Goal: Information Seeking & Learning: Compare options

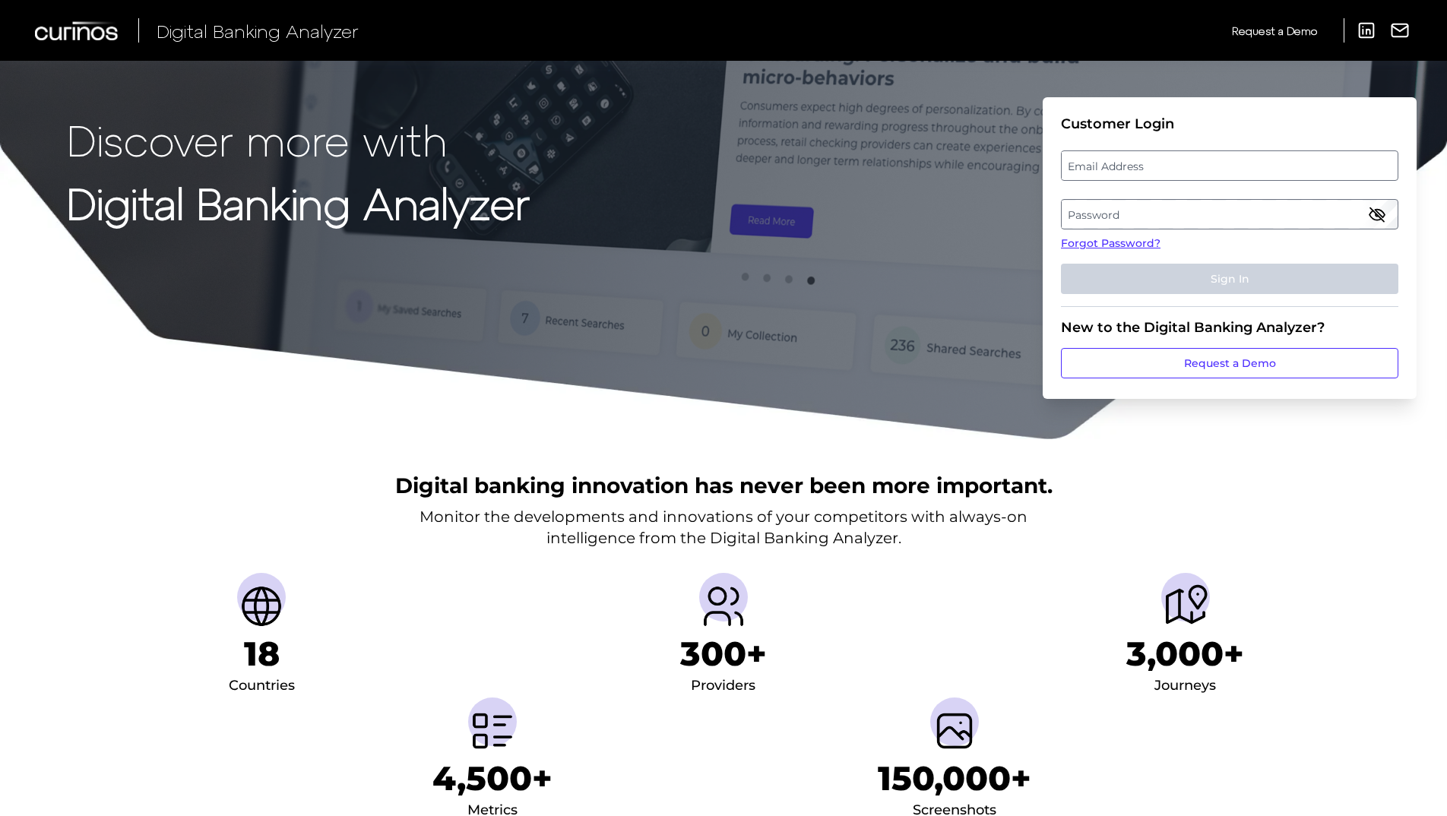
click at [1207, 164] on label "Email Address" at bounding box center [1229, 165] width 335 height 27
click at [1207, 164] on input "email" at bounding box center [1229, 166] width 337 height 30
paste input "[EMAIL_ADDRESS][DOMAIN_NAME]"
type input "[EMAIL_ADDRESS][DOMAIN_NAME]"
click at [1190, 210] on label "Password" at bounding box center [1229, 214] width 335 height 27
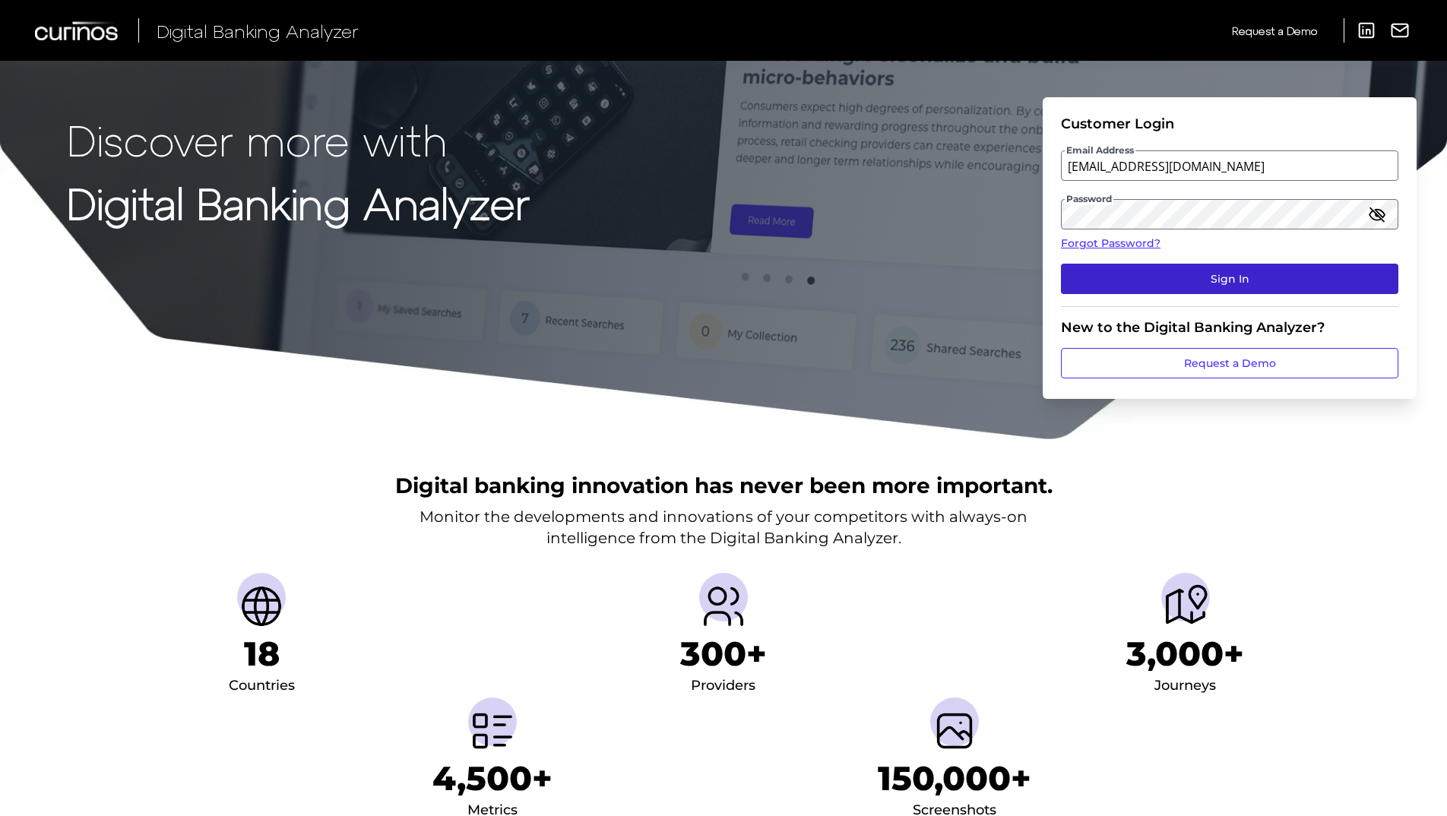
click at [1196, 286] on button "Sign In" at bounding box center [1229, 279] width 337 height 30
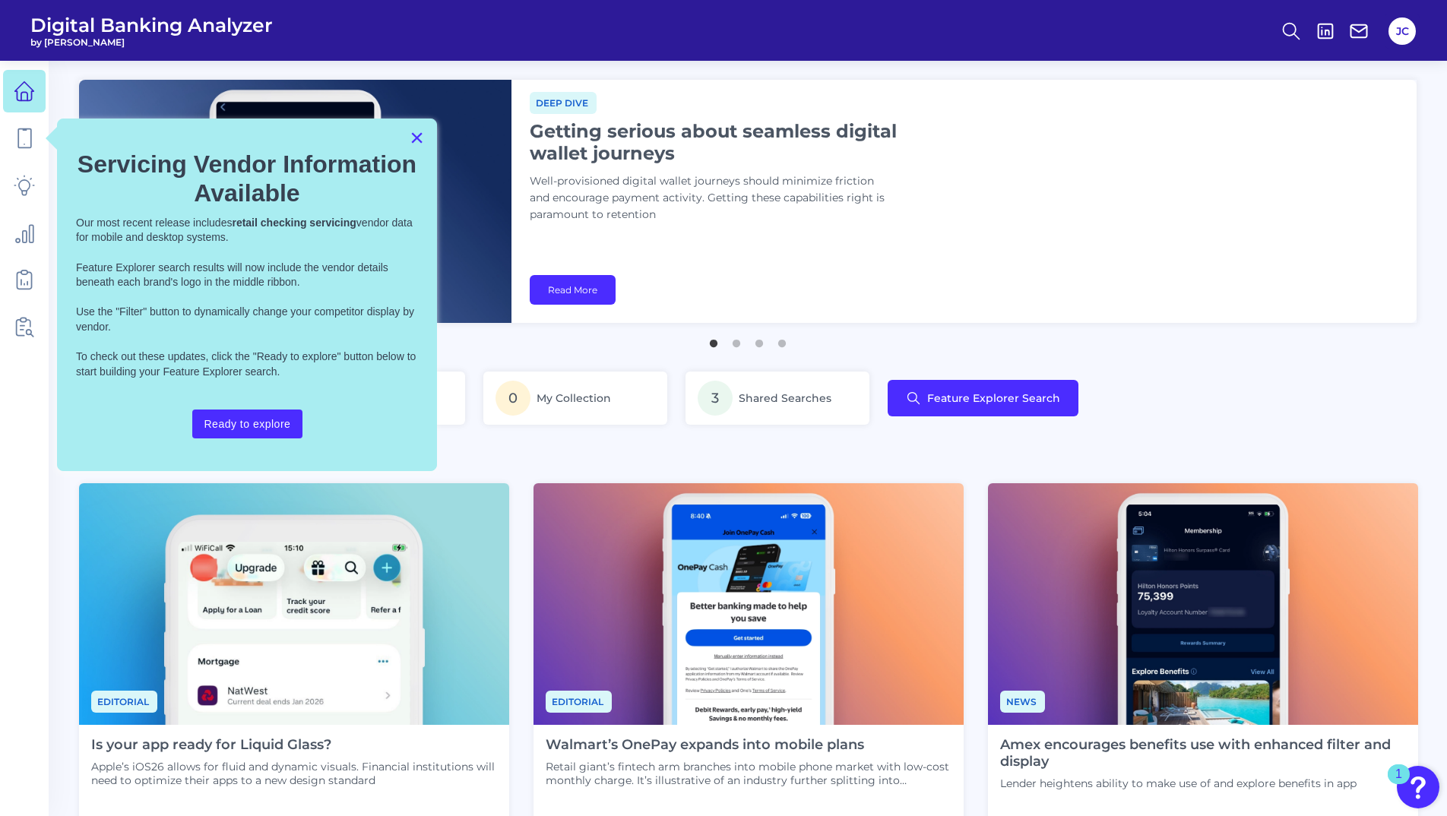
click at [415, 135] on button "×" at bounding box center [417, 137] width 14 height 24
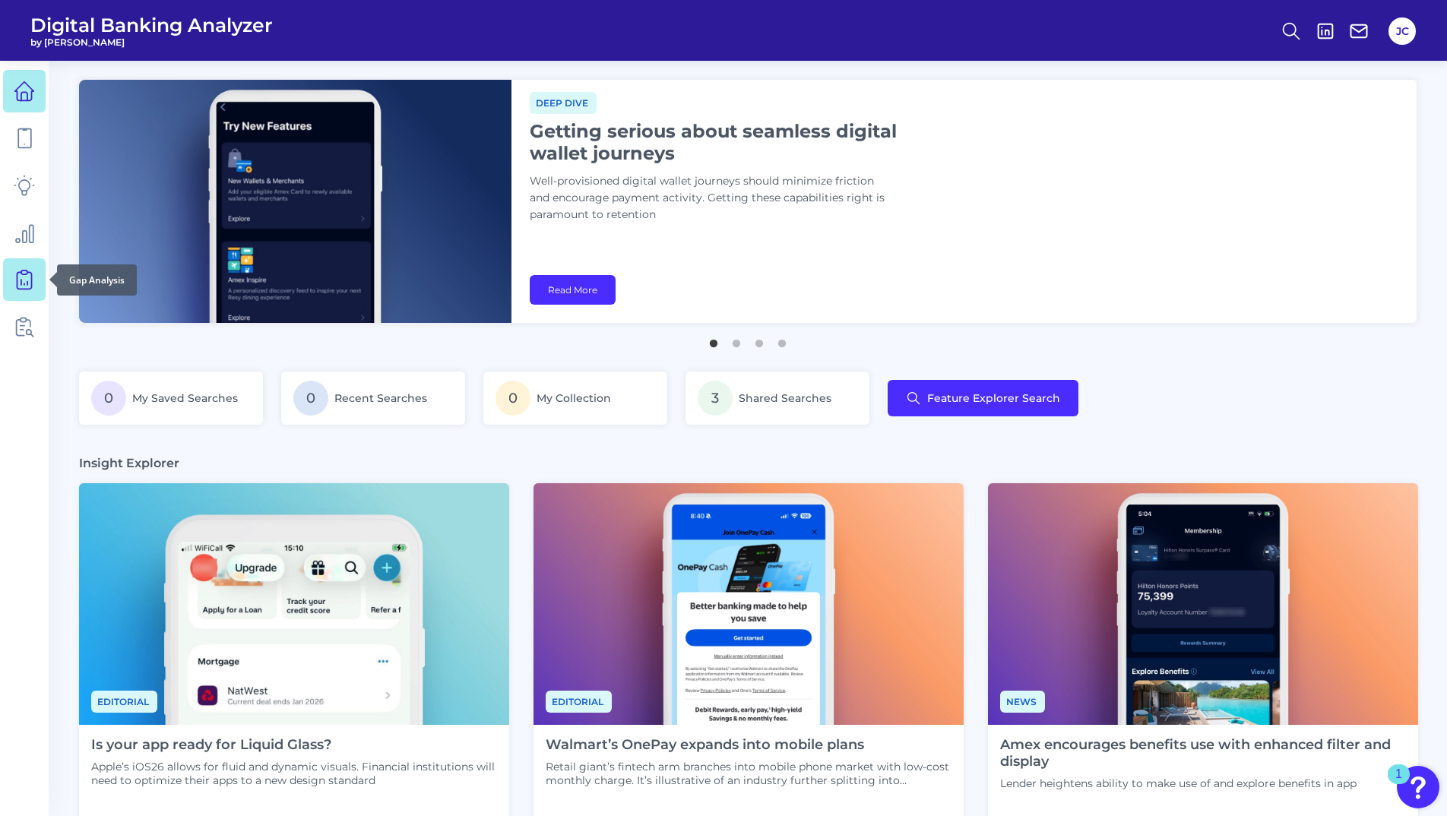
click at [23, 284] on icon at bounding box center [24, 279] width 21 height 21
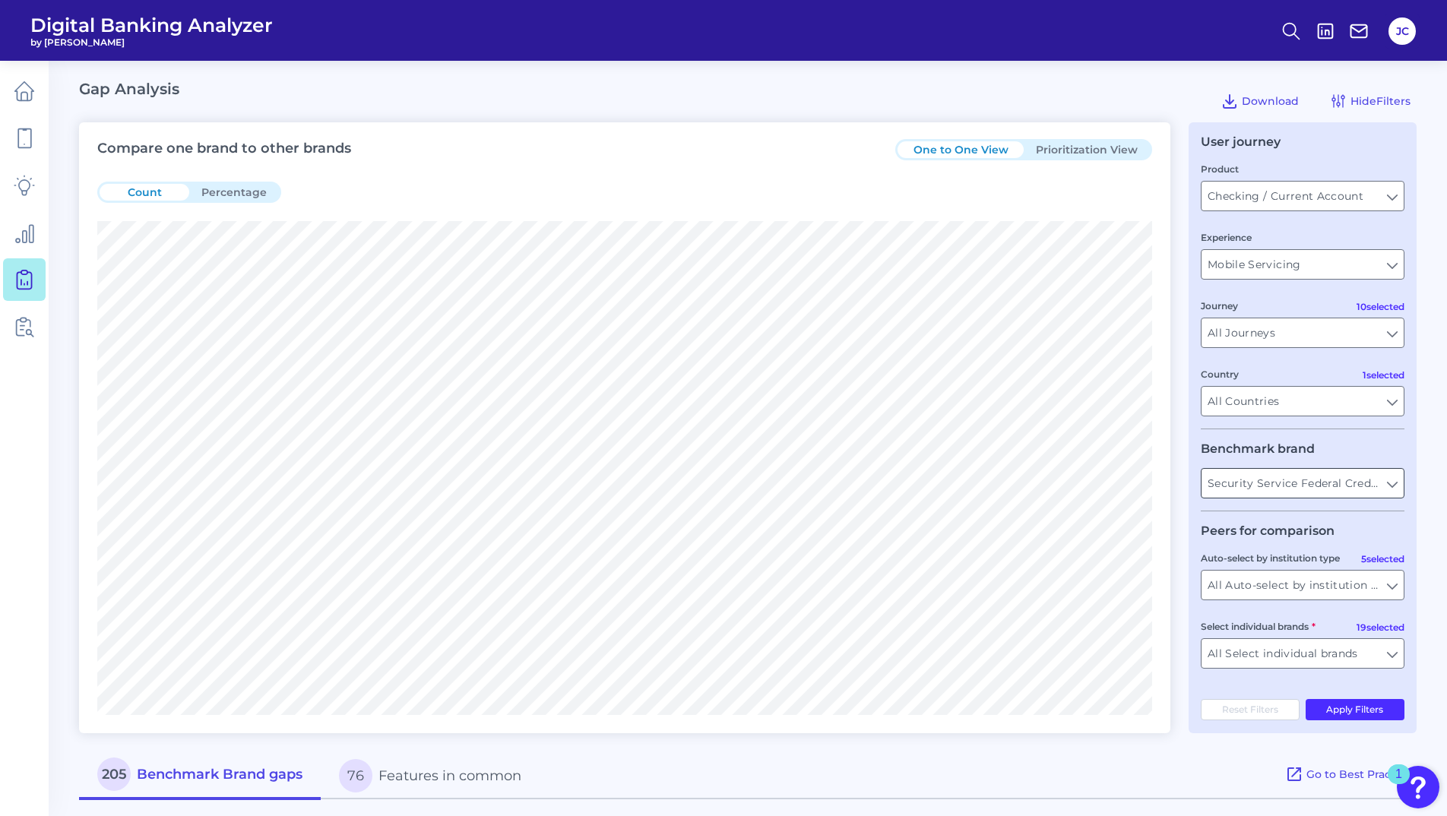
click at [1380, 484] on input "Security Service Federal Credit Union" at bounding box center [1303, 483] width 202 height 29
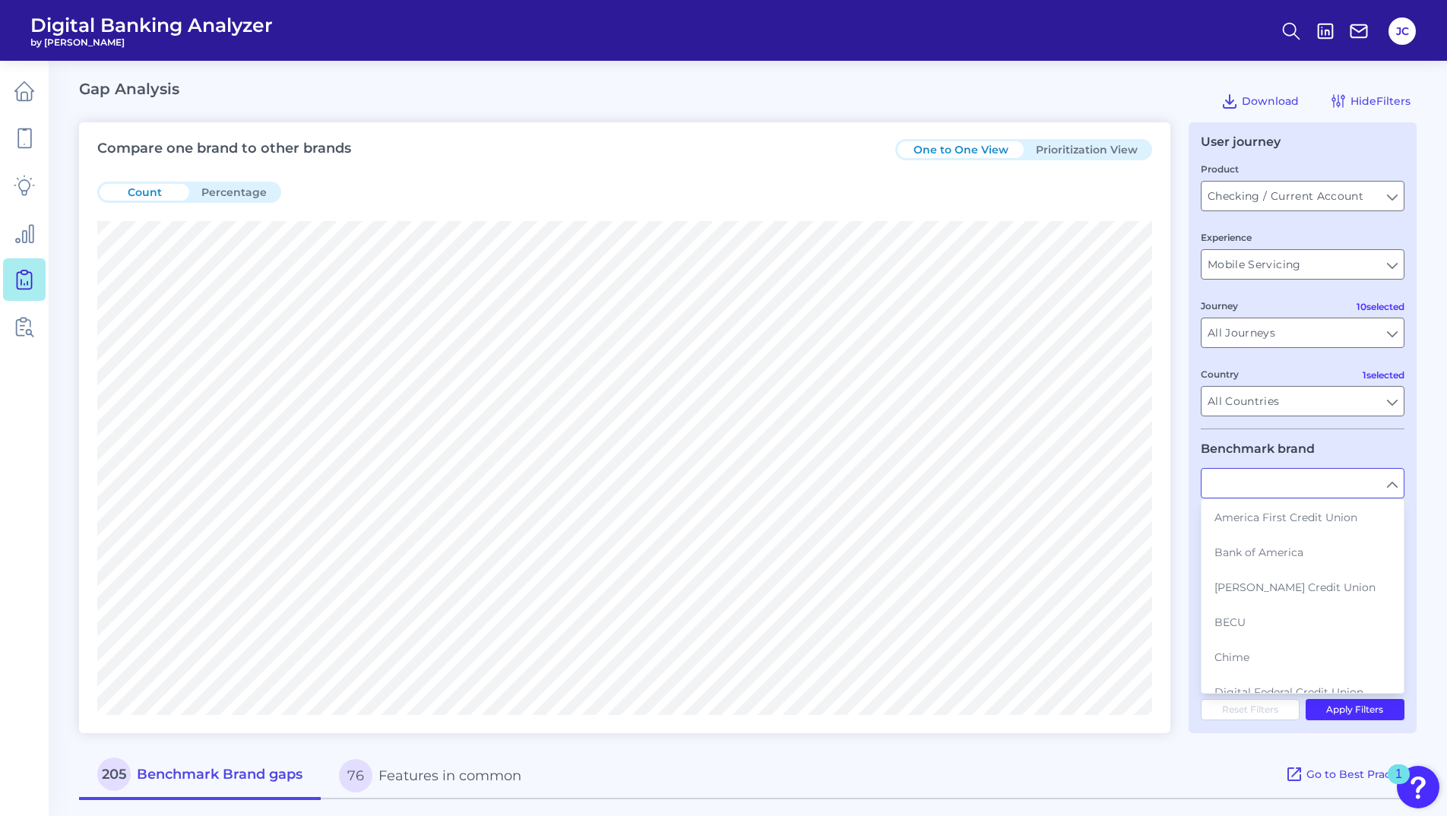
click at [1375, 445] on fieldset "Benchmark brand America First Credit Union Bank of America [PERSON_NAME] Credit…" at bounding box center [1303, 477] width 204 height 70
type input "Security Service Federal Credit Union"
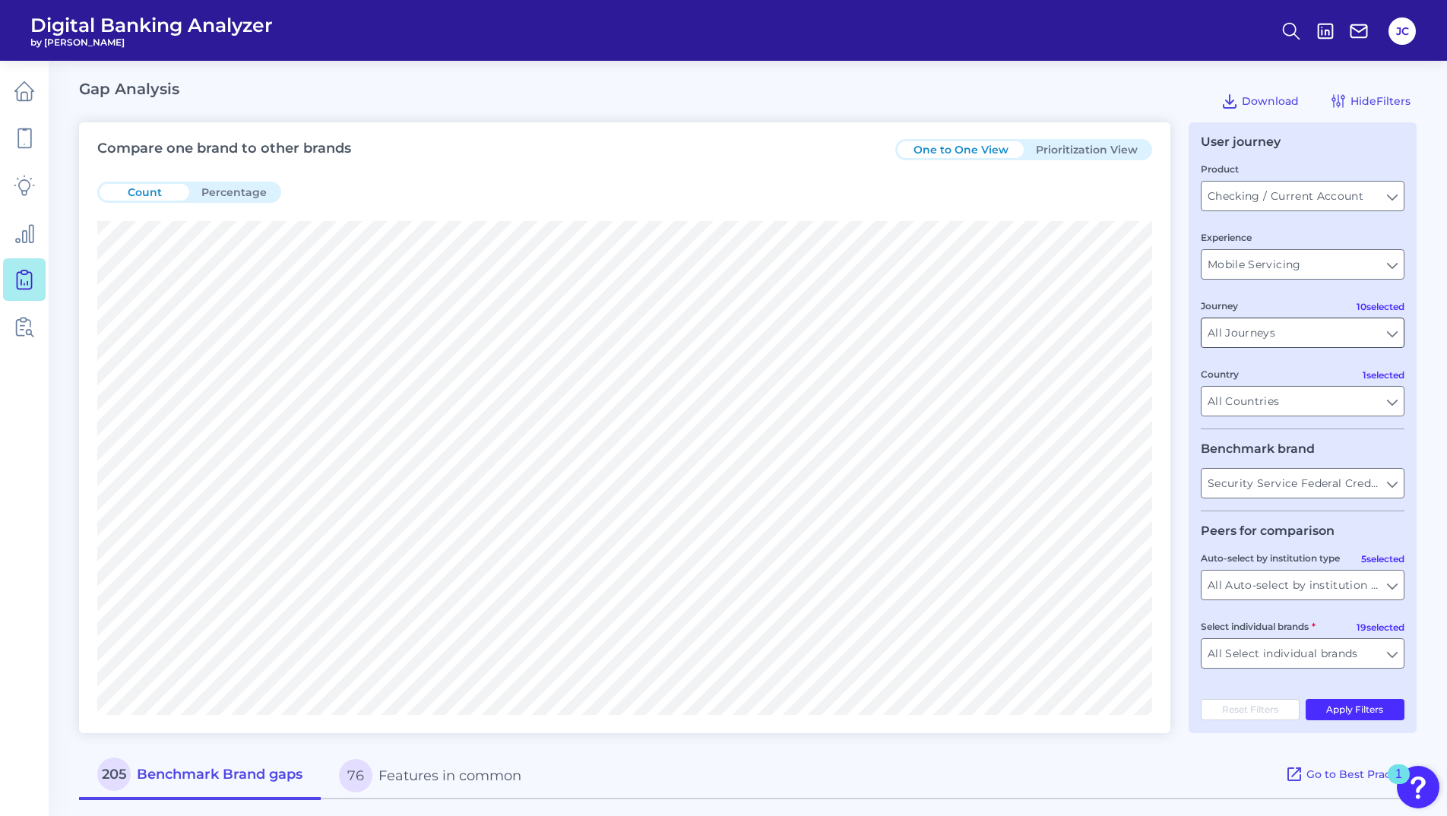
click at [1370, 337] on input "All Journeys" at bounding box center [1303, 332] width 202 height 29
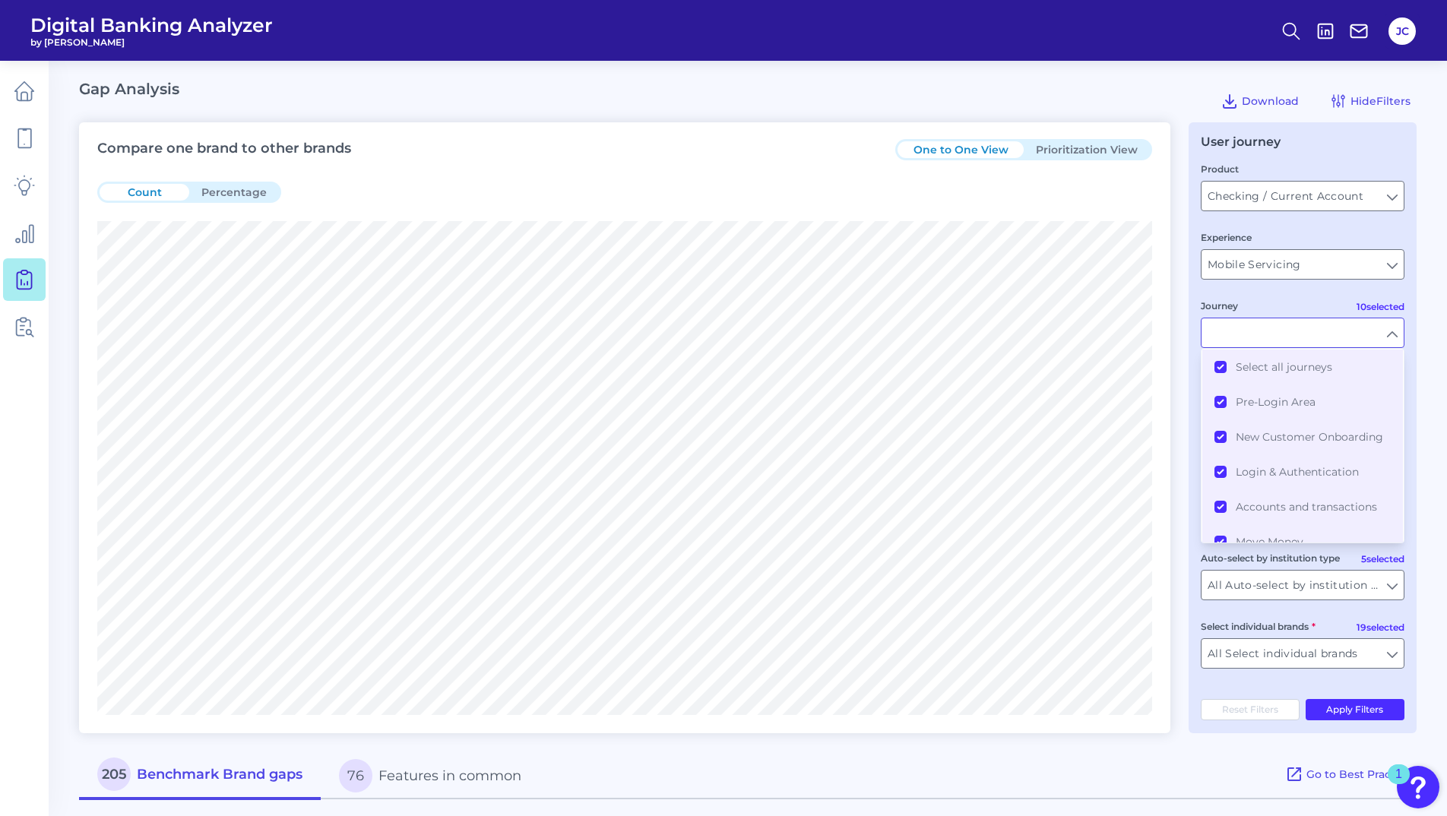
click at [1223, 626] on label "Select individual brands" at bounding box center [1258, 626] width 115 height 11
click at [1223, 639] on input "All Select individual brands" at bounding box center [1303, 653] width 202 height 29
type input "All Journeys"
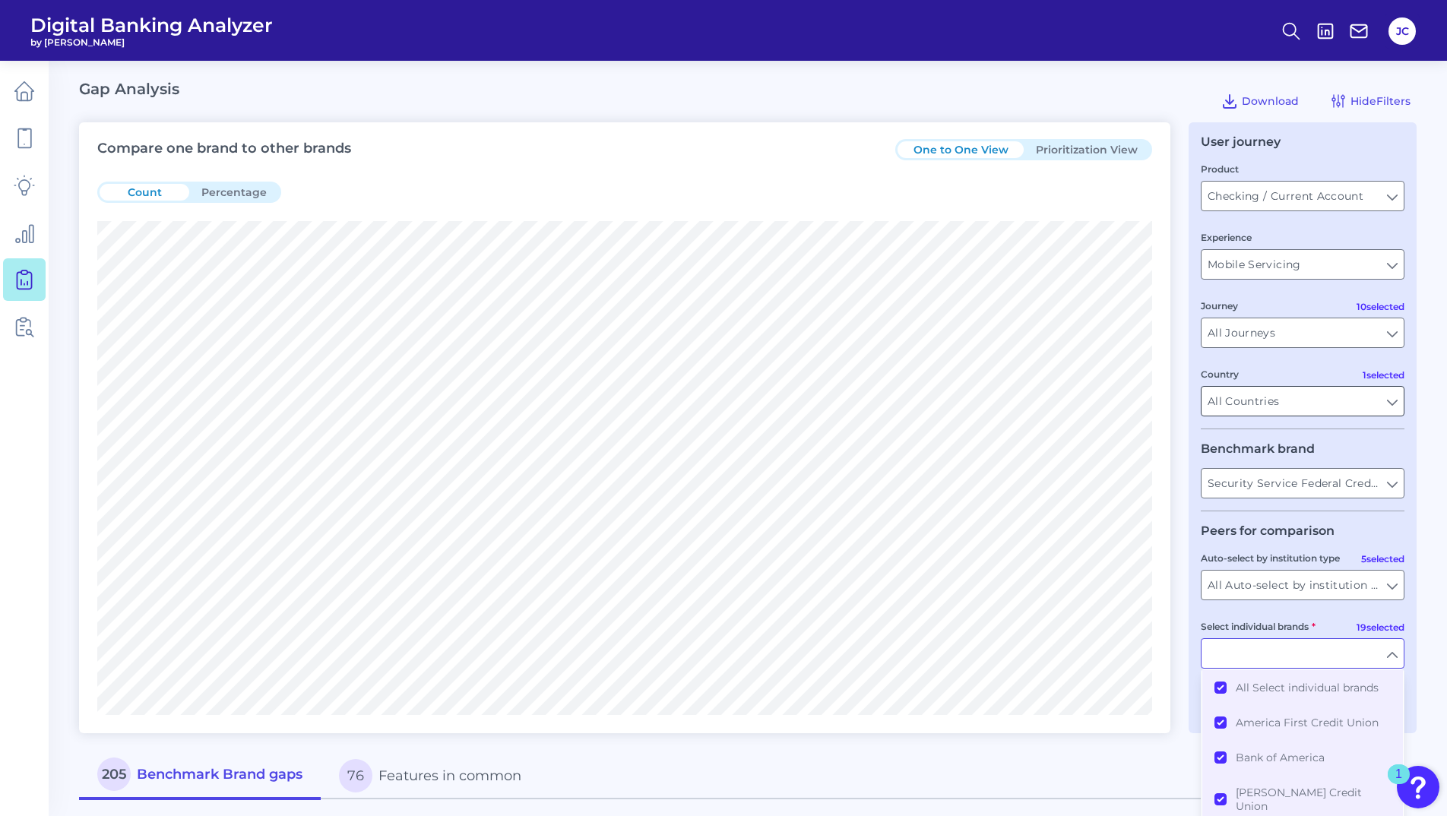
drag, startPoint x: 1303, startPoint y: 399, endPoint x: 1307, endPoint y: 407, distance: 9.2
click at [1304, 400] on input "All Countries" at bounding box center [1303, 401] width 202 height 29
type input "All Select individual brands"
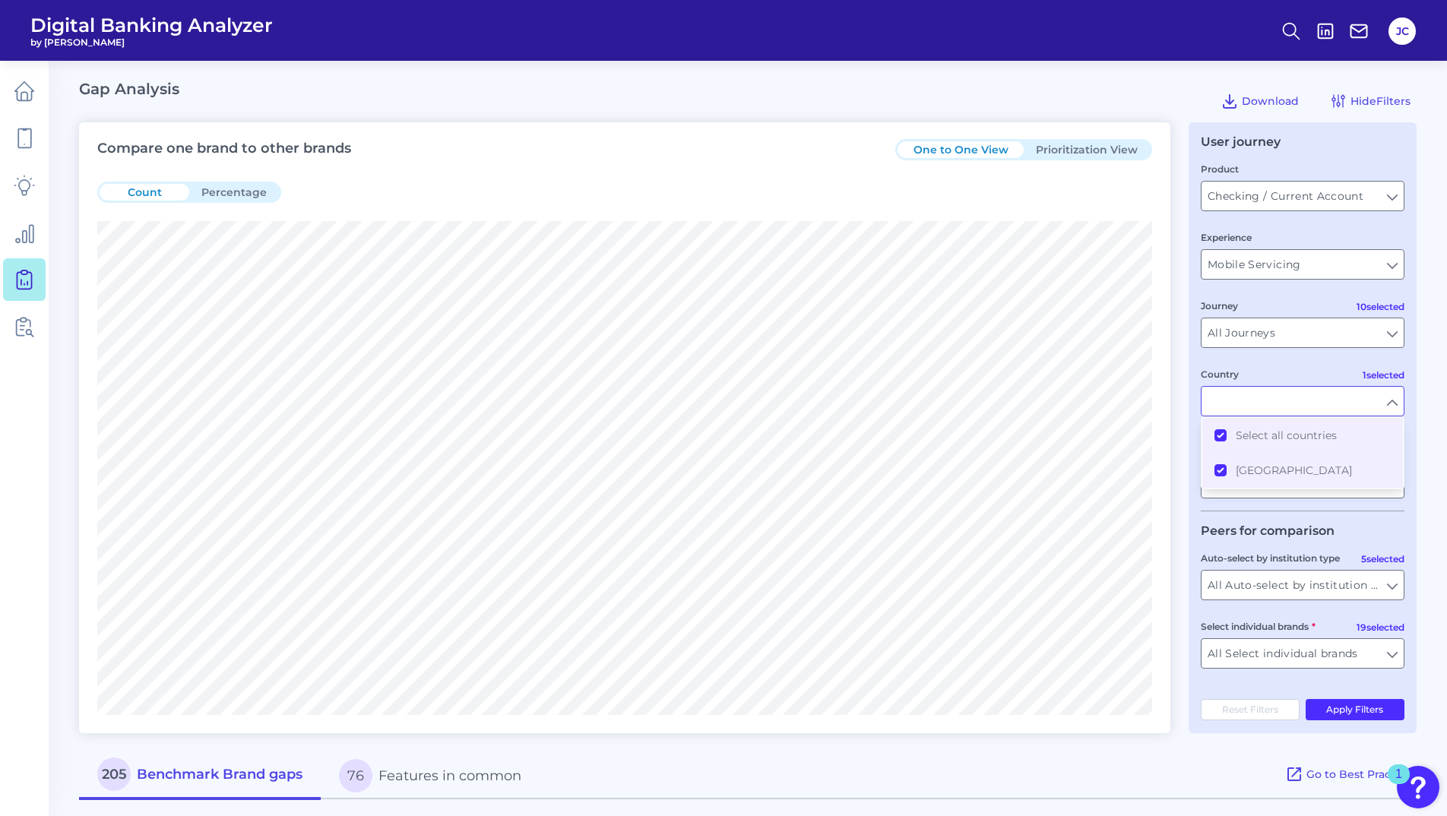
click at [1406, 533] on div "User journey Product Checking / Current Account Checking / Current Account Expe…" at bounding box center [1303, 427] width 228 height 611
type input "All Countries"
click at [1383, 489] on input "Security Service Federal Credit Union" at bounding box center [1303, 483] width 202 height 29
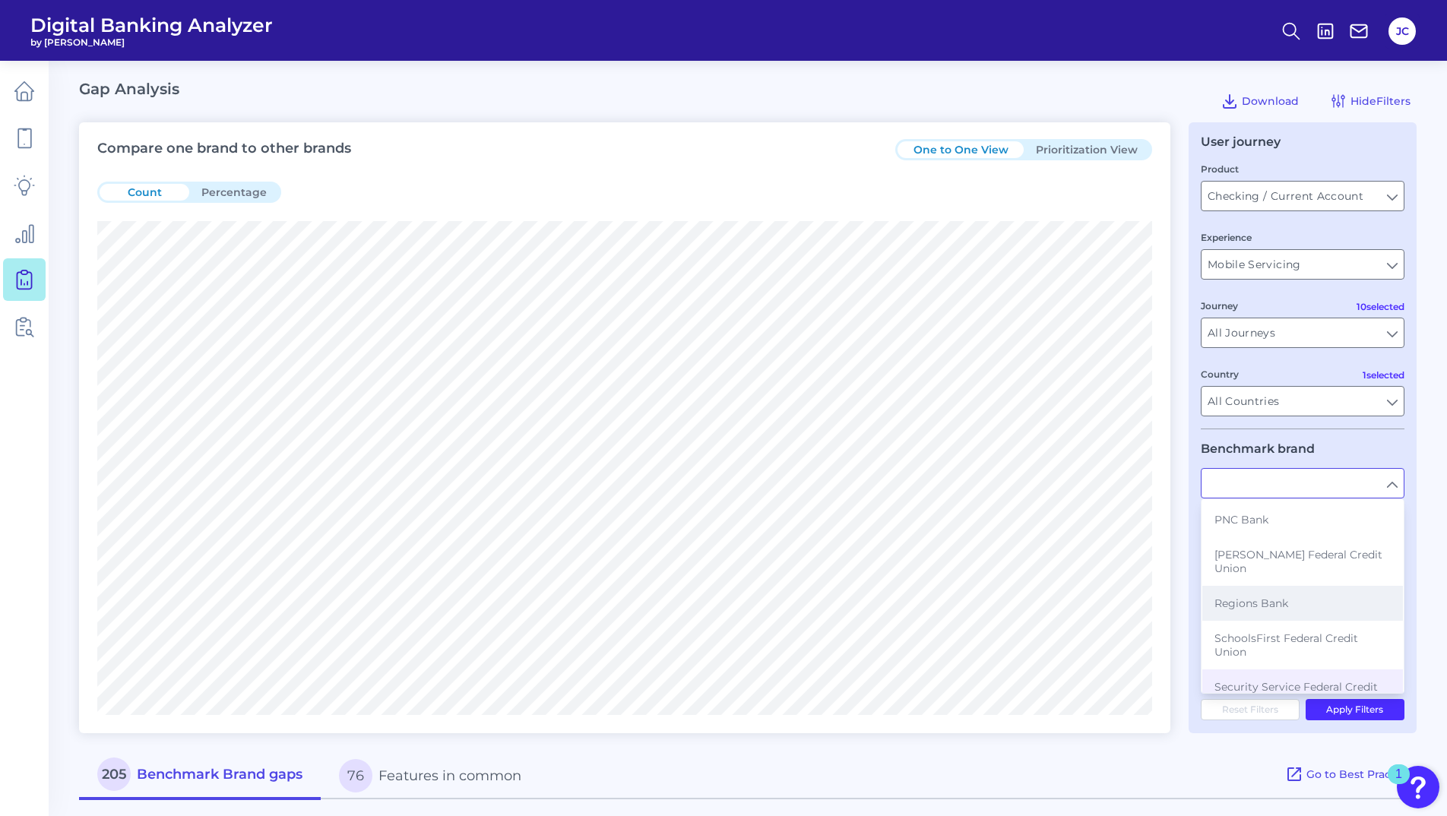
scroll to position [320, 0]
click at [1348, 441] on form "Product Checking / Current Account Checking / Current Account Experience Mobile…" at bounding box center [1303, 421] width 204 height 520
type input "Security Service Federal Credit Union"
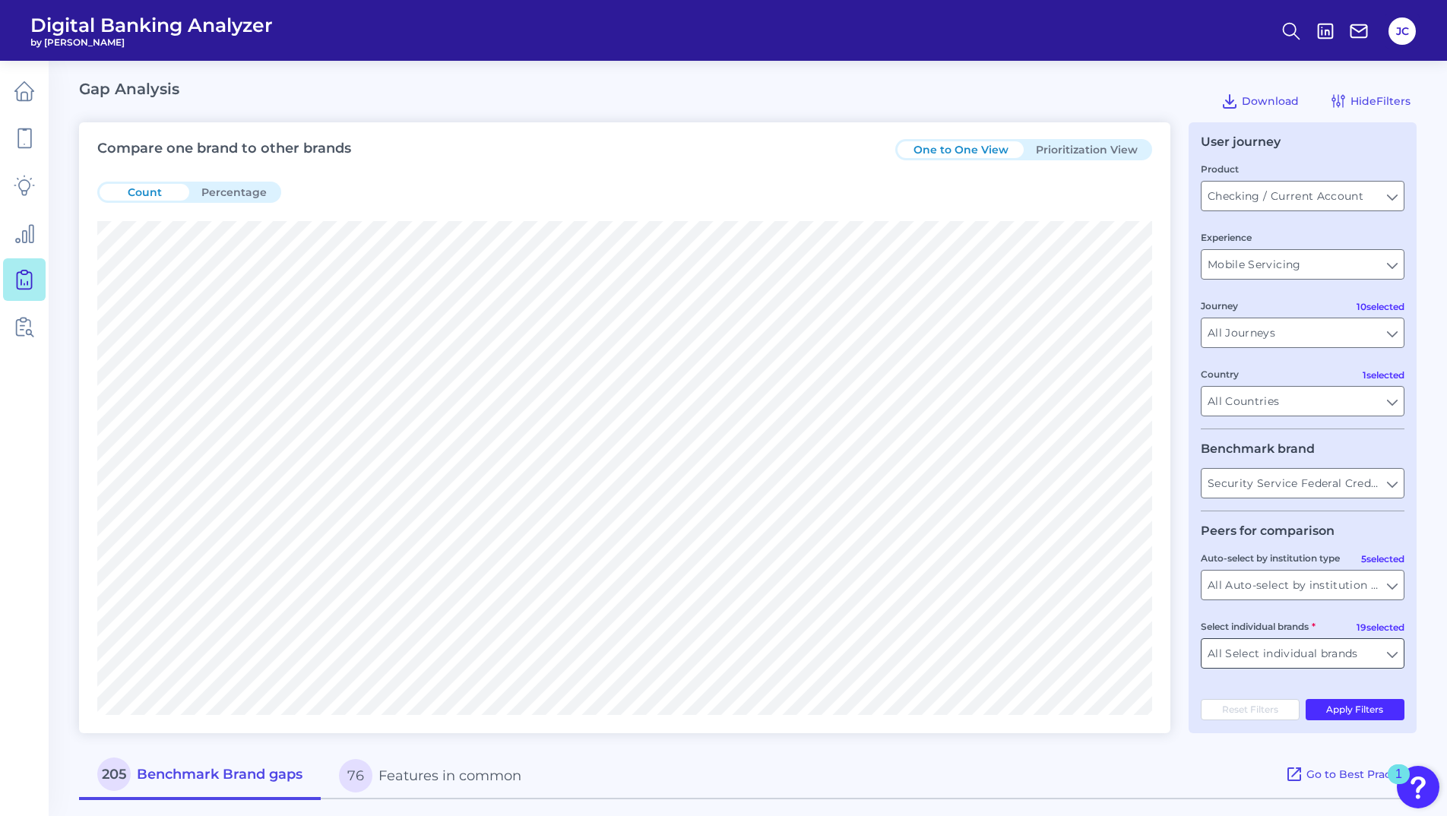
click at [1342, 664] on input "All Select individual brands" at bounding box center [1303, 653] width 202 height 29
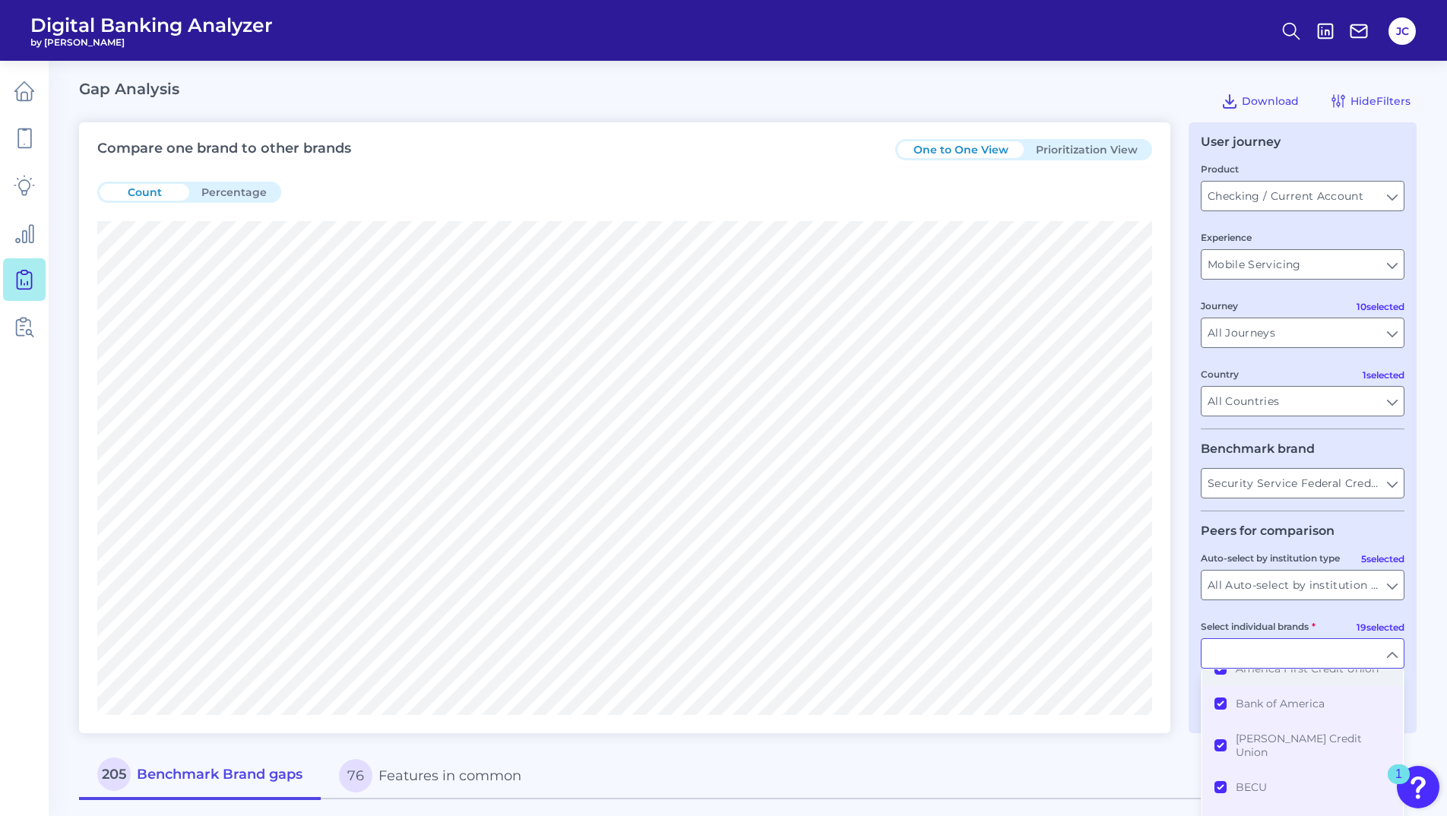
scroll to position [0, 0]
click at [1215, 681] on button "All Select individual brands" at bounding box center [1303, 687] width 201 height 35
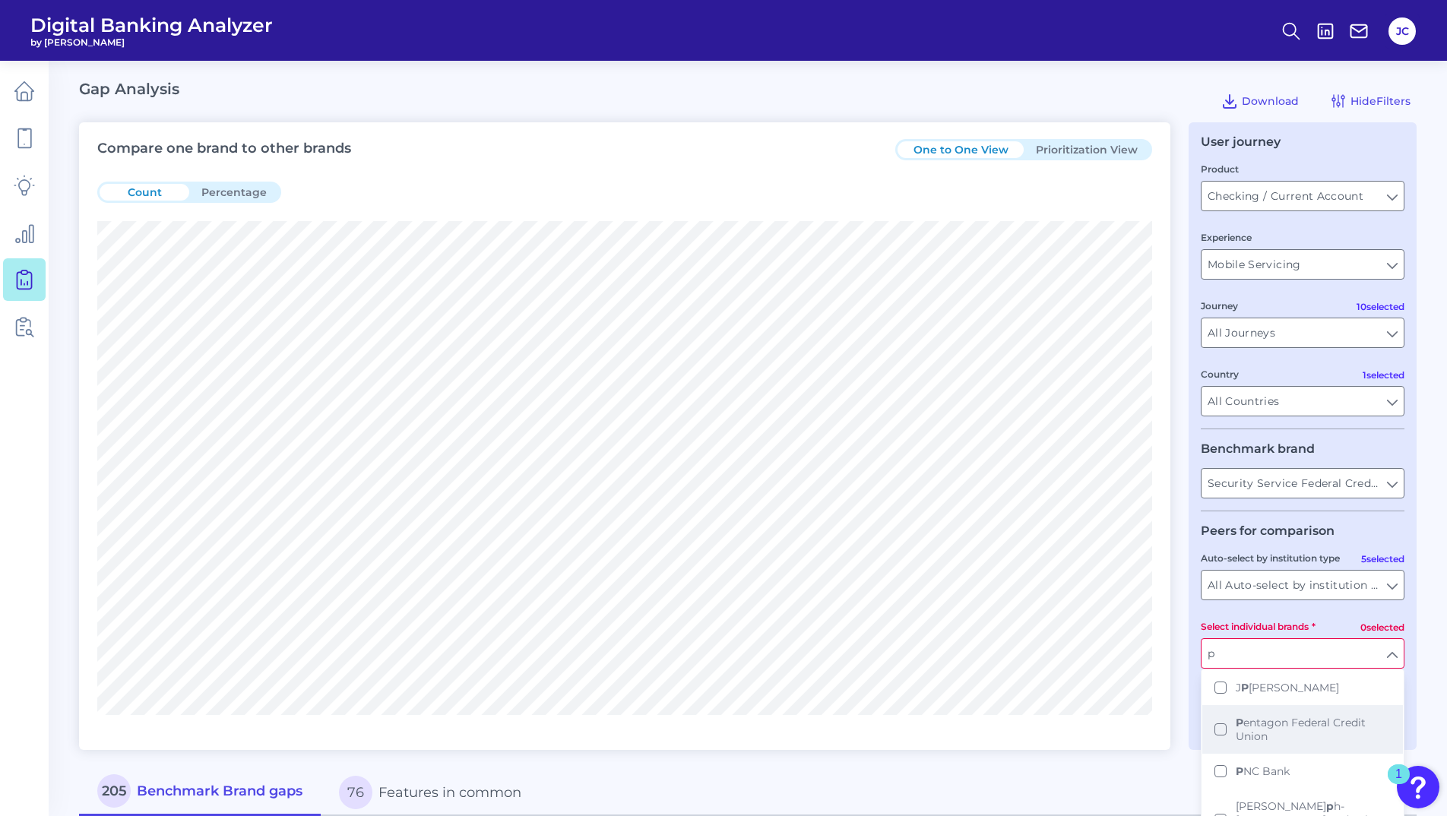
click at [1285, 734] on span "P entagon Federal Credit Union" at bounding box center [1313, 729] width 155 height 27
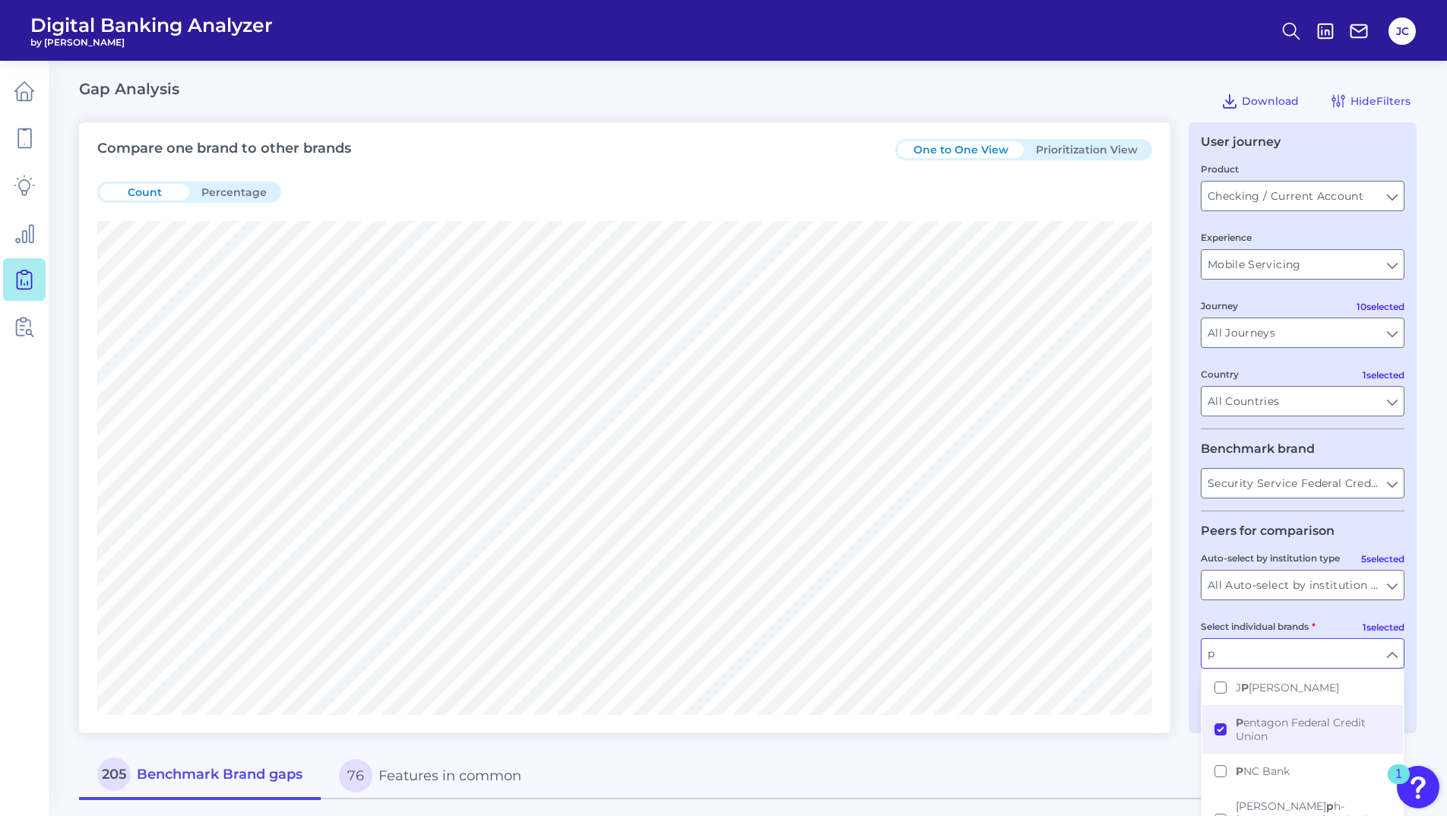
click at [1326, 610] on fieldset "Peers for comparison 5 selected Auto-select by institution type All Auto-select…" at bounding box center [1303, 602] width 204 height 157
type input "Pentagon Federal Credit Union"
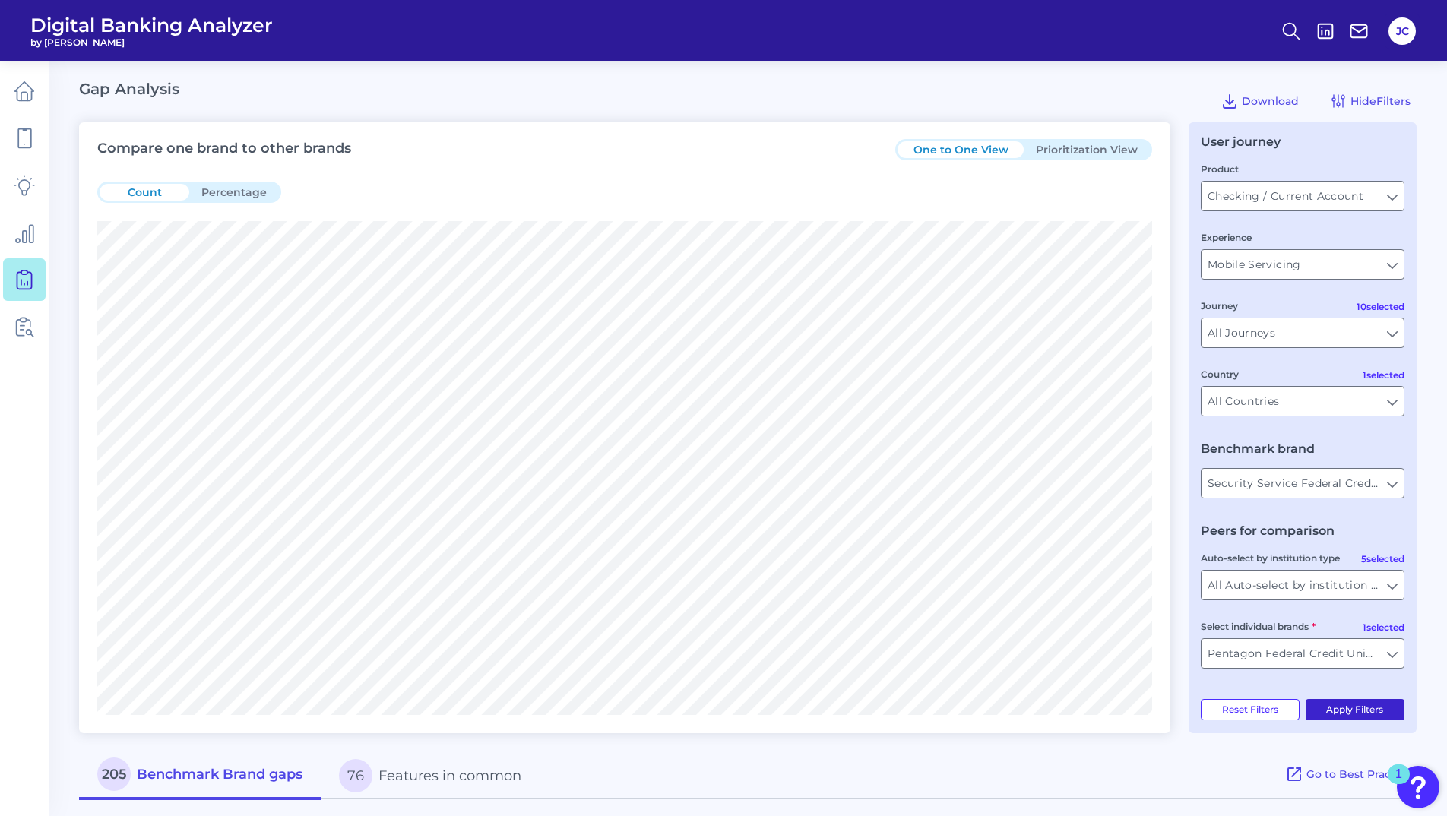
click at [1362, 708] on button "Apply Filters" at bounding box center [1356, 709] width 100 height 21
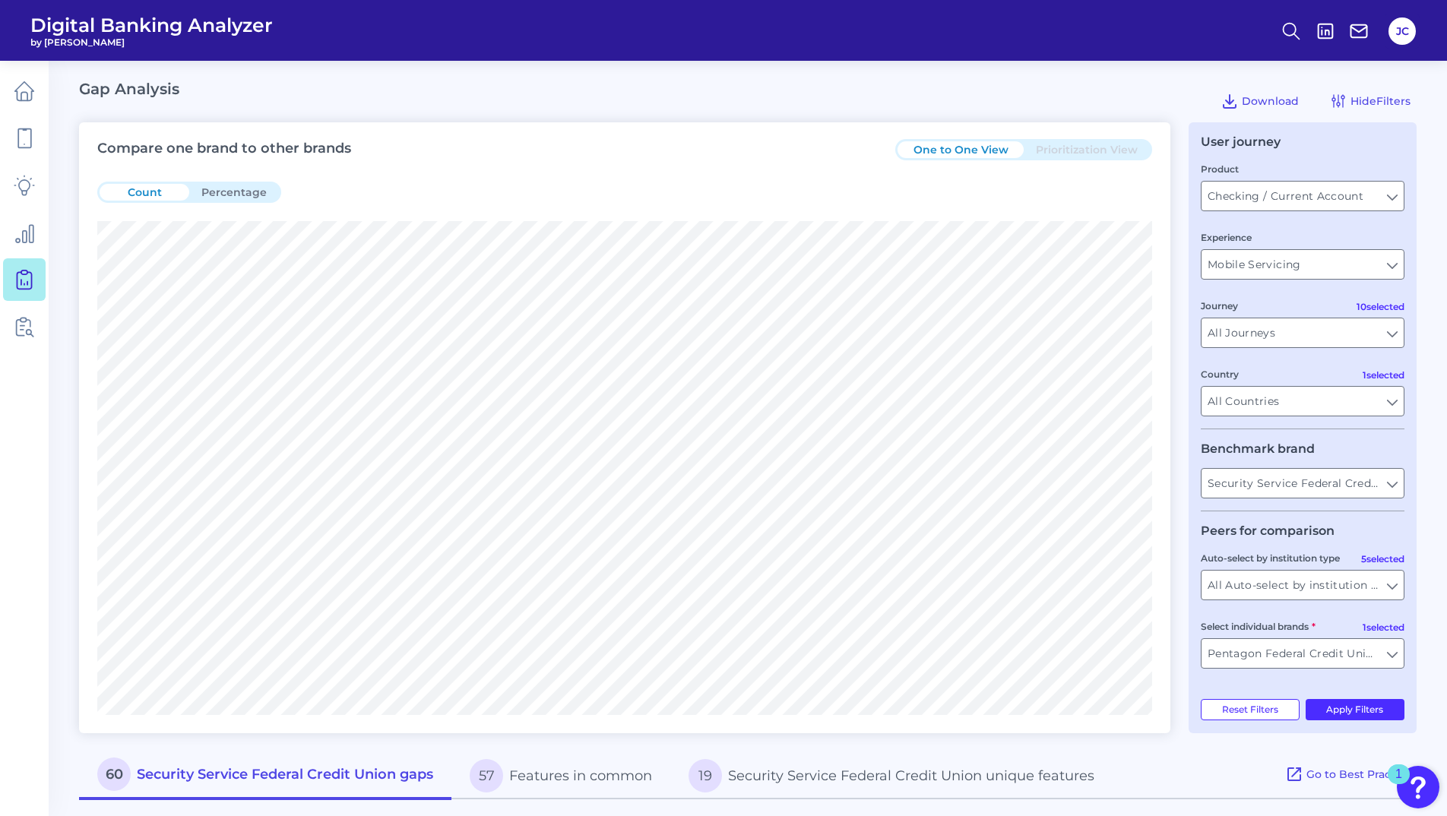
click at [263, 192] on button "Percentage" at bounding box center [234, 192] width 90 height 17
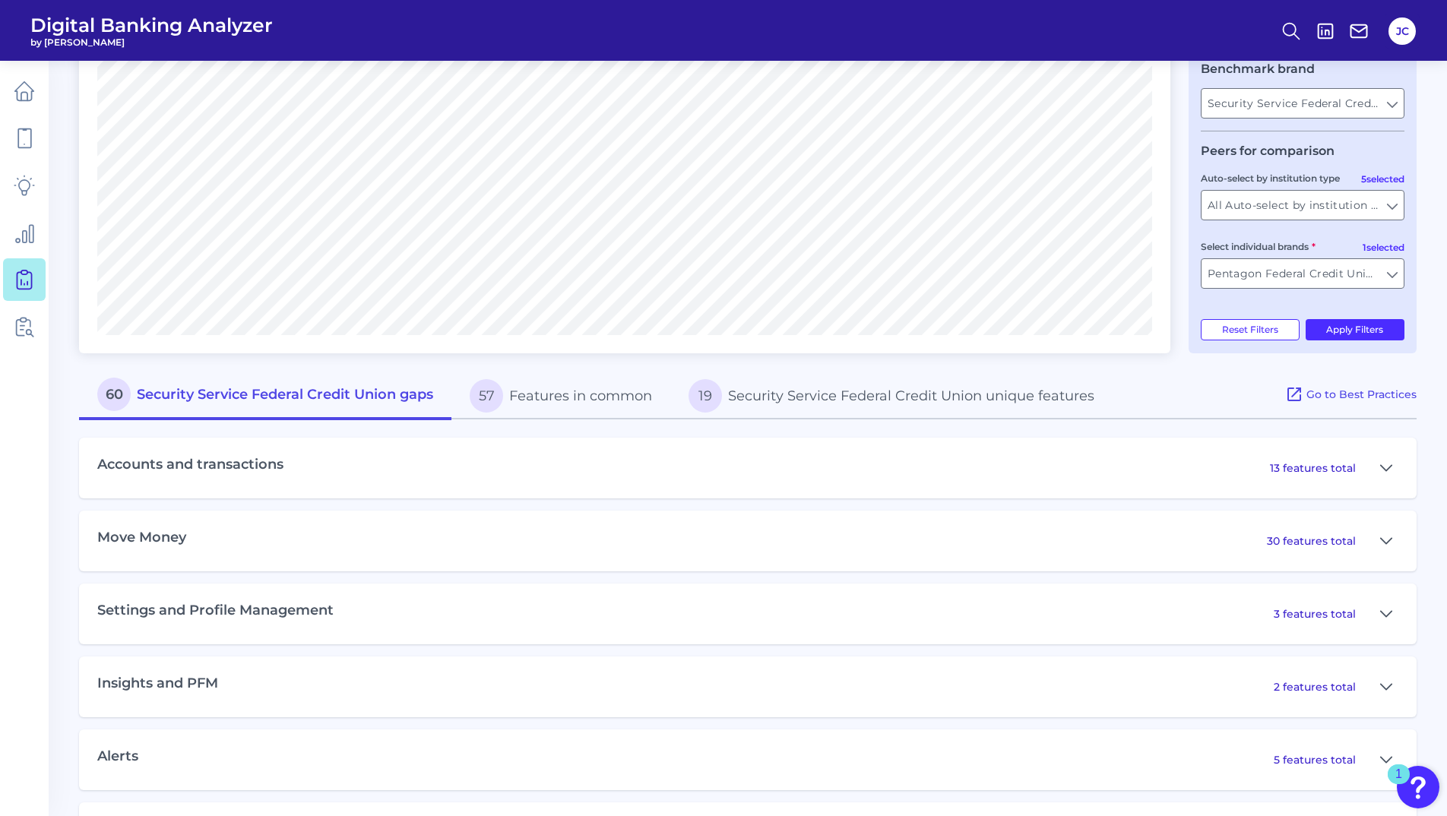
scroll to position [450, 0]
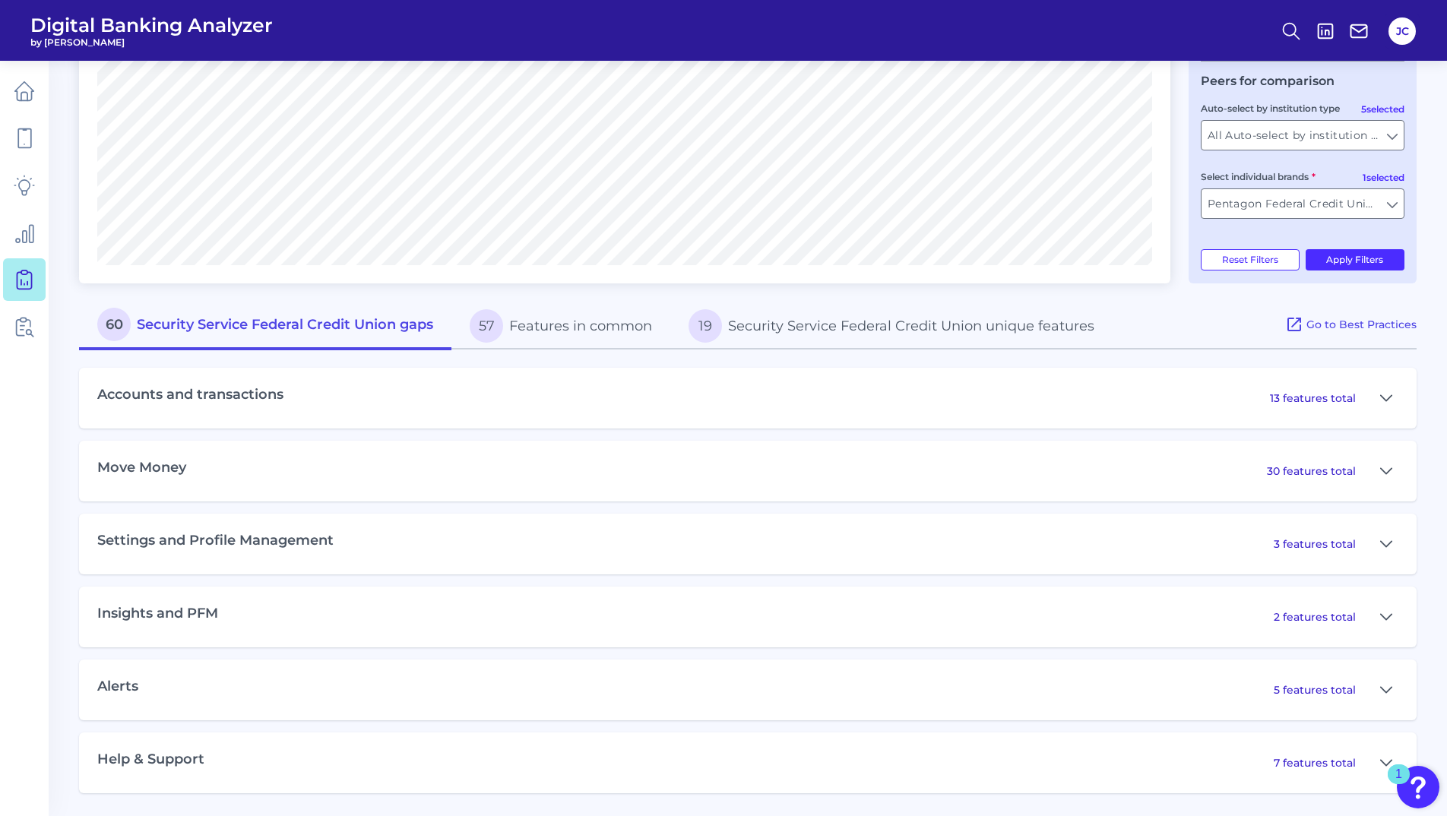
click at [1324, 480] on div "30 features total" at bounding box center [1333, 471] width 132 height 24
click at [1325, 472] on p "30 features total" at bounding box center [1311, 471] width 89 height 14
click at [1383, 469] on icon at bounding box center [1386, 471] width 12 height 18
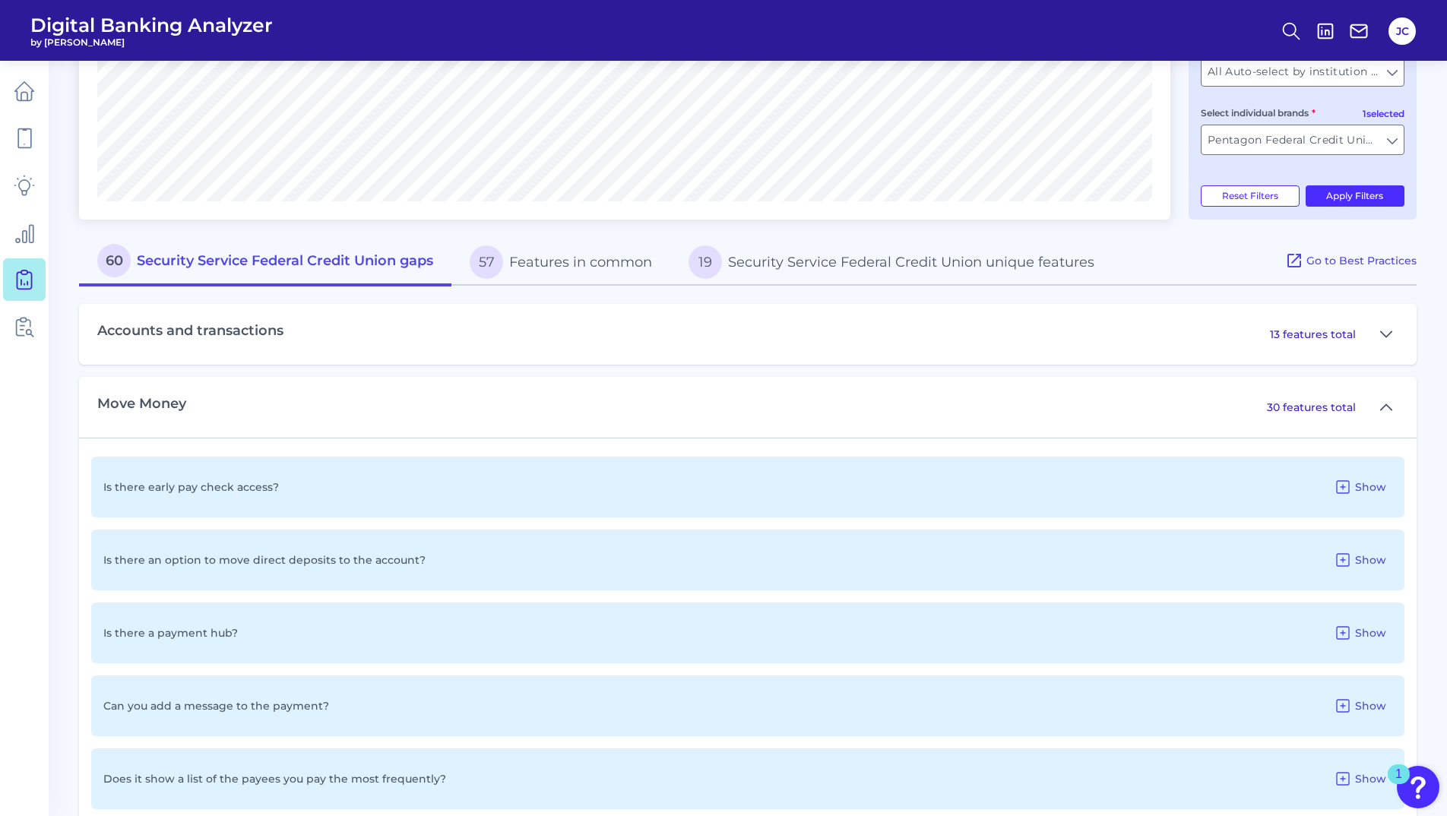
scroll to position [602, 0]
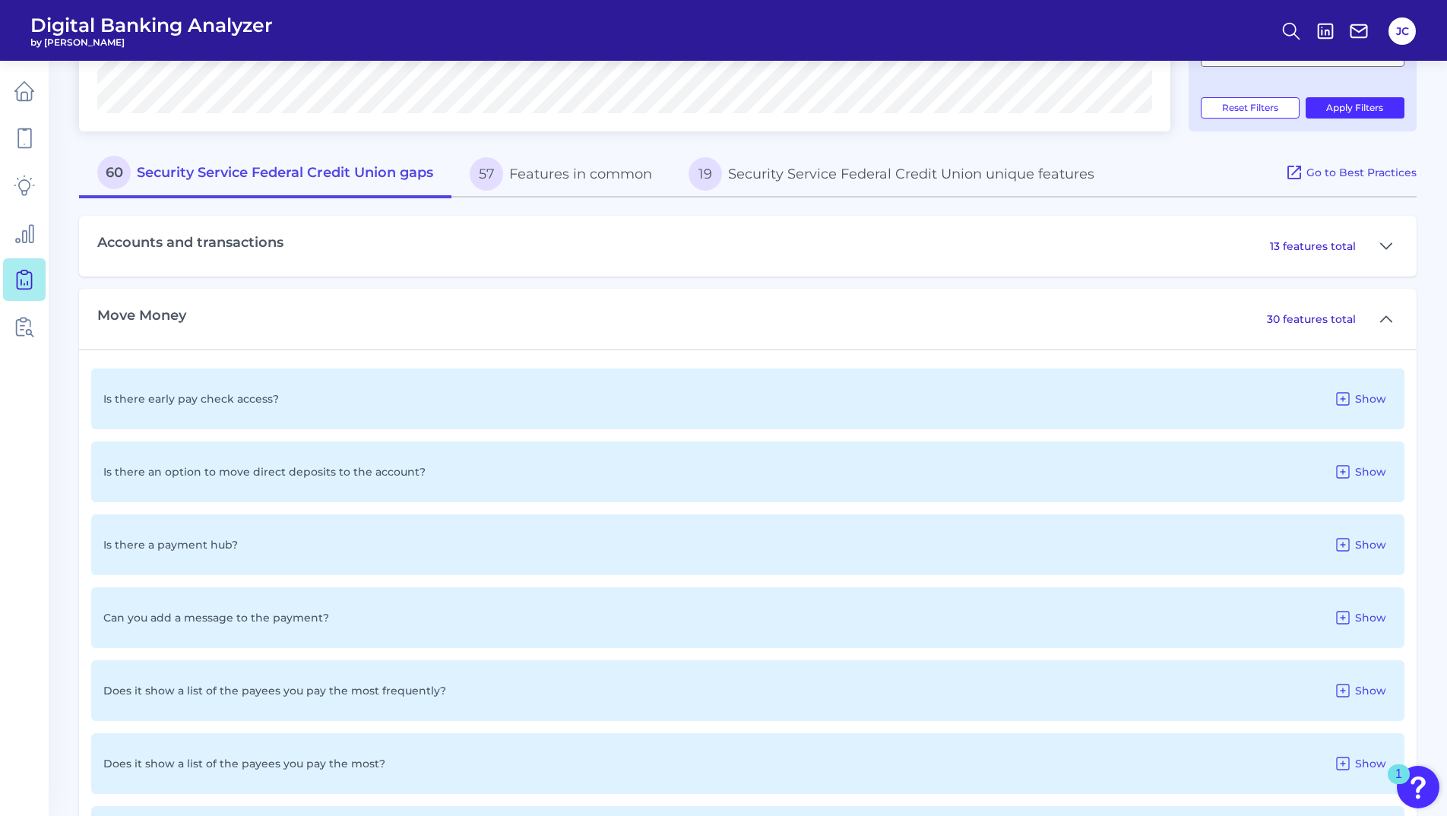
drag, startPoint x: 1342, startPoint y: 399, endPoint x: 1248, endPoint y: 401, distance: 93.5
click at [1206, 381] on div "Is there early pay check access? Show" at bounding box center [747, 399] width 1313 height 61
click at [1349, 471] on icon at bounding box center [1343, 472] width 18 height 18
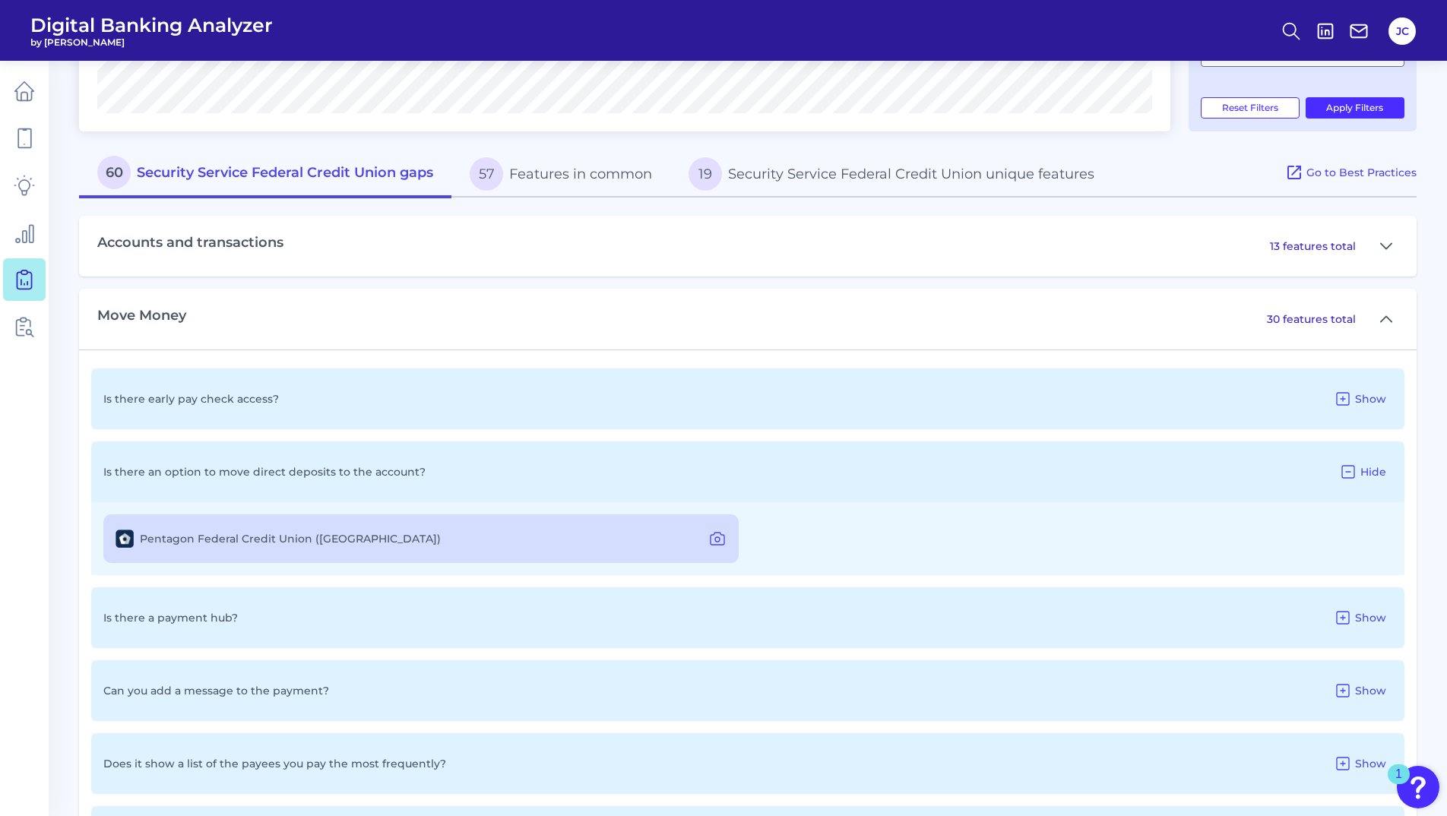
click at [554, 537] on div "Pentagon Federal Credit Union ([GEOGRAPHIC_DATA])" at bounding box center [420, 539] width 635 height 49
click at [232, 542] on label "Pentagon Federal Credit Union ([GEOGRAPHIC_DATA])" at bounding box center [290, 539] width 301 height 14
click at [721, 536] on icon at bounding box center [717, 539] width 18 height 18
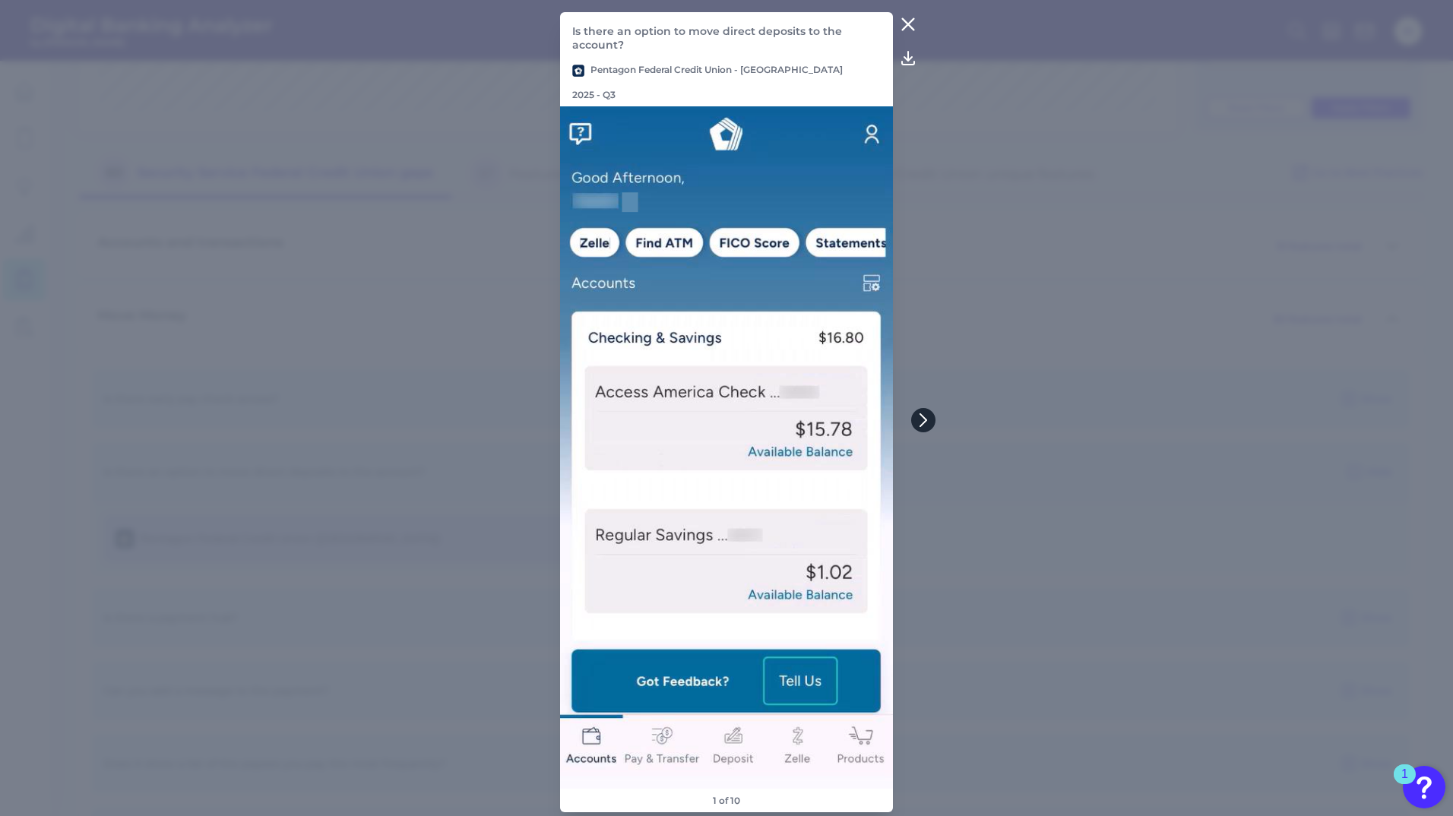
click at [925, 423] on icon at bounding box center [924, 421] width 14 height 14
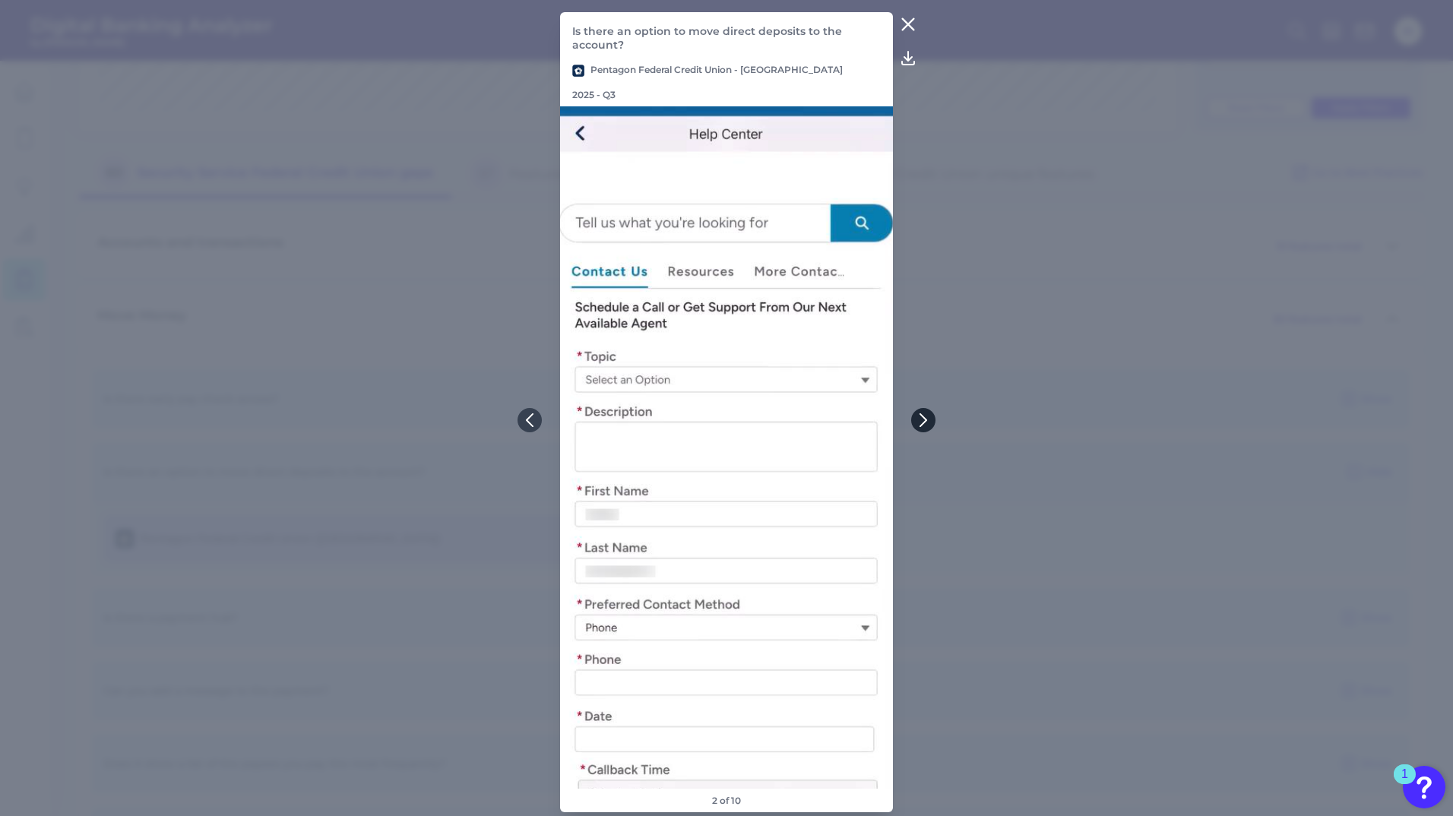
click at [924, 414] on icon at bounding box center [924, 421] width 14 height 14
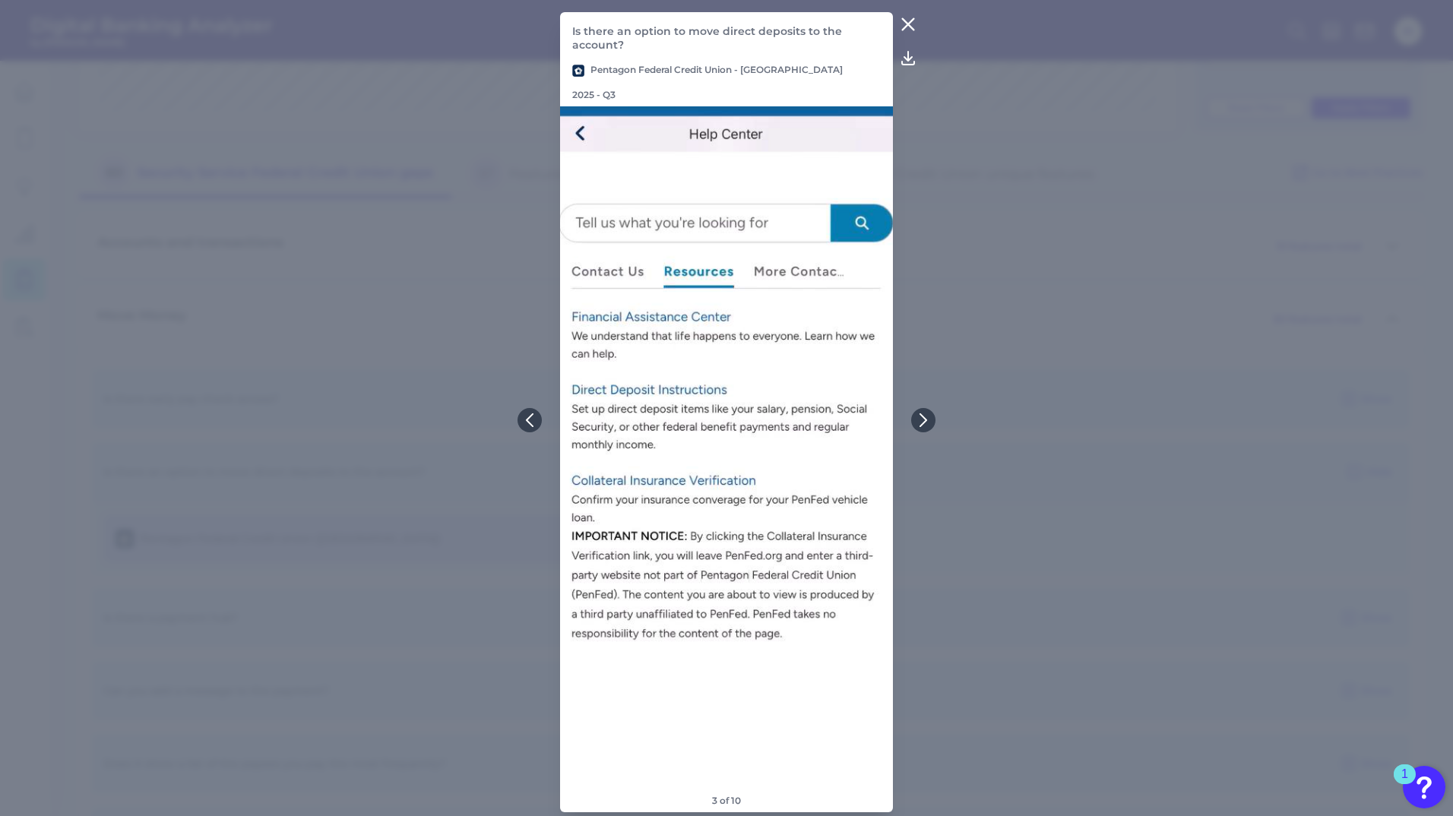
click at [908, 27] on icon at bounding box center [908, 24] width 18 height 18
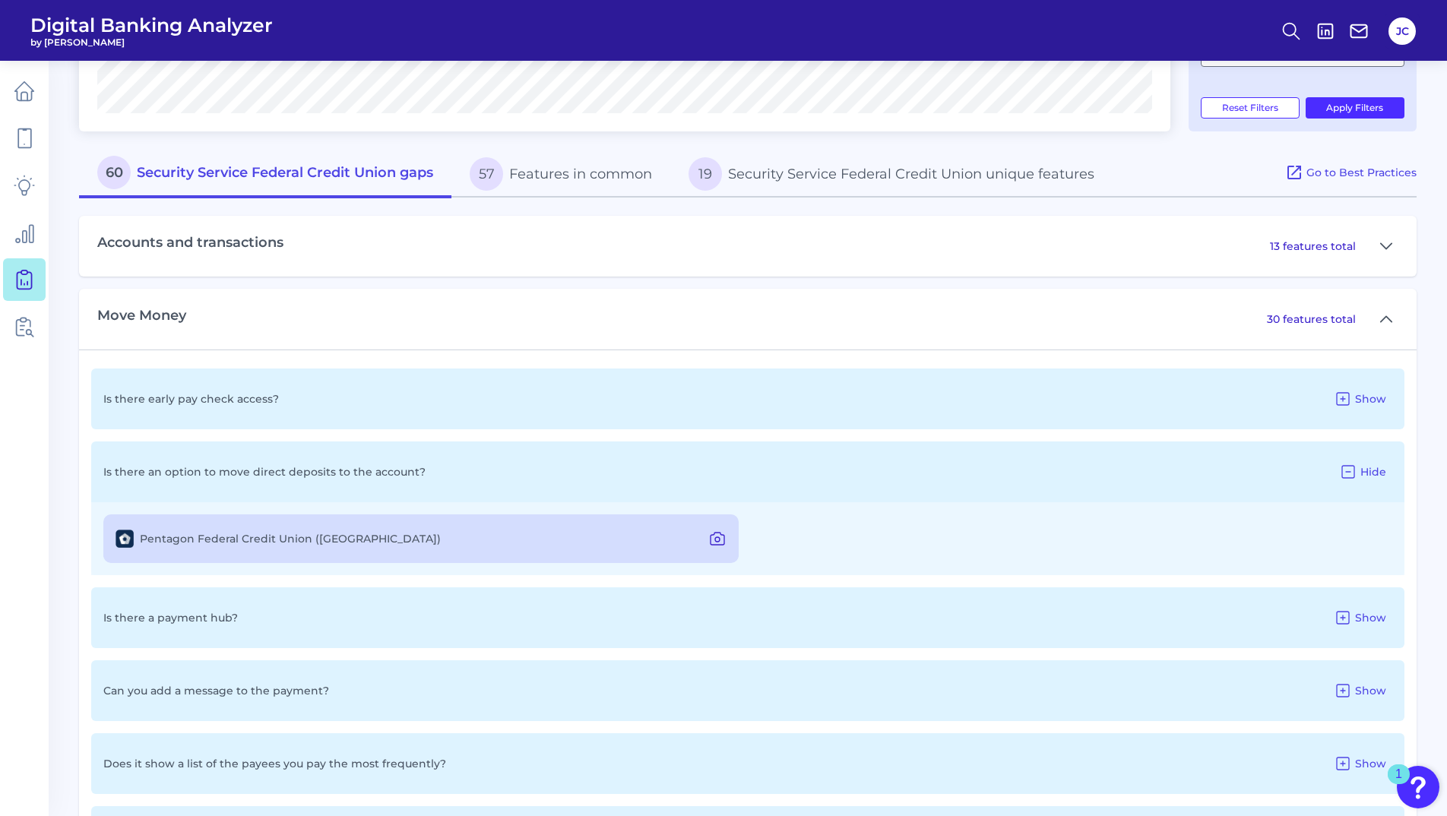
click at [715, 540] on icon at bounding box center [717, 539] width 18 height 18
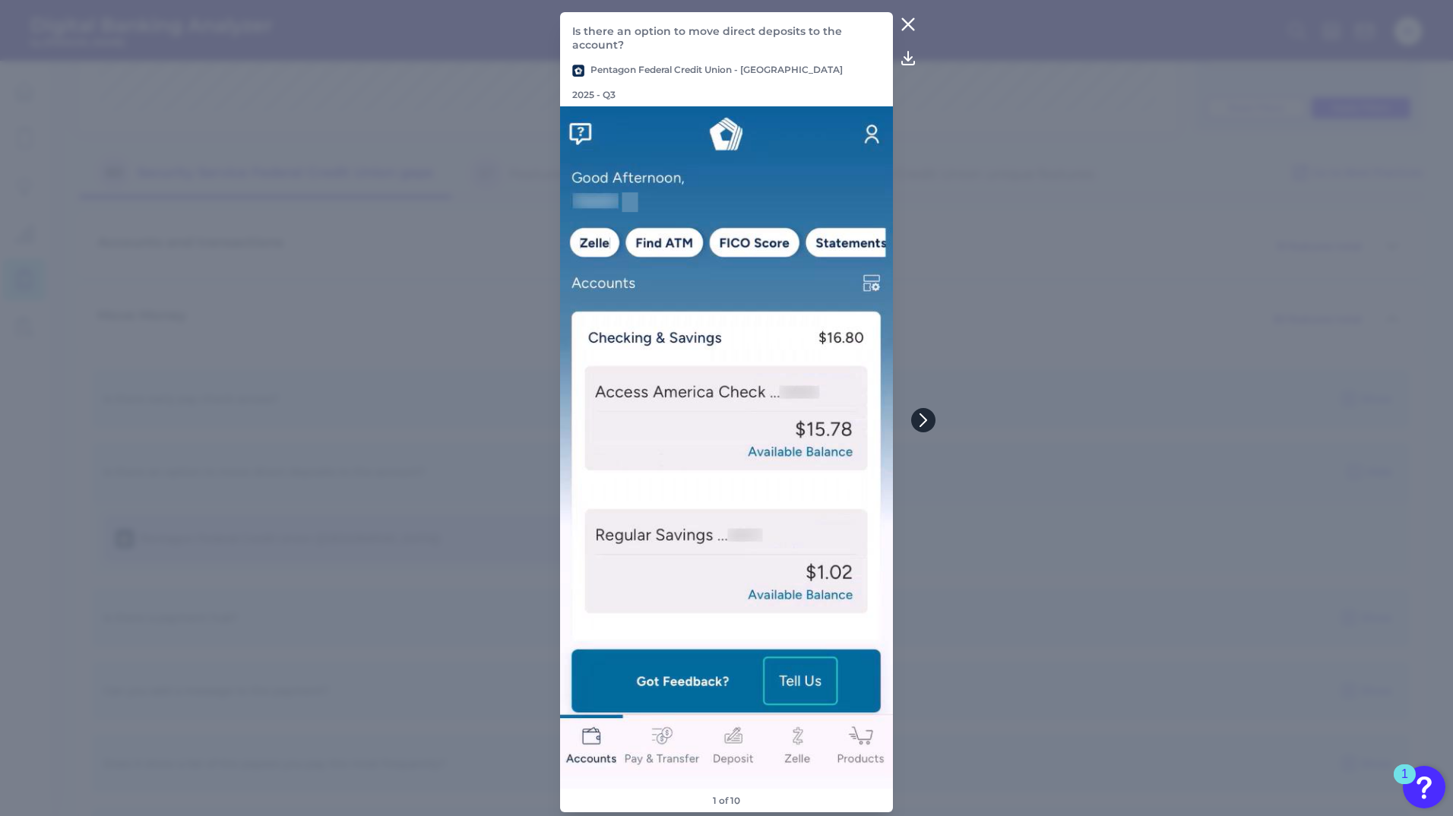
click at [927, 423] on icon at bounding box center [924, 421] width 14 height 14
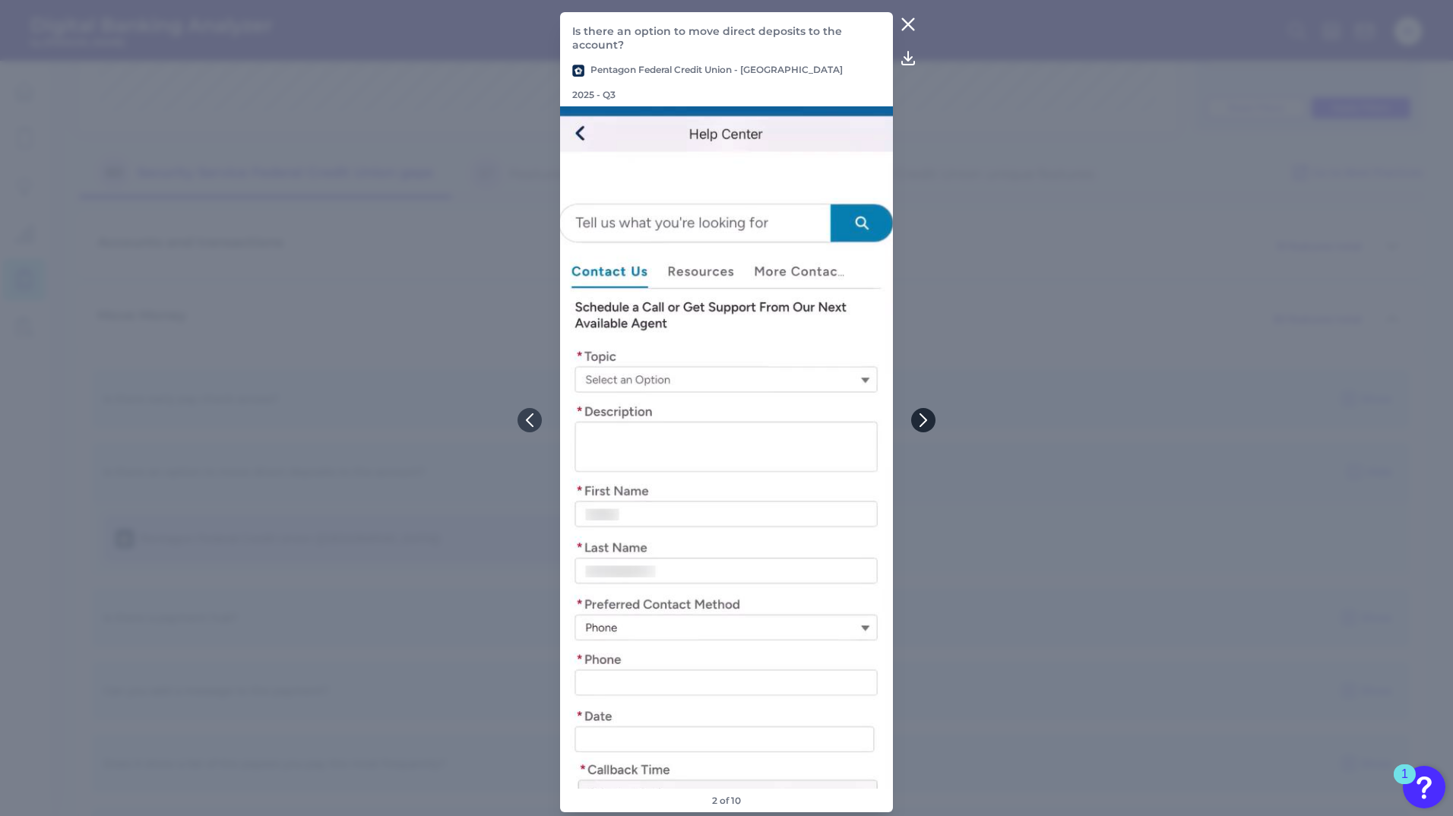
click at [927, 423] on icon at bounding box center [924, 421] width 14 height 14
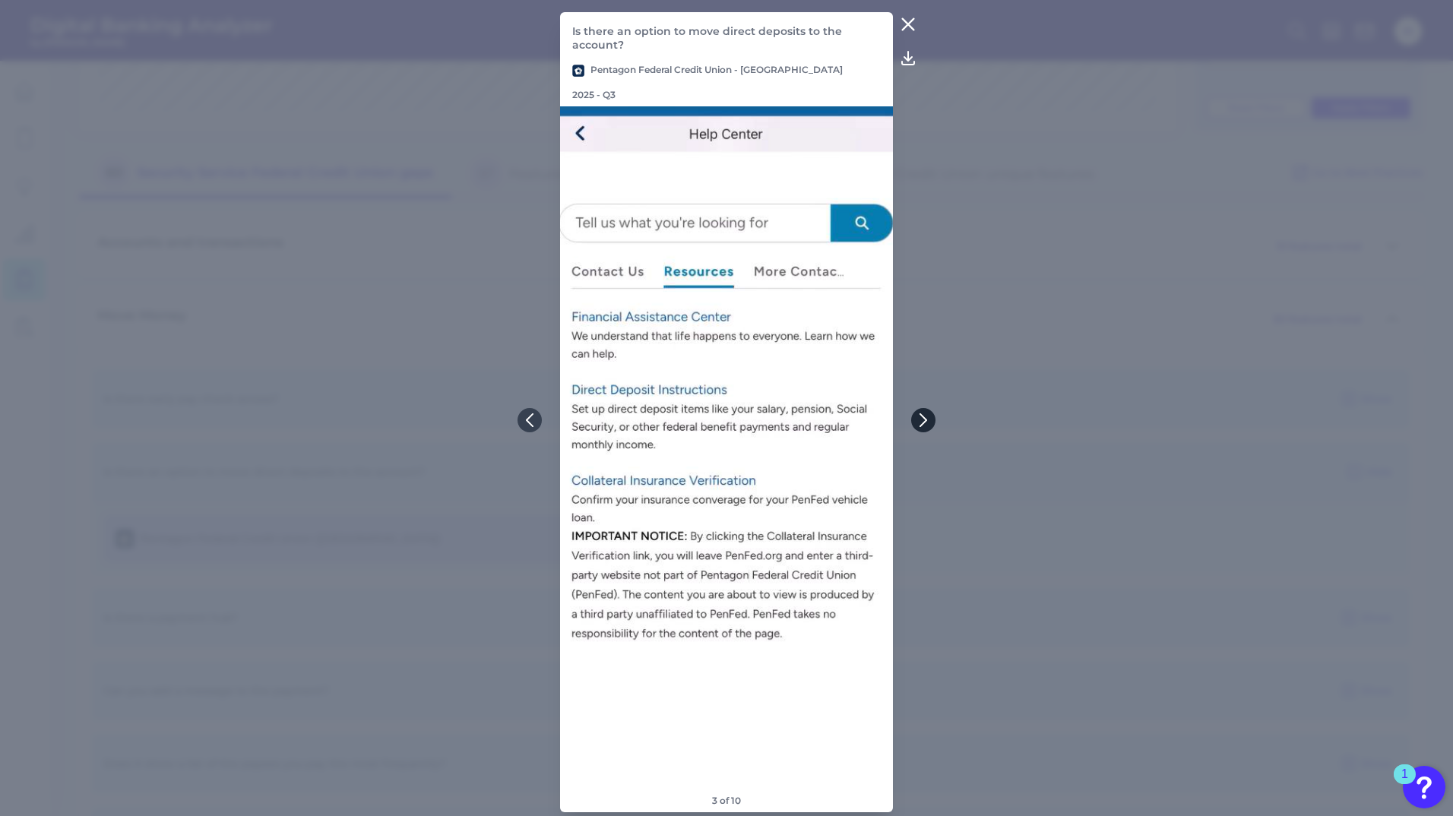
click at [927, 423] on icon at bounding box center [924, 421] width 14 height 14
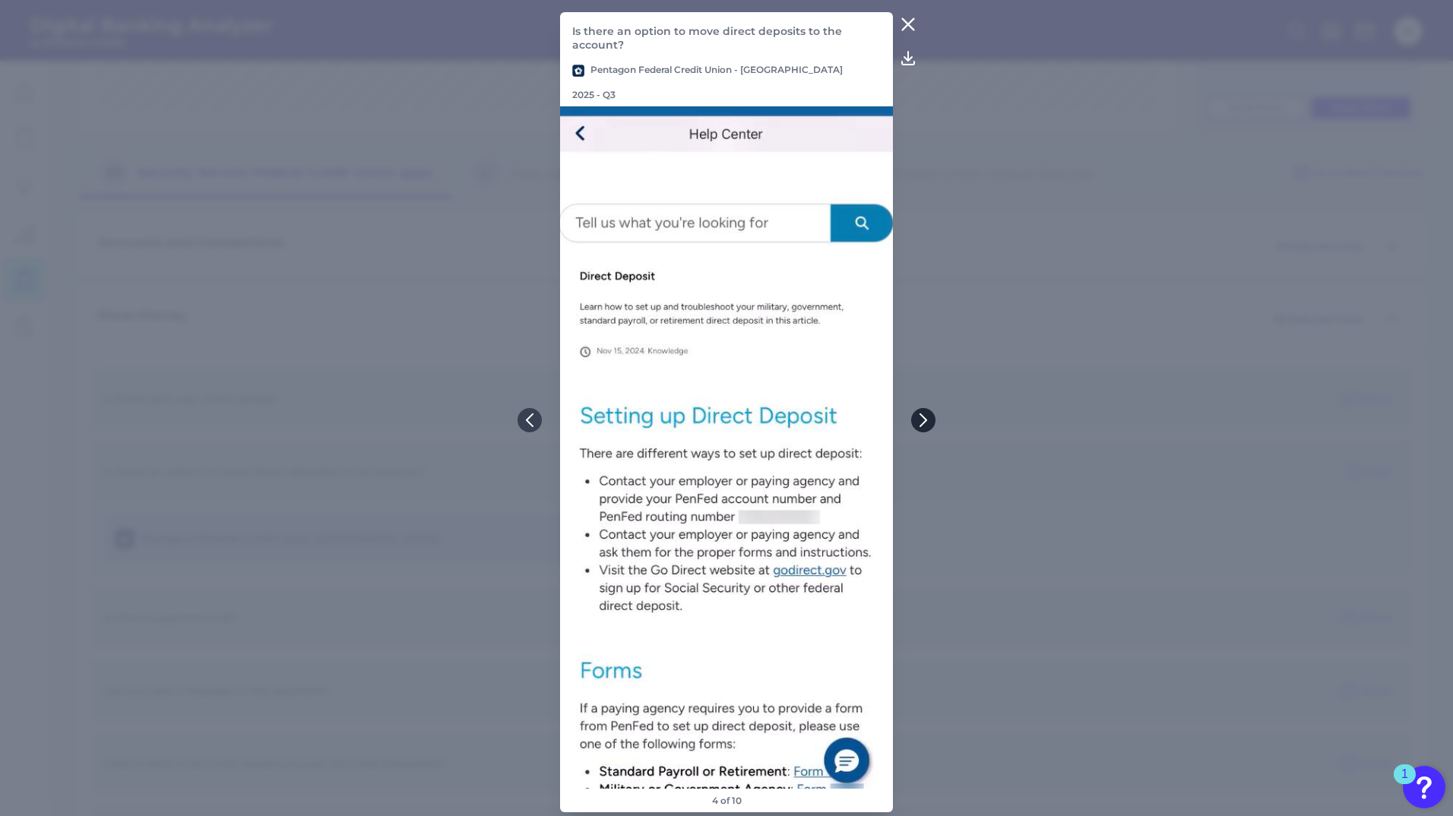
click at [927, 423] on icon at bounding box center [924, 421] width 14 height 14
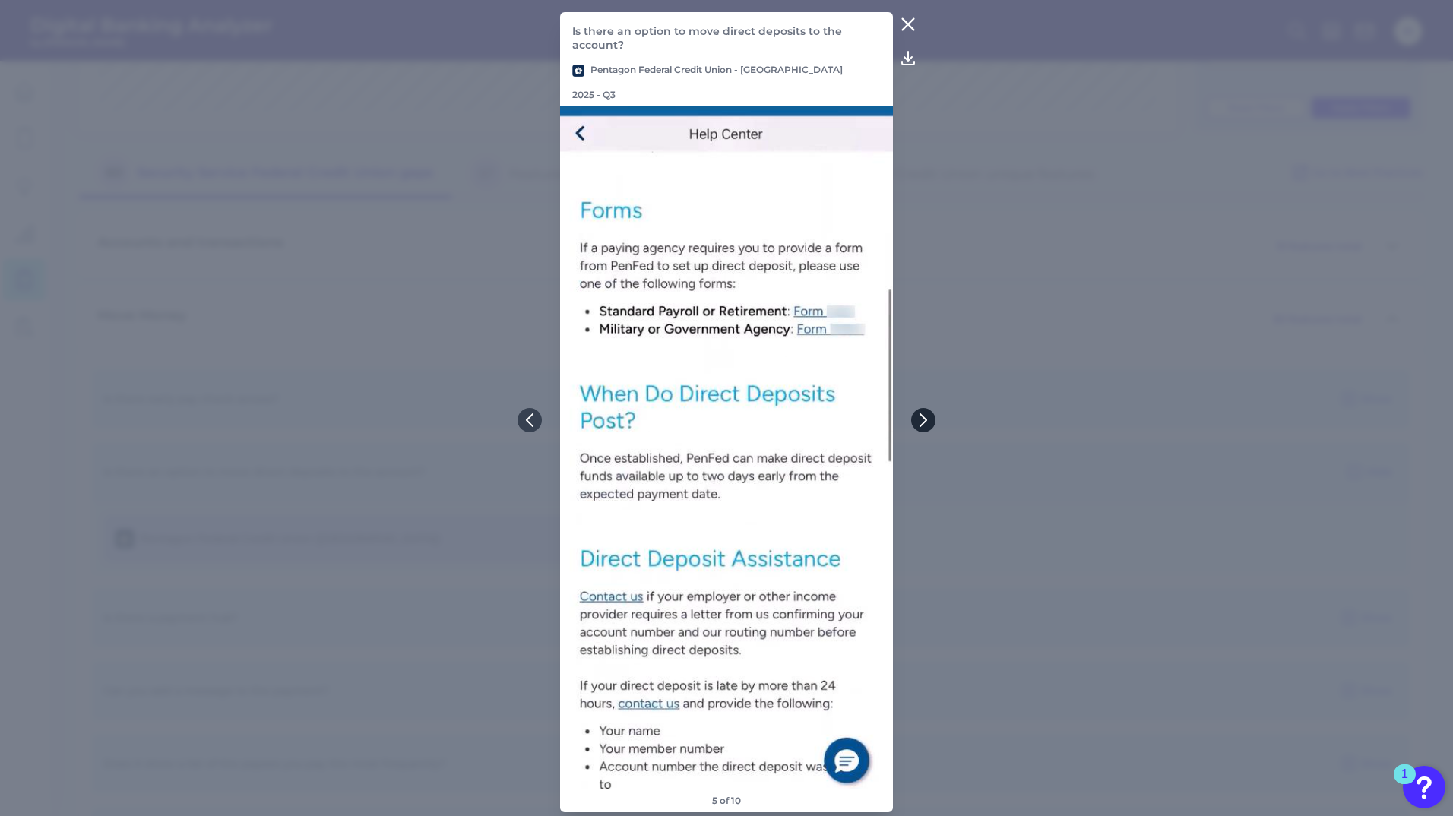
click at [919, 417] on icon at bounding box center [924, 421] width 14 height 14
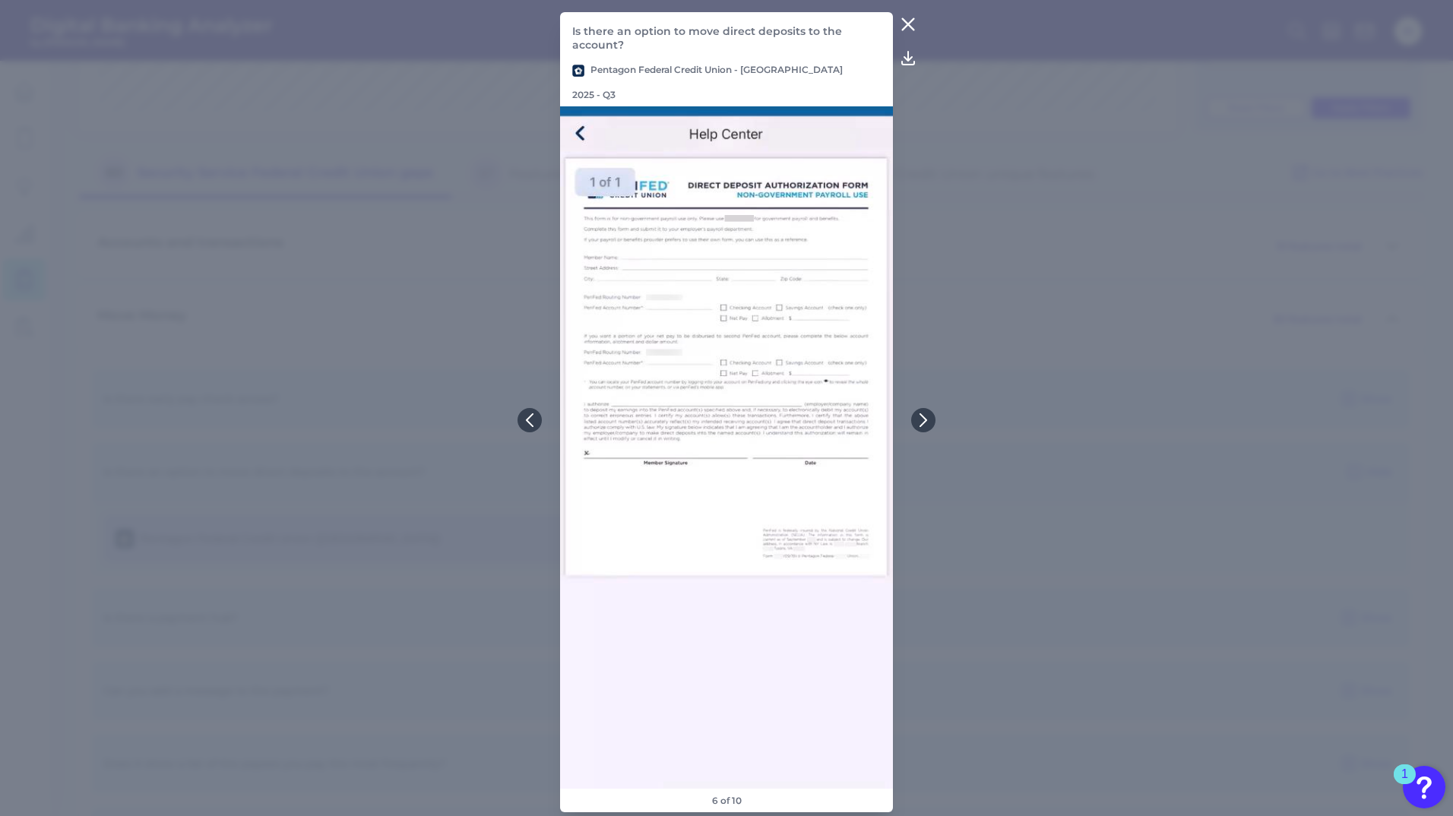
click at [906, 27] on icon at bounding box center [908, 24] width 18 height 18
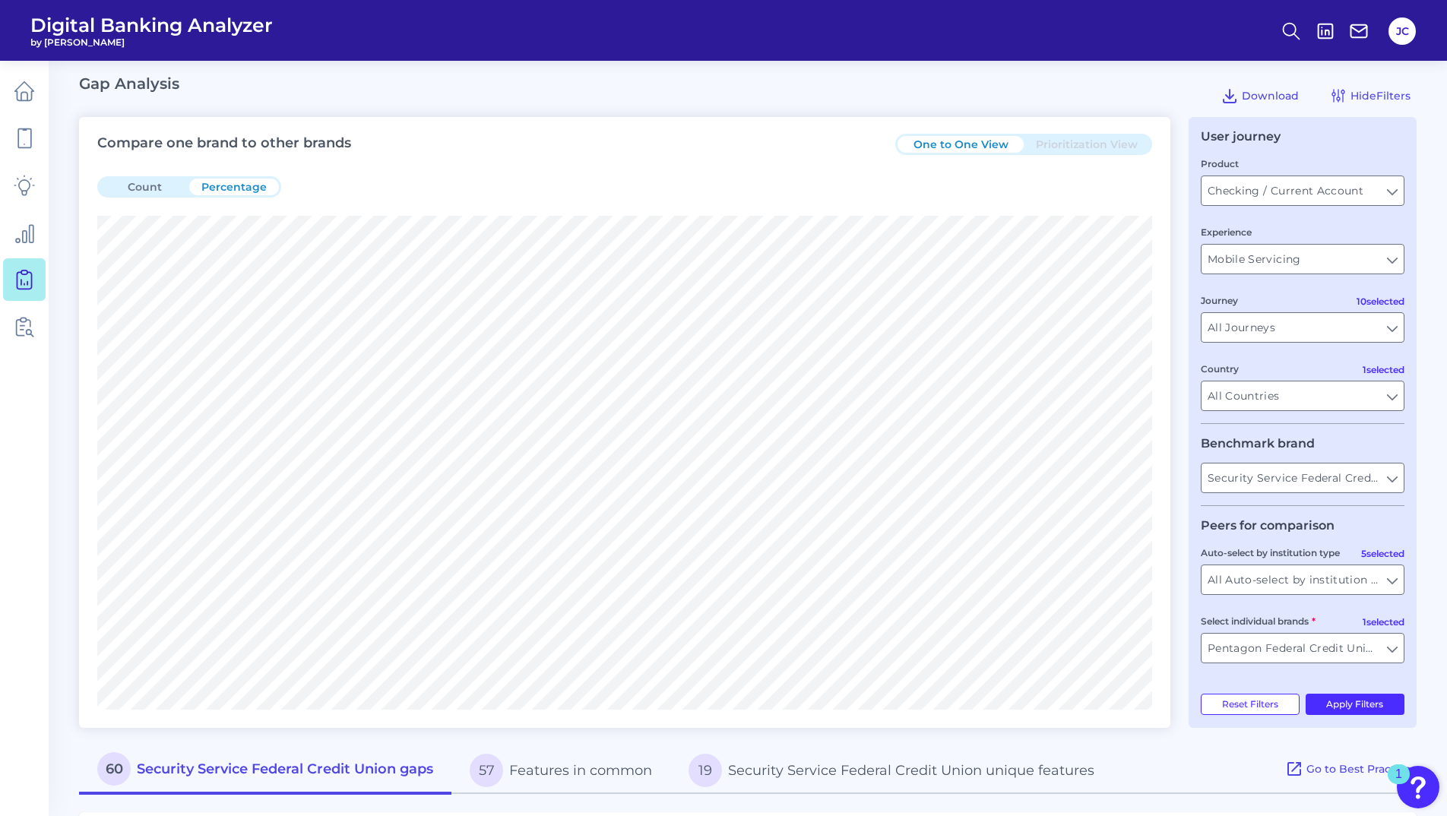
scroll to position [0, 0]
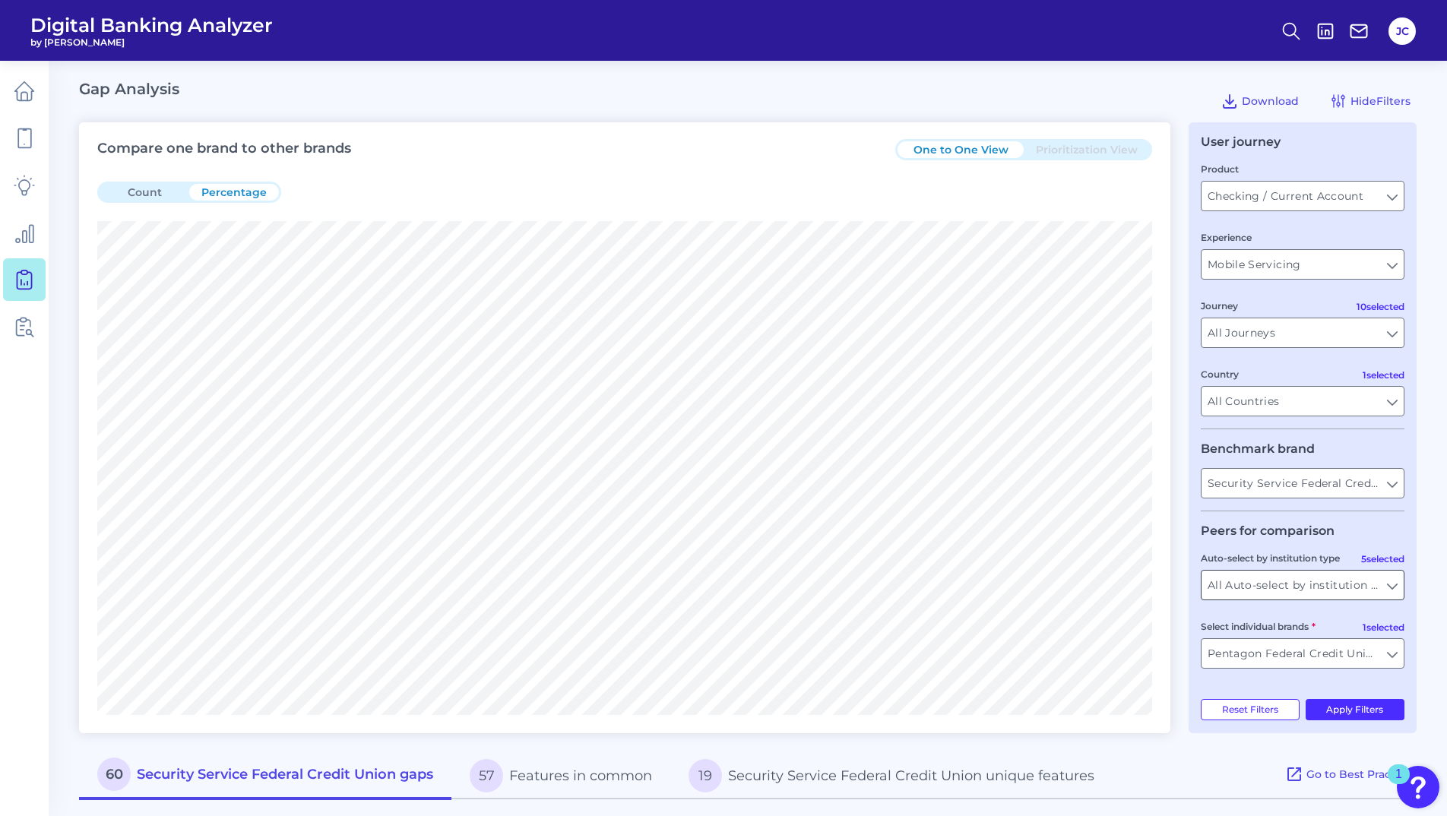
click at [1381, 588] on input "All Auto-select by institution types" at bounding box center [1303, 585] width 202 height 29
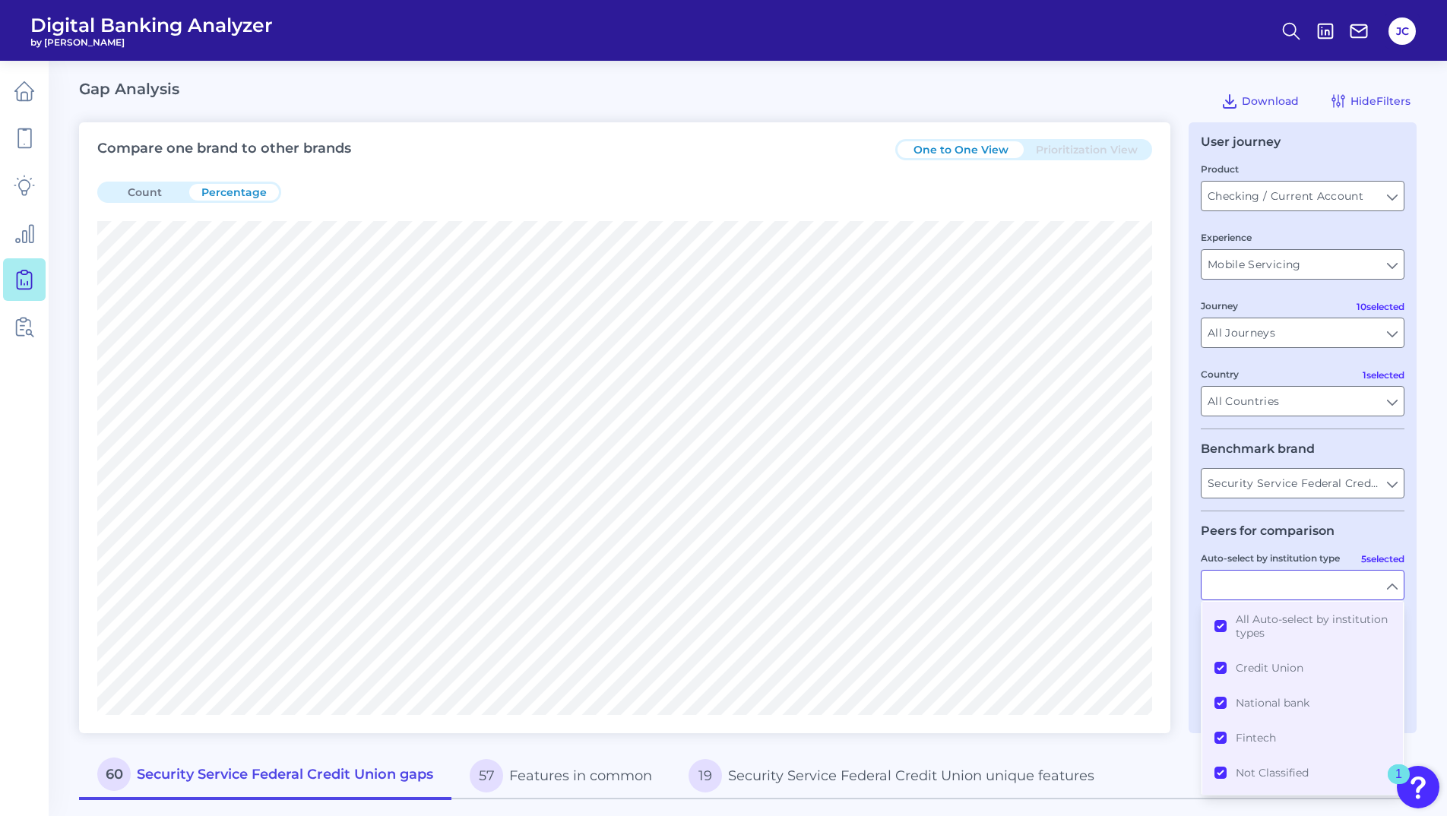
click at [1326, 550] on fieldset "Peers for comparison 5 selected Auto-select by institution type All Auto-select…" at bounding box center [1303, 602] width 204 height 157
type input "All Auto-select by institution types"
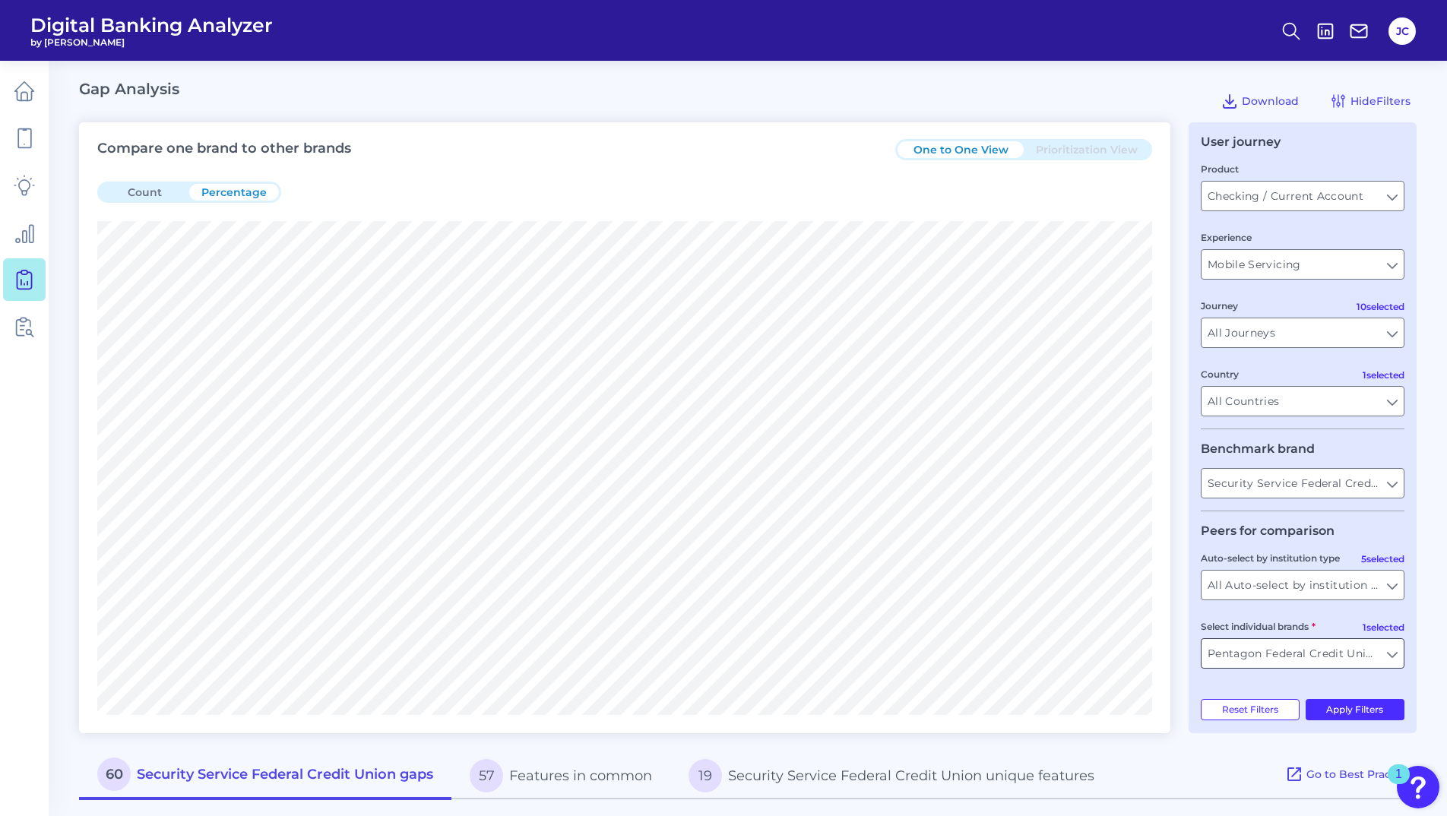
click at [1381, 656] on input "Pentagon Federal Credit Union" at bounding box center [1303, 653] width 202 height 29
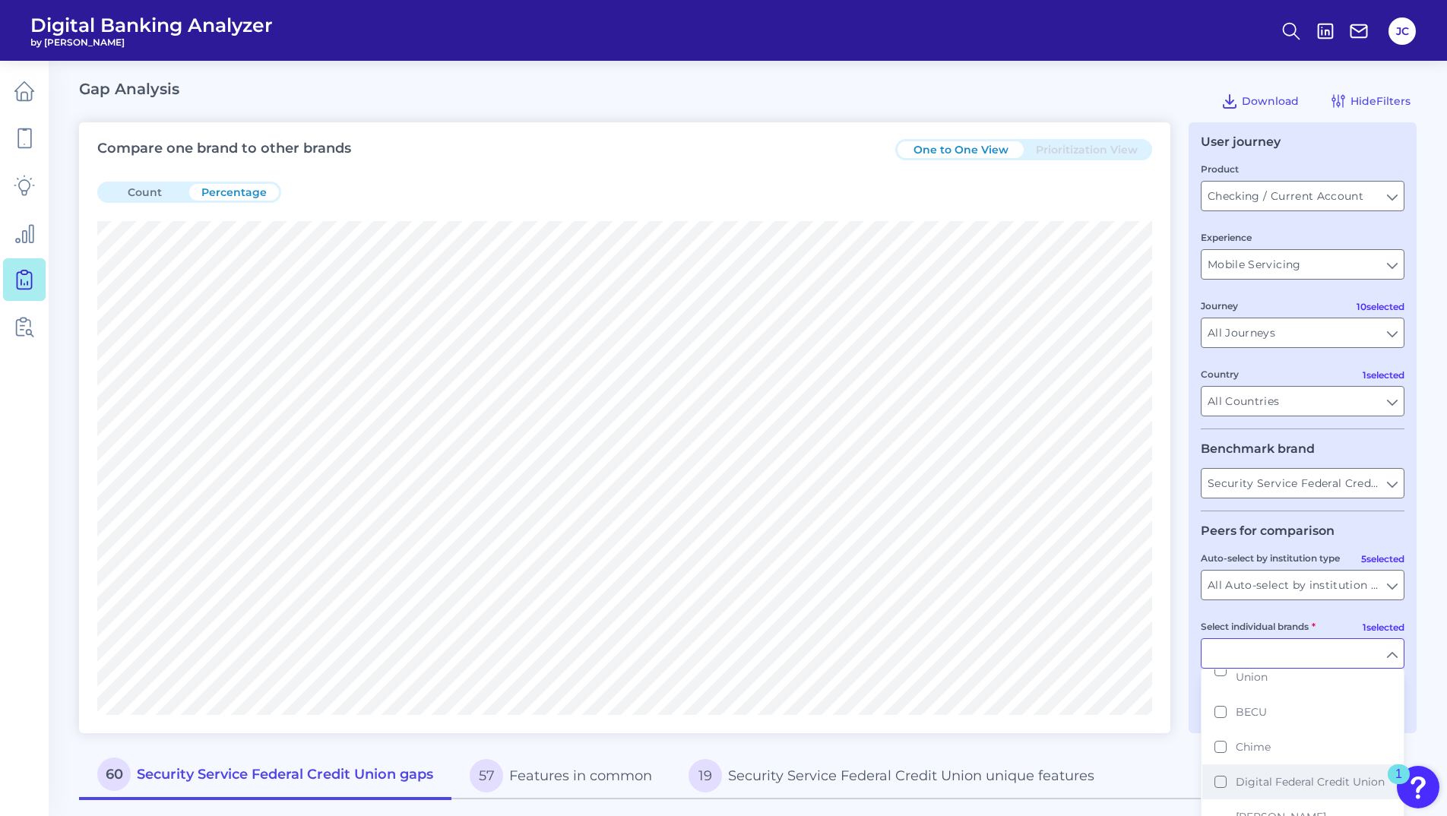
scroll to position [152, 0]
click at [1215, 683] on button "BECU" at bounding box center [1303, 689] width 201 height 35
click at [1228, 747] on button "Digital Federal Credit Union" at bounding box center [1303, 759] width 201 height 35
click at [1147, 719] on div "Compare one brand to other brands One to One View Prioritization View Count Per…" at bounding box center [625, 427] width 1092 height 611
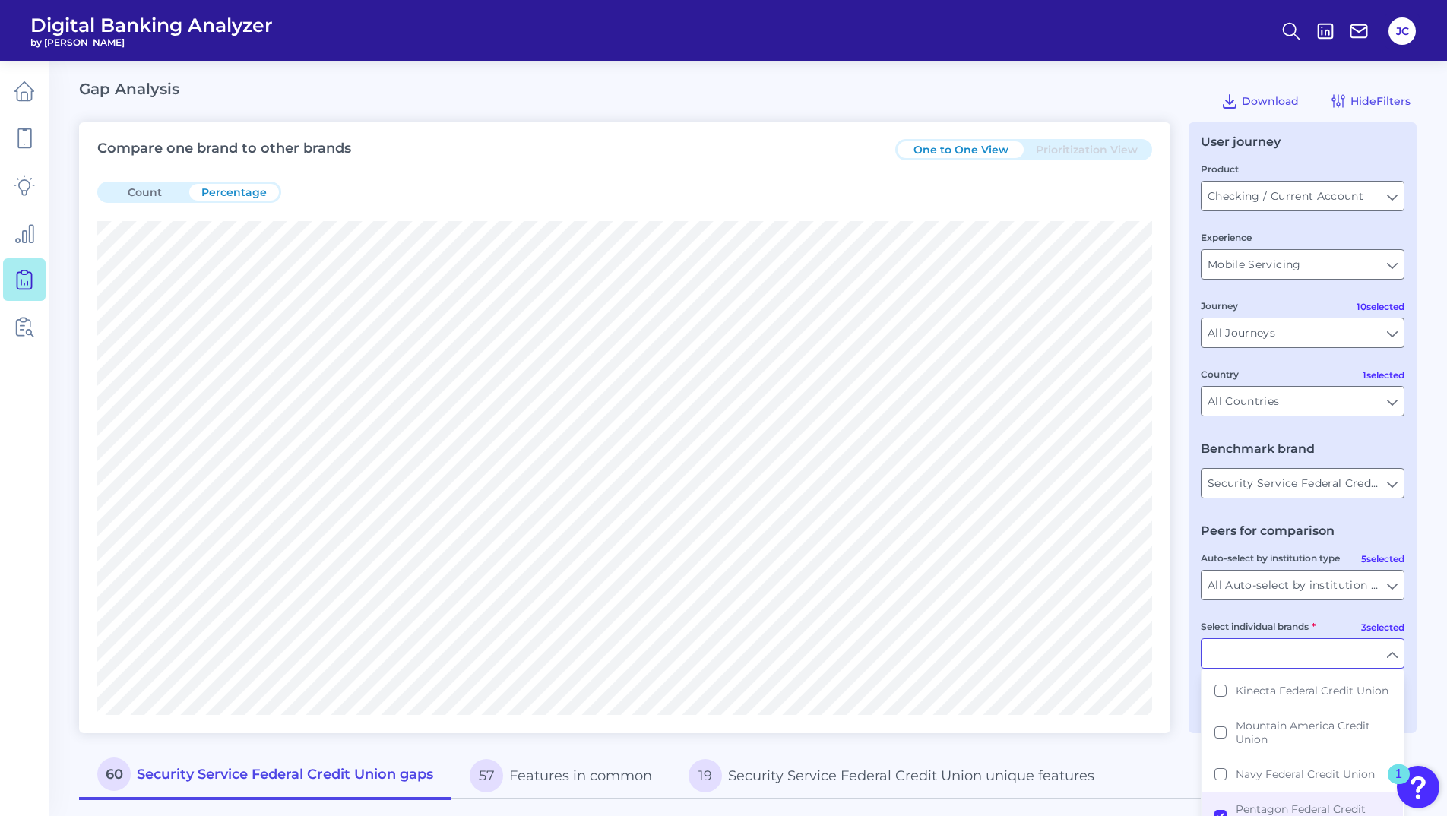
type input "Pentagon Federal Credit Union, BECU, Digital Federal Credit Union"
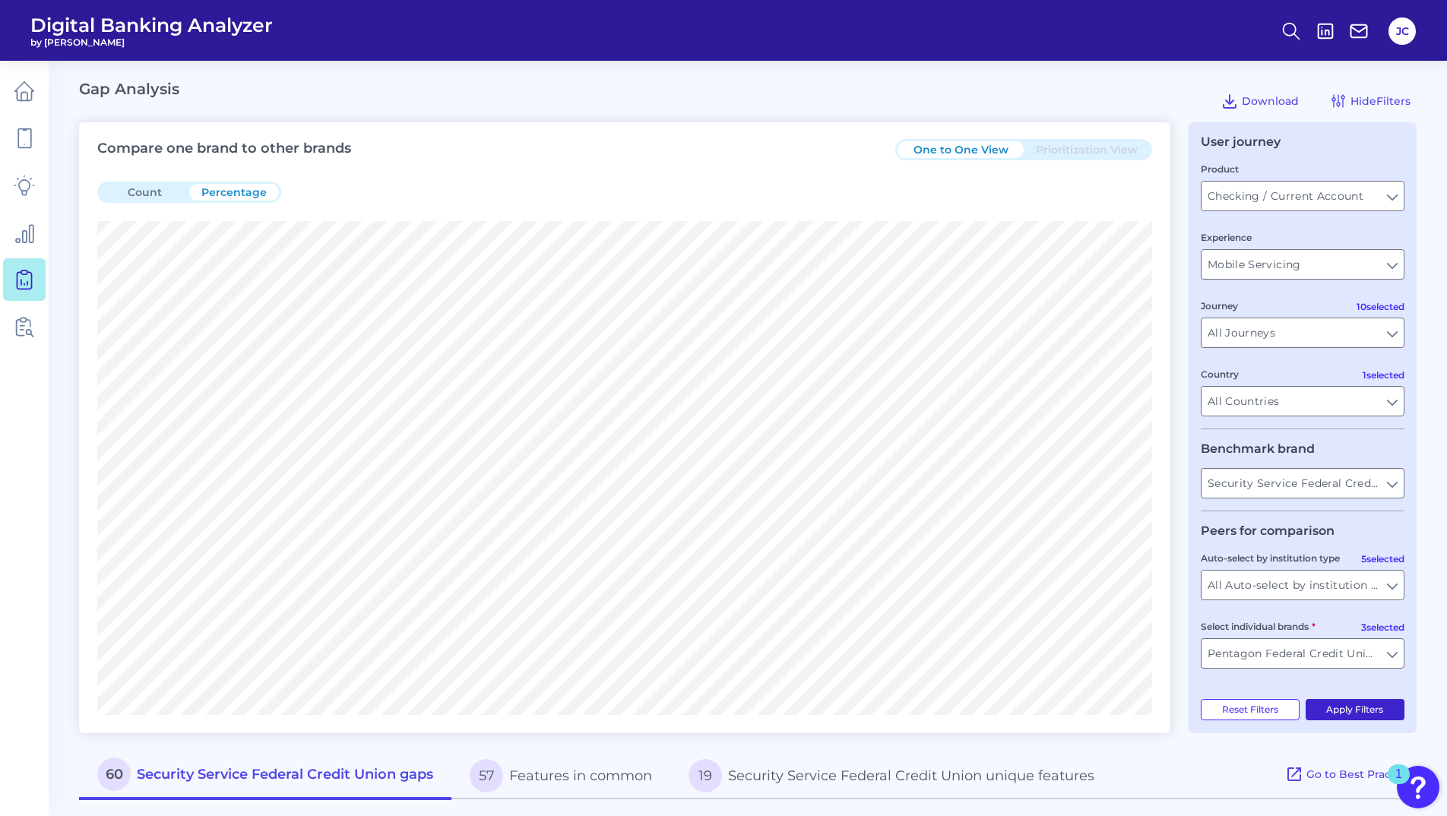
click at [1358, 715] on button "Apply Filters" at bounding box center [1356, 709] width 100 height 21
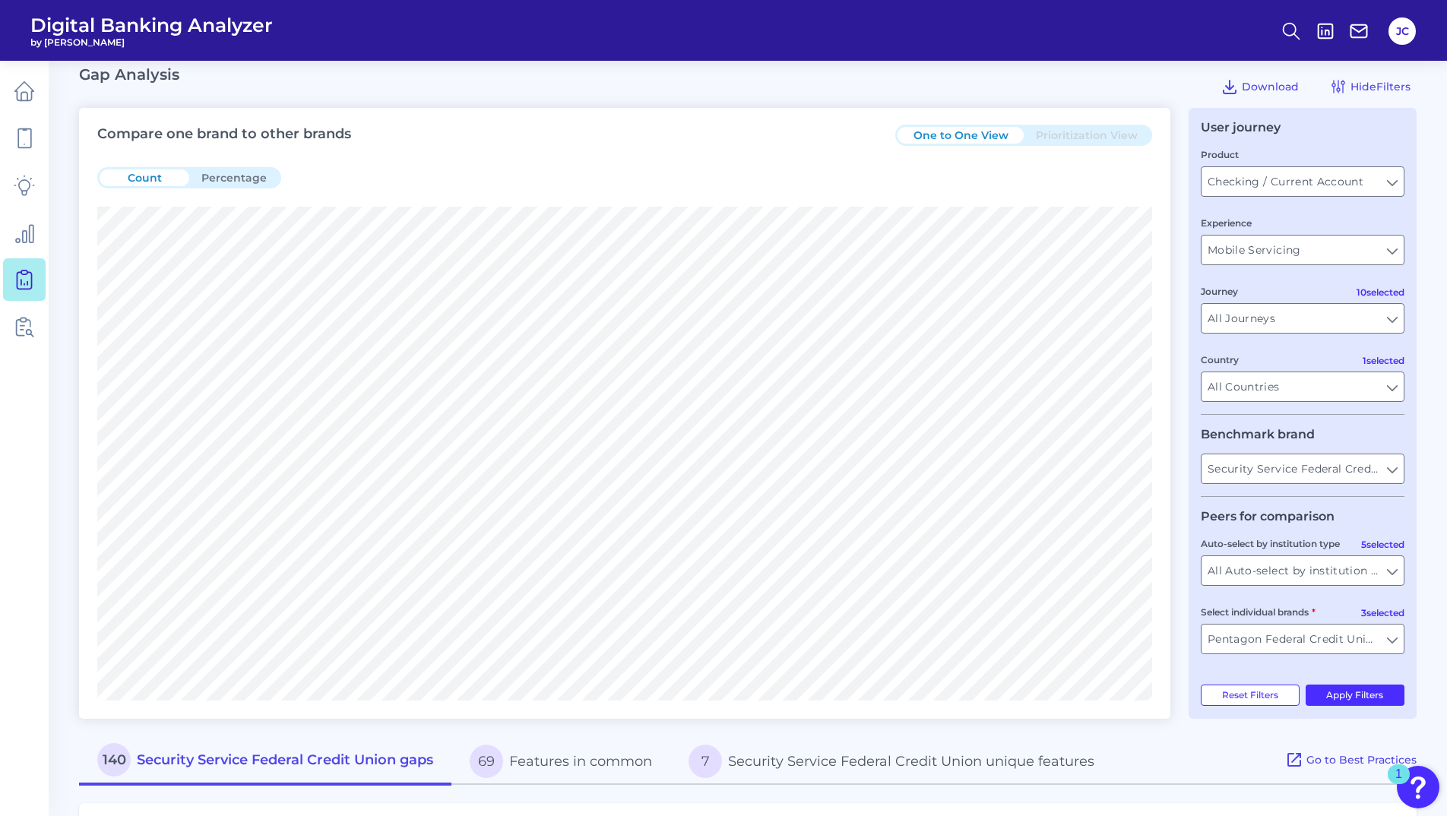
scroll to position [0, 0]
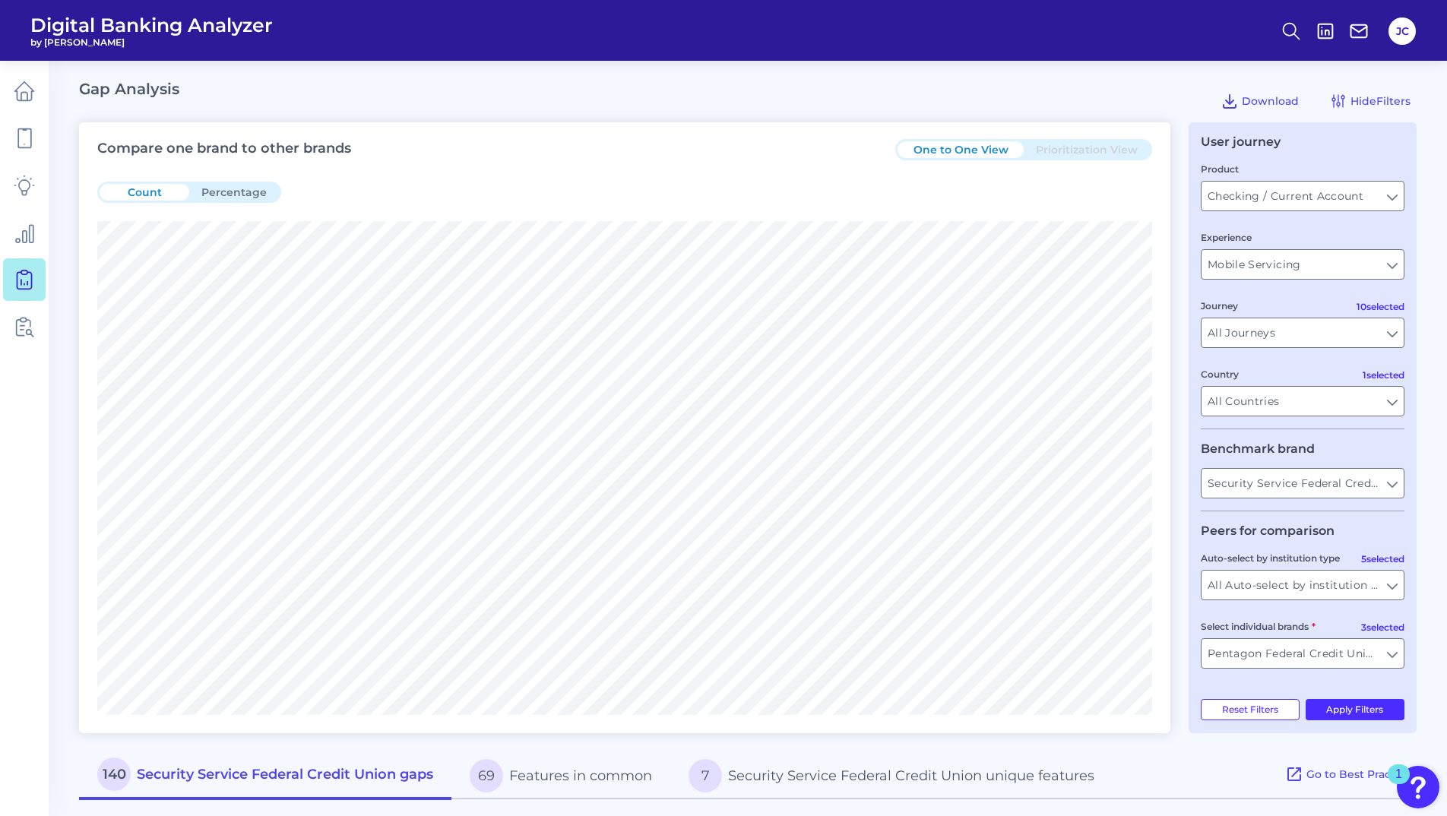
click at [971, 148] on button "One to One View" at bounding box center [961, 149] width 126 height 17
click at [975, 157] on button "One to One View" at bounding box center [961, 149] width 126 height 17
click at [1395, 654] on input "Pentagon Federal Credit Union, BECU, Digital Federal Credit Union" at bounding box center [1303, 653] width 202 height 29
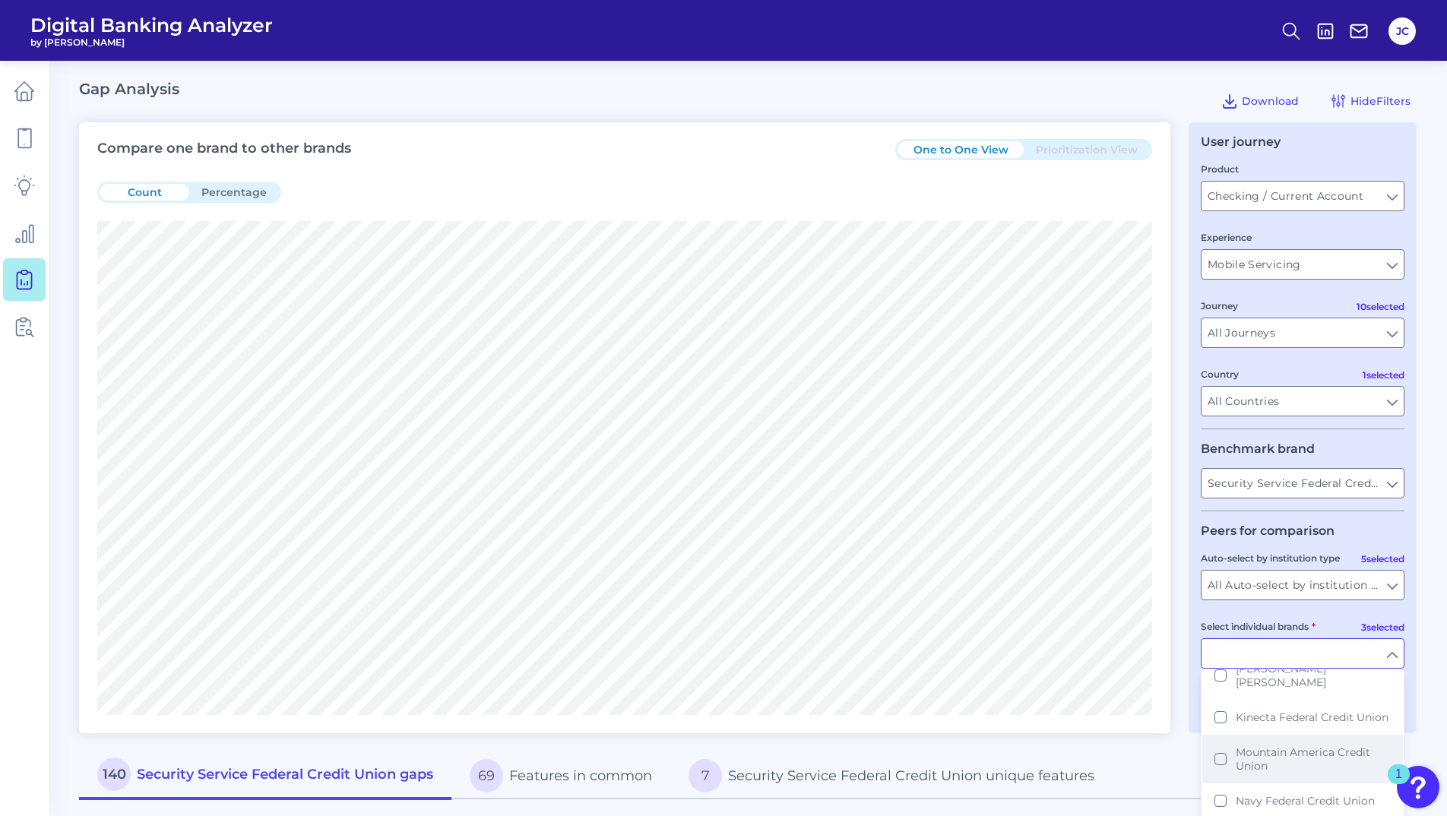
scroll to position [304, 0]
click at [1259, 768] on span "Navy Federal Credit Union" at bounding box center [1305, 775] width 139 height 14
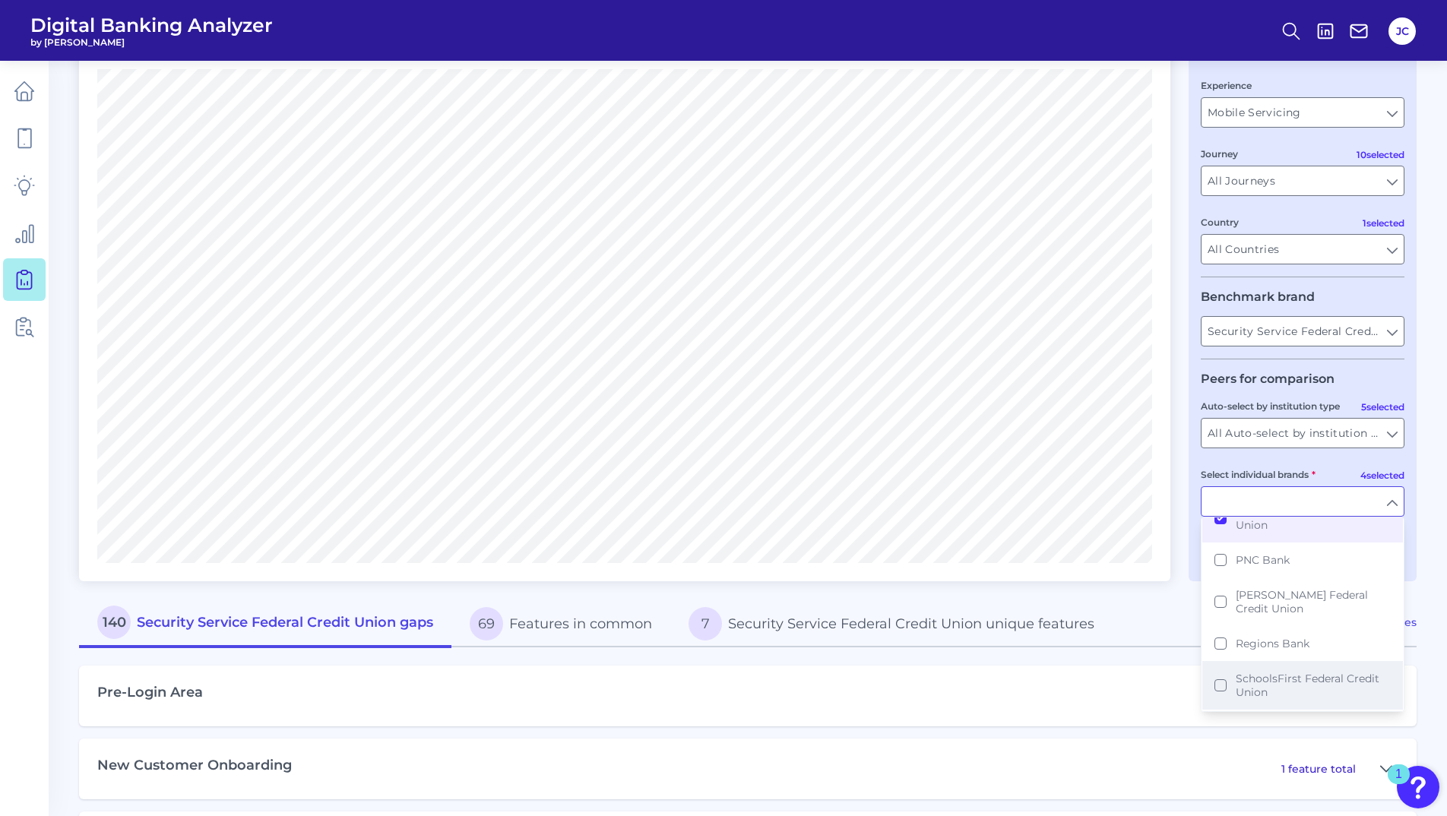
scroll to position [423, 0]
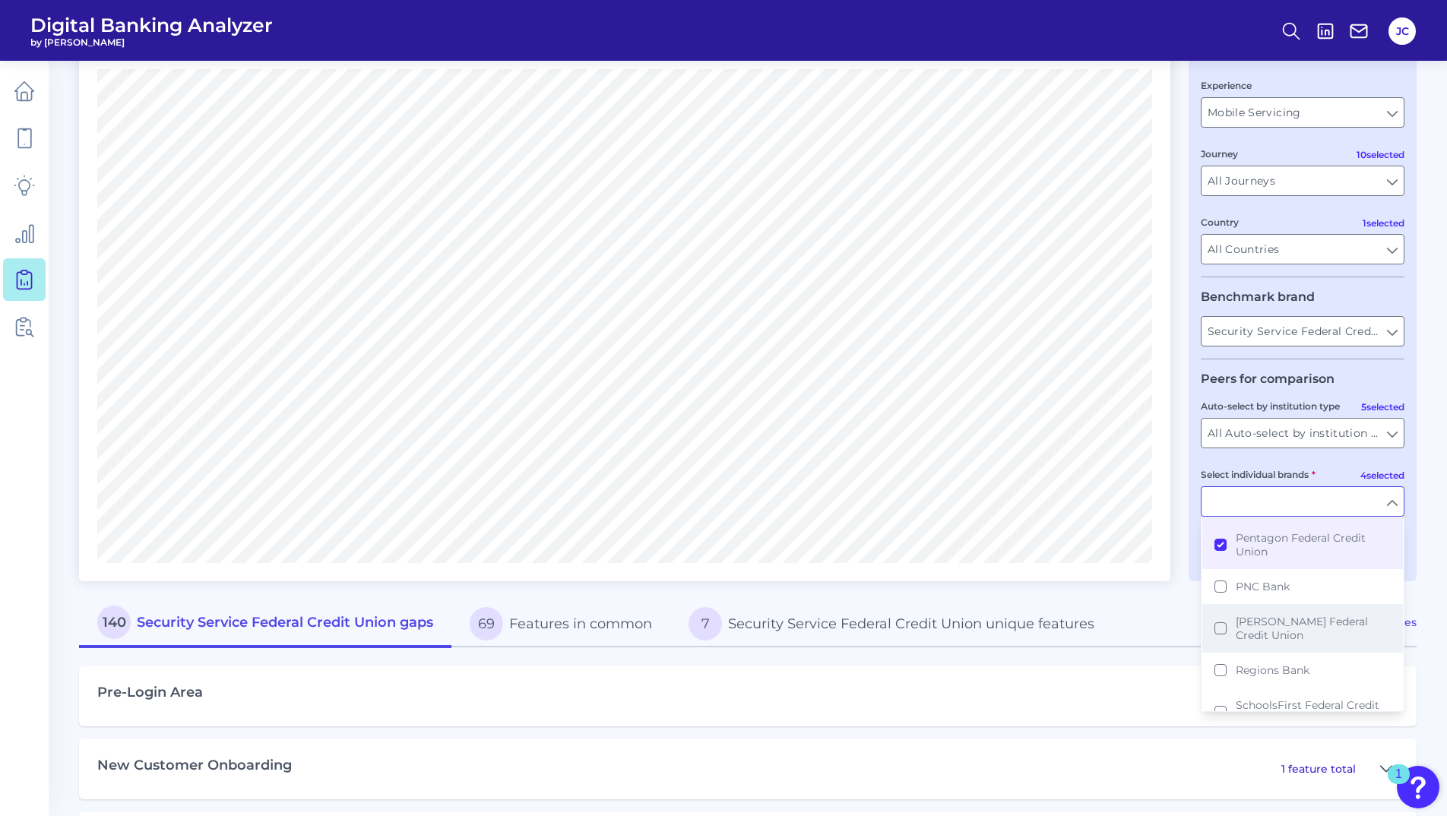
click at [1299, 622] on span "[PERSON_NAME] Federal Credit Union" at bounding box center [1313, 628] width 155 height 27
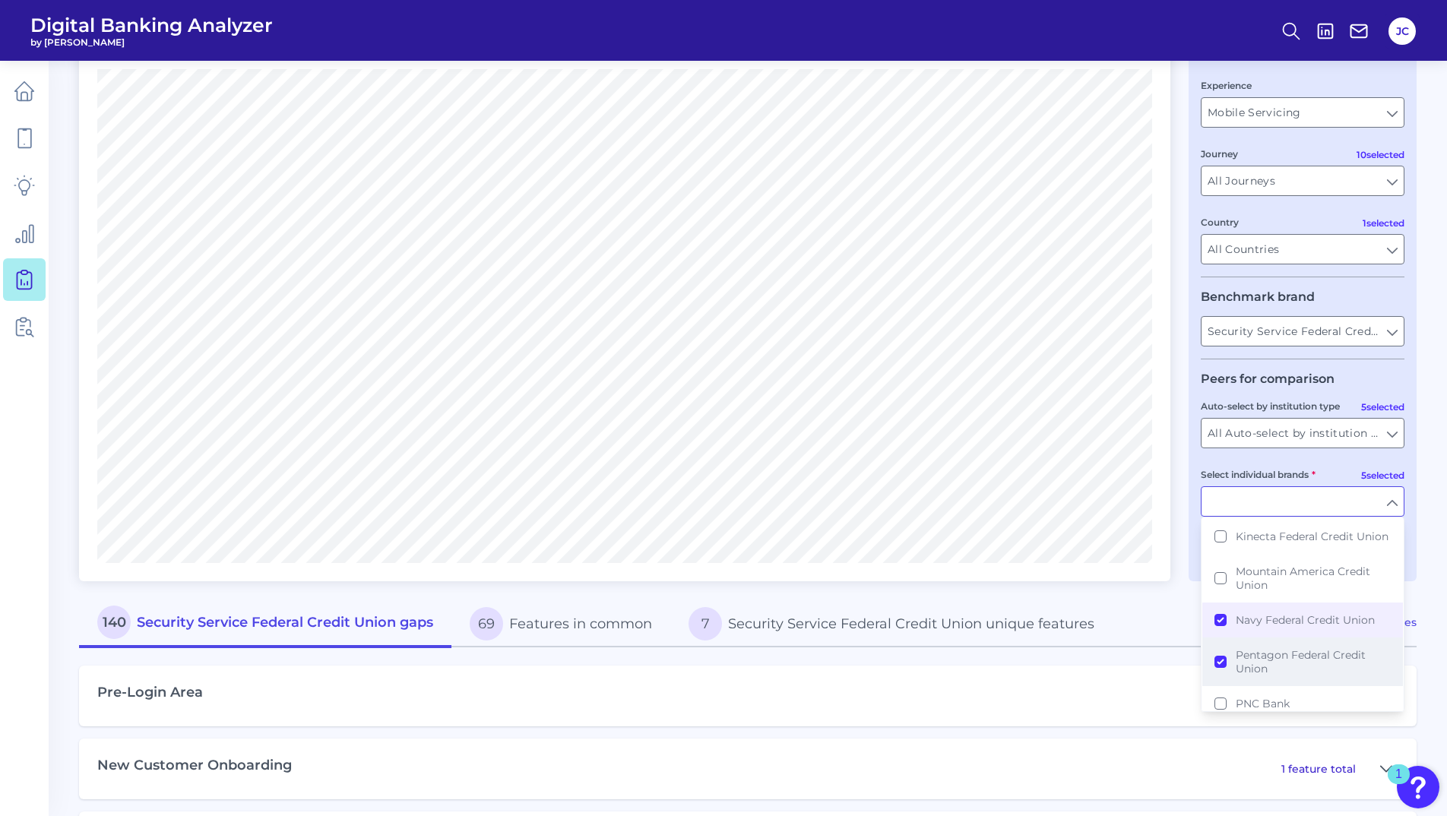
scroll to position [271, 0]
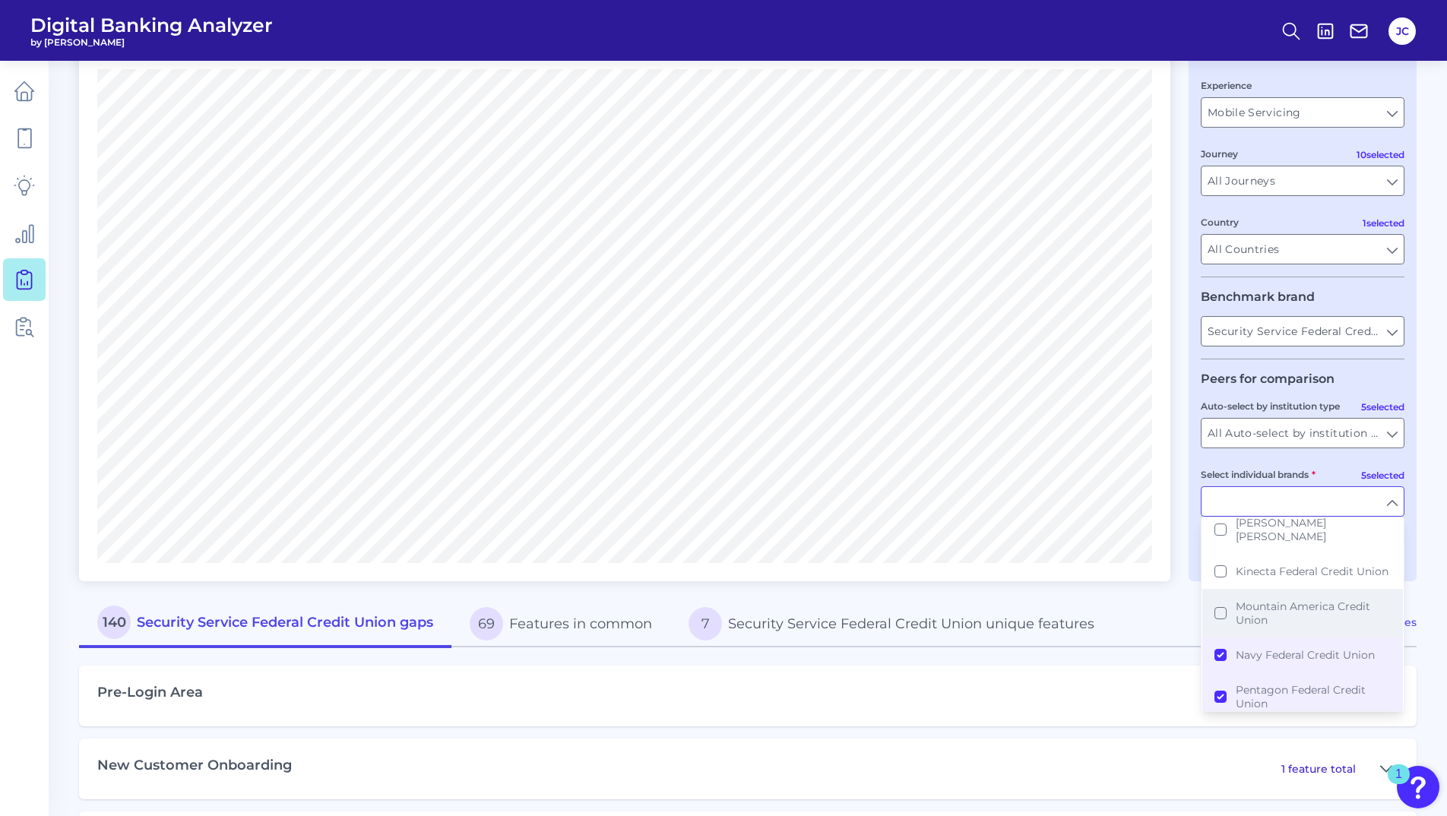
click at [1291, 600] on span "Mountain America Credit Union" at bounding box center [1313, 613] width 155 height 27
click at [1181, 704] on div "Pre-Login Area 5 features total" at bounding box center [748, 696] width 1338 height 61
type input "Pentagon Federal Credit Union, BECU, Digital Federal Credit Union, Navy Federal…"
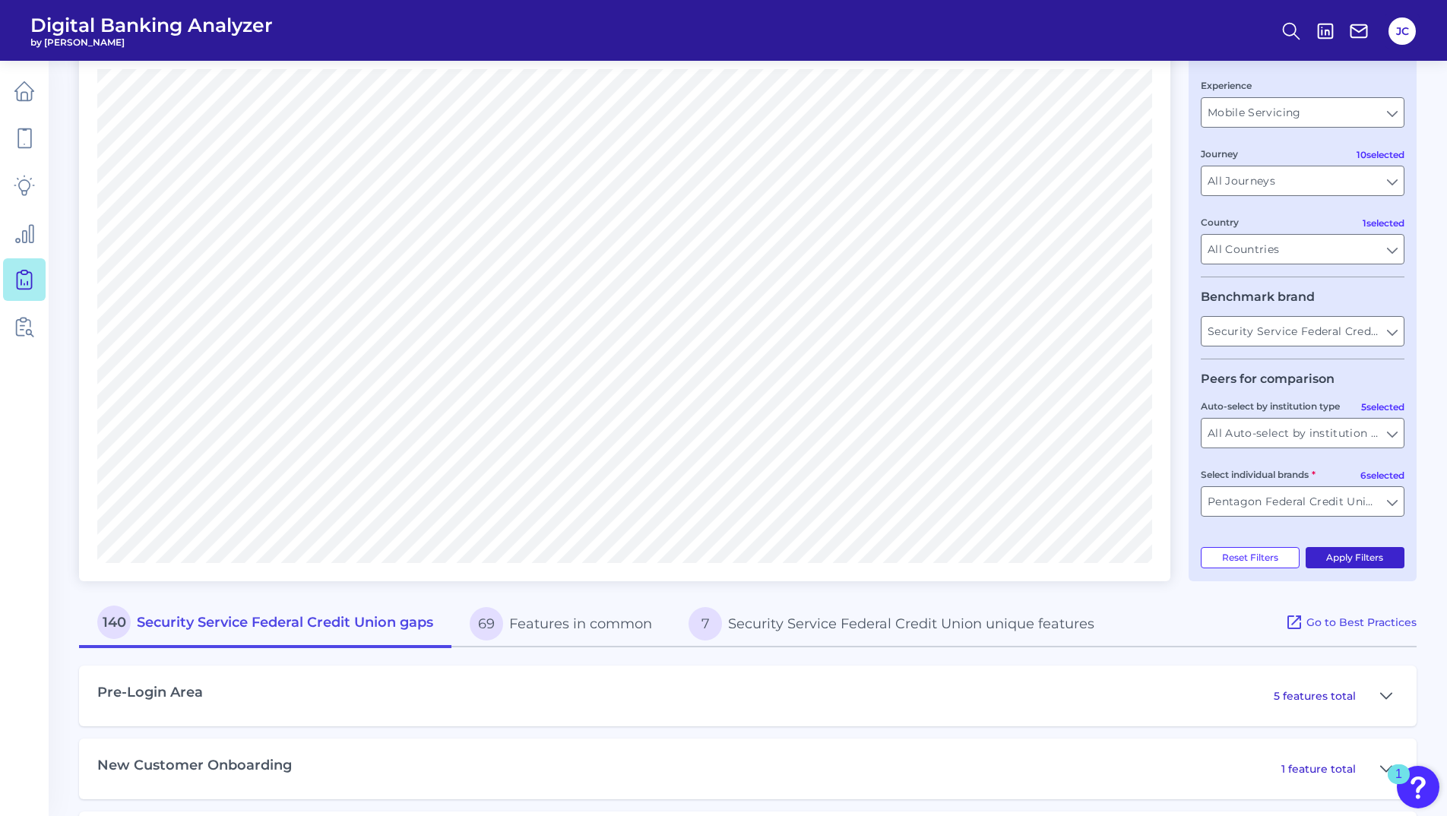
click at [1387, 559] on button "Apply Filters" at bounding box center [1356, 557] width 100 height 21
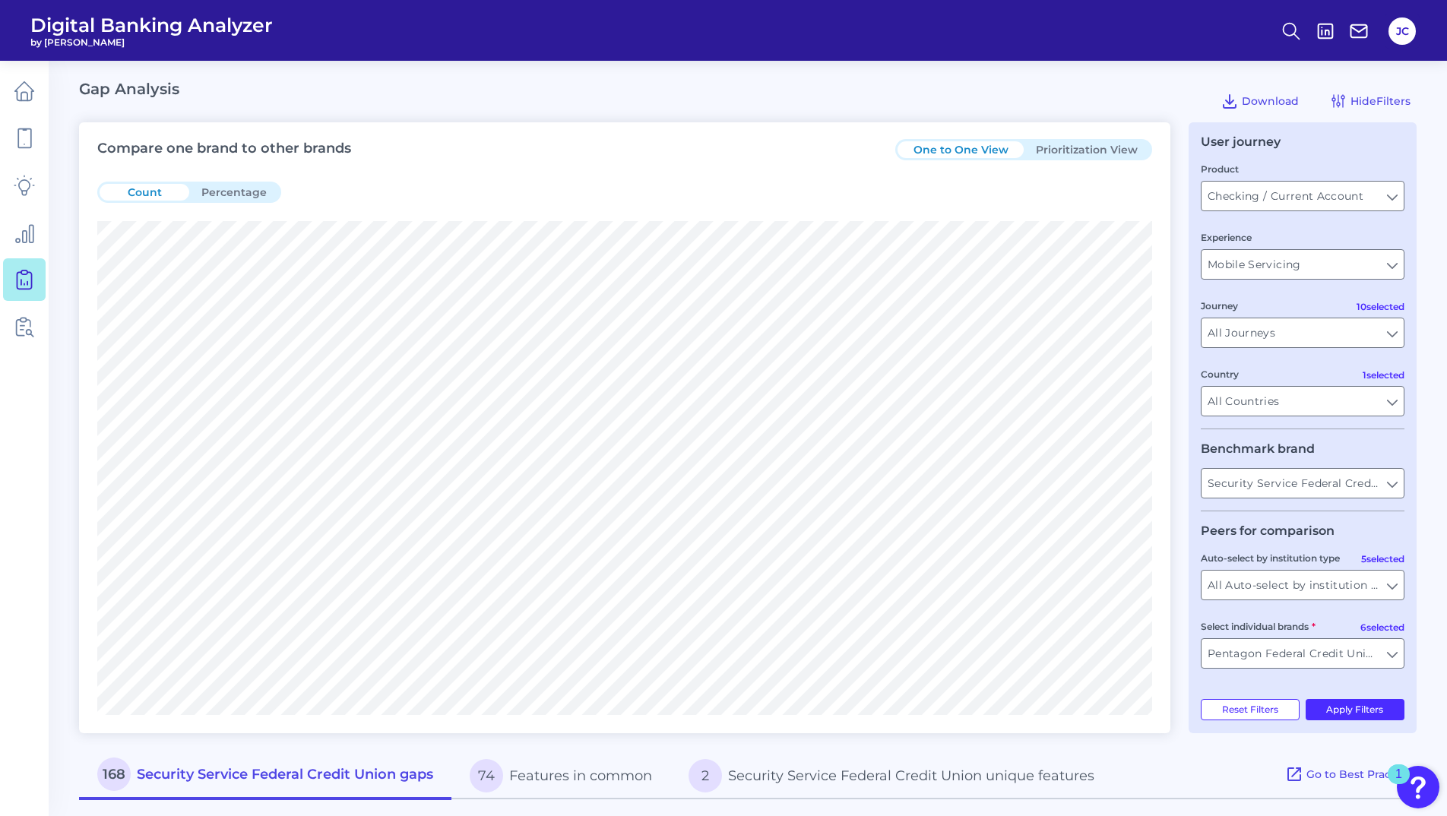
click at [1077, 144] on button "Prioritization View" at bounding box center [1087, 149] width 126 height 17
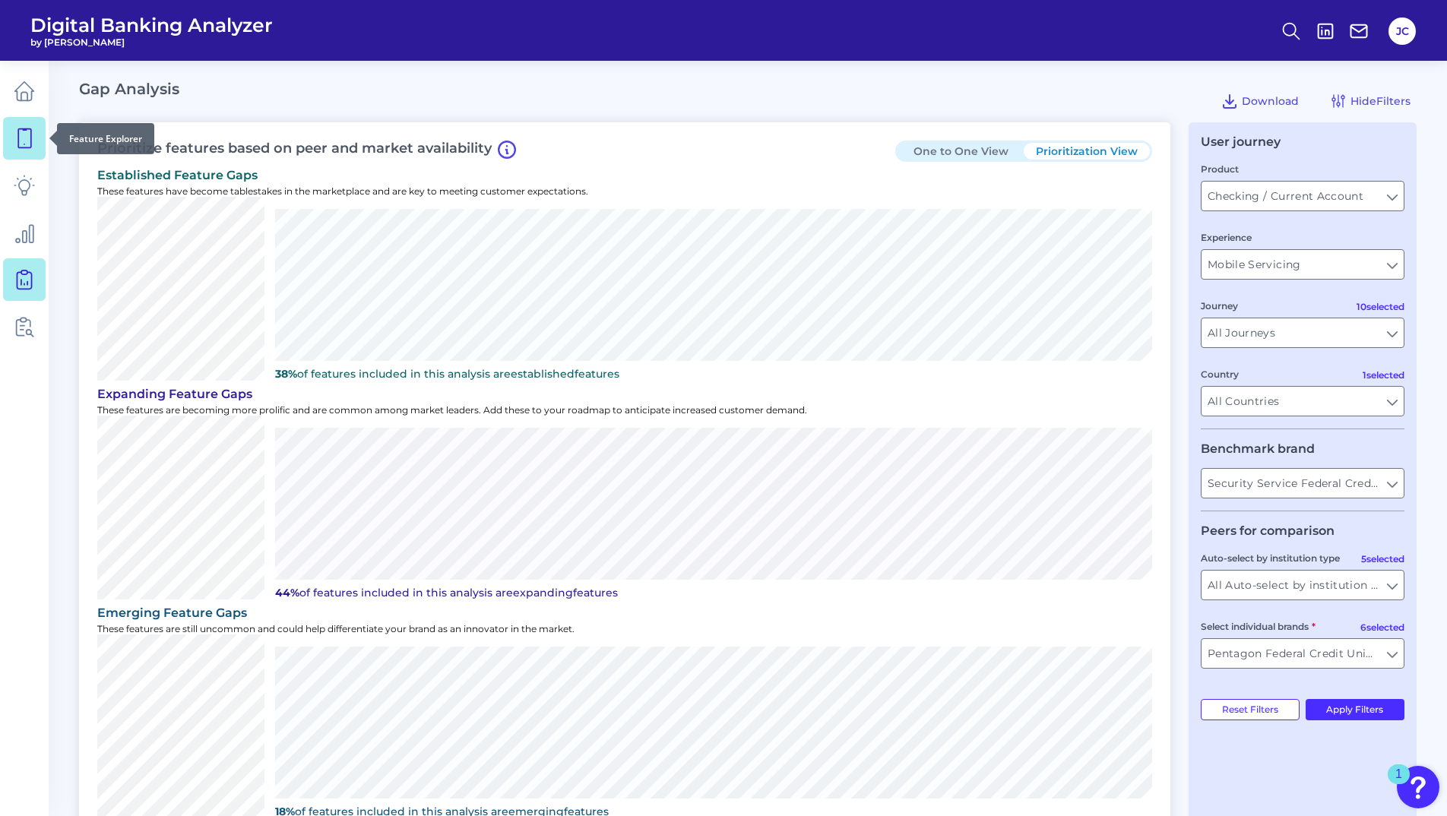
click at [20, 125] on link at bounding box center [24, 138] width 43 height 43
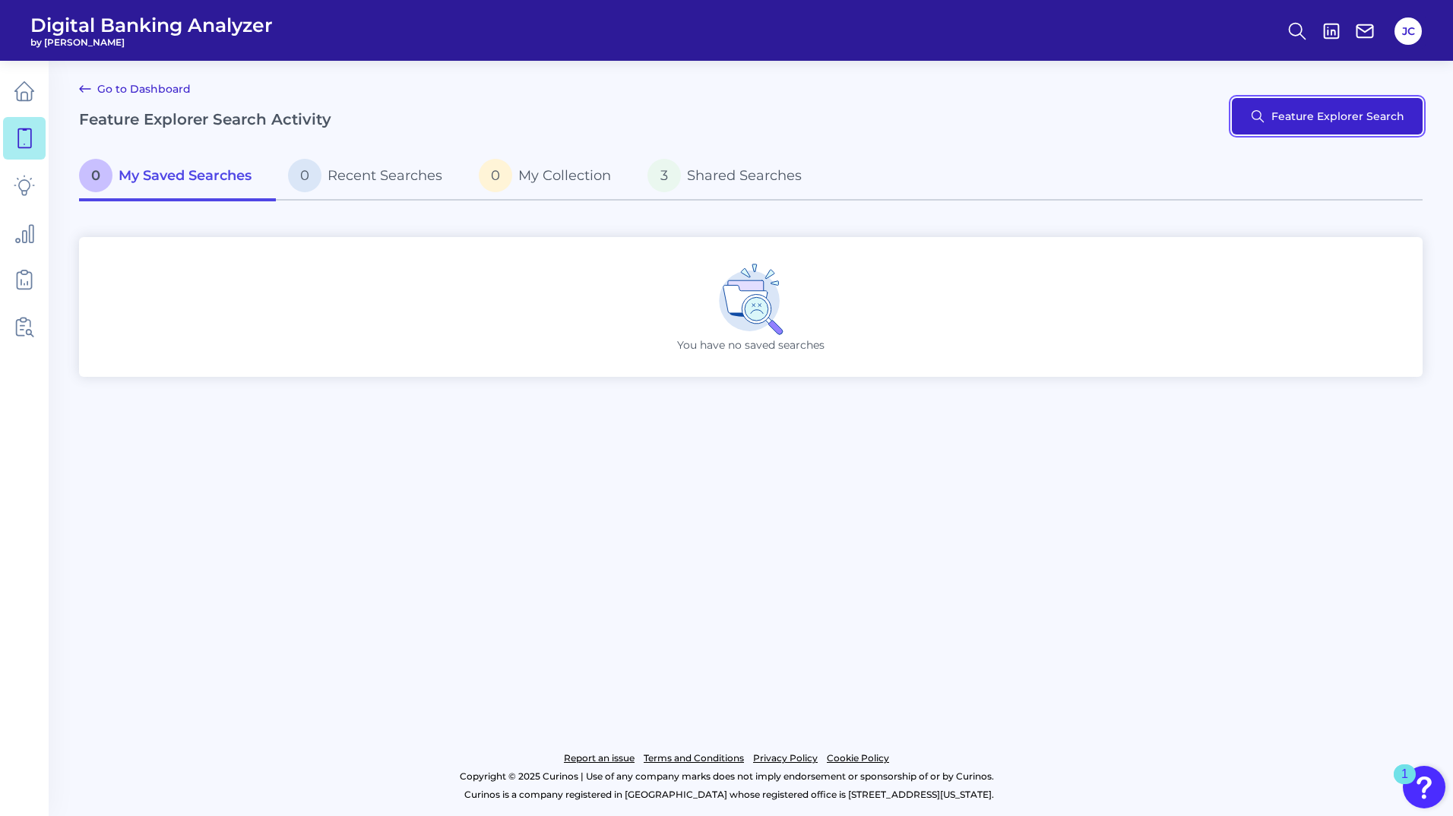
click at [1298, 109] on button "Feature Explorer Search" at bounding box center [1327, 116] width 191 height 36
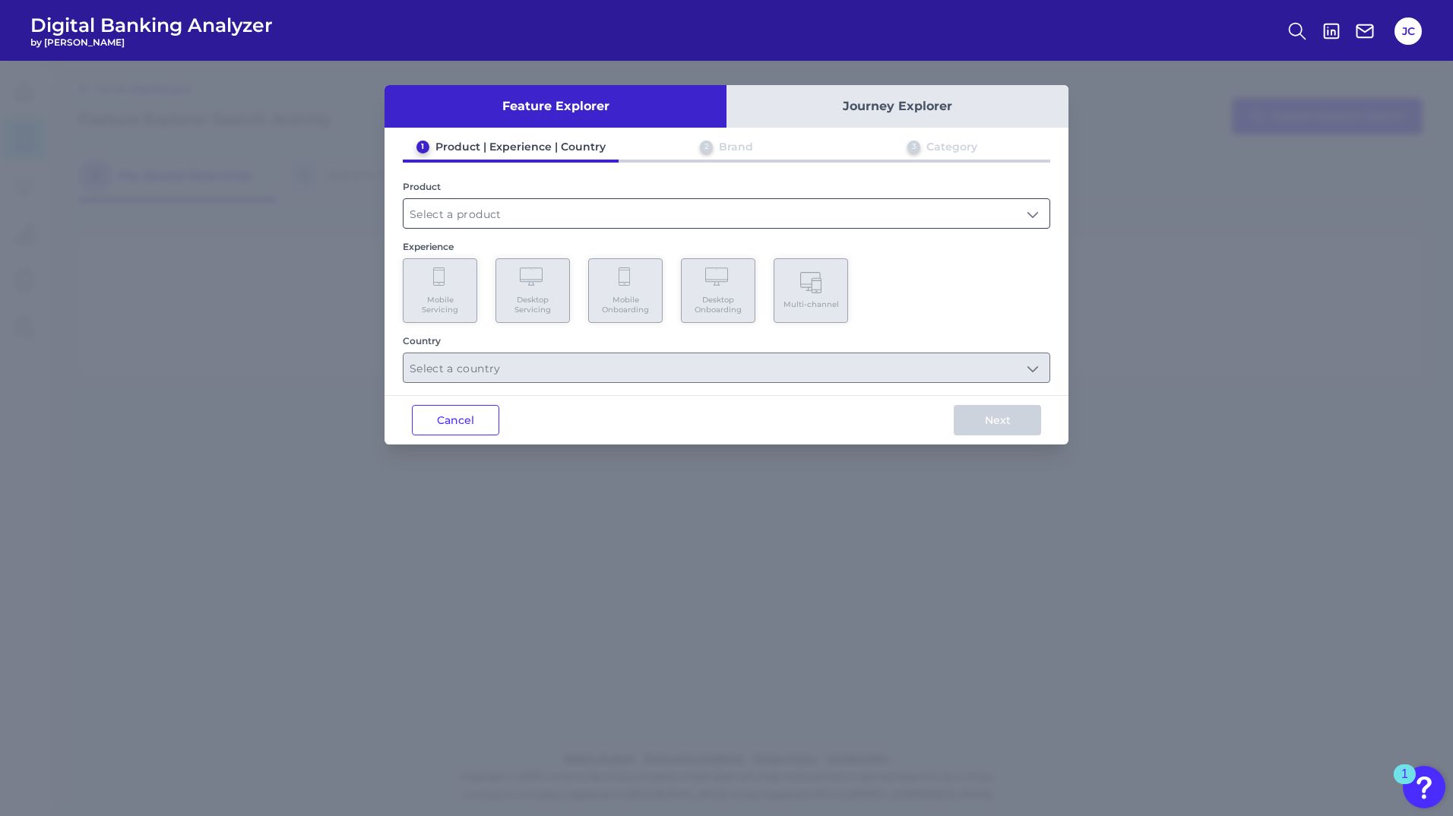
click at [503, 206] on input "text" at bounding box center [727, 213] width 646 height 29
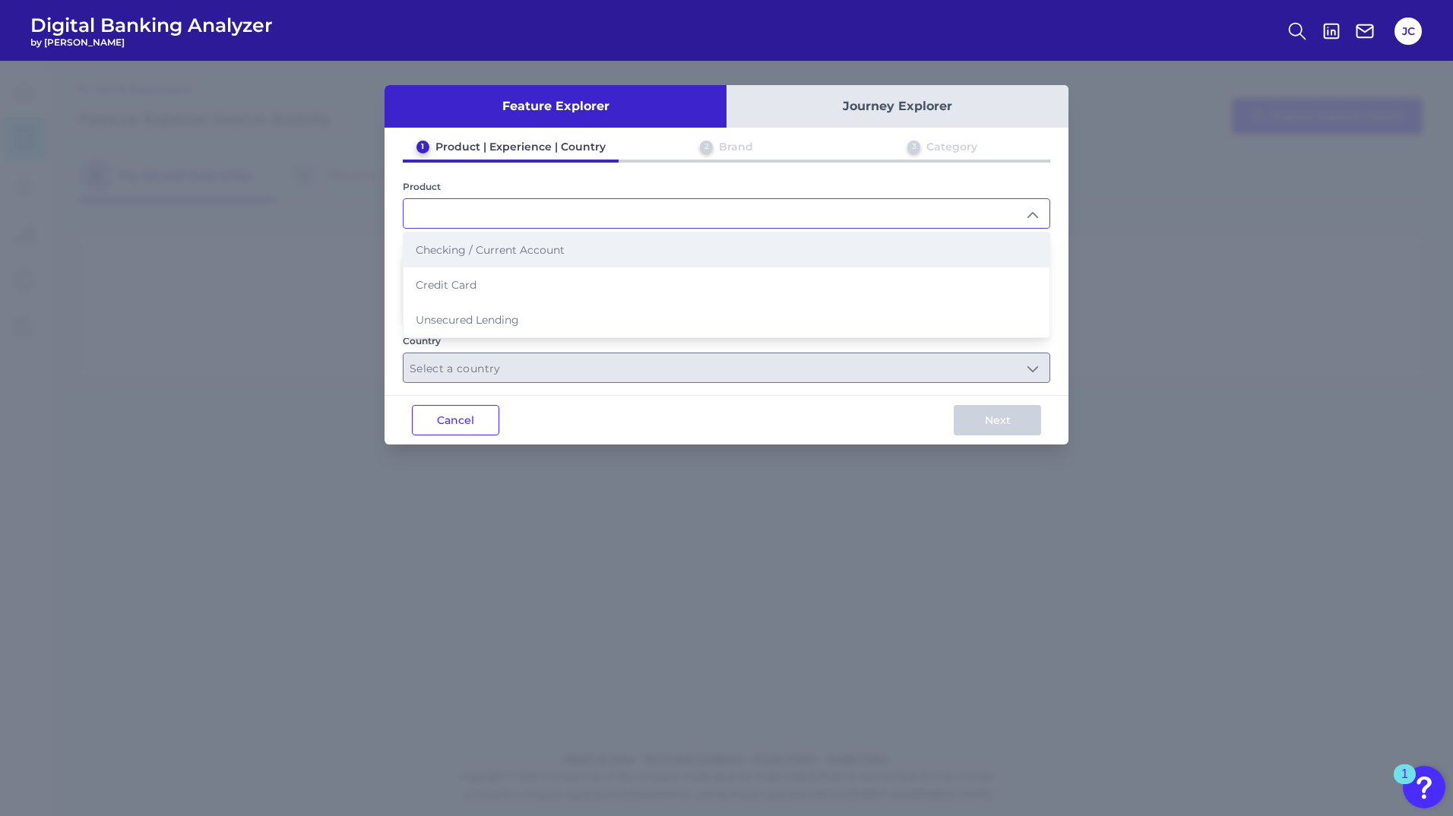
click at [474, 256] on span "Checking / Current Account" at bounding box center [490, 250] width 149 height 14
type input "Checking / Current Account"
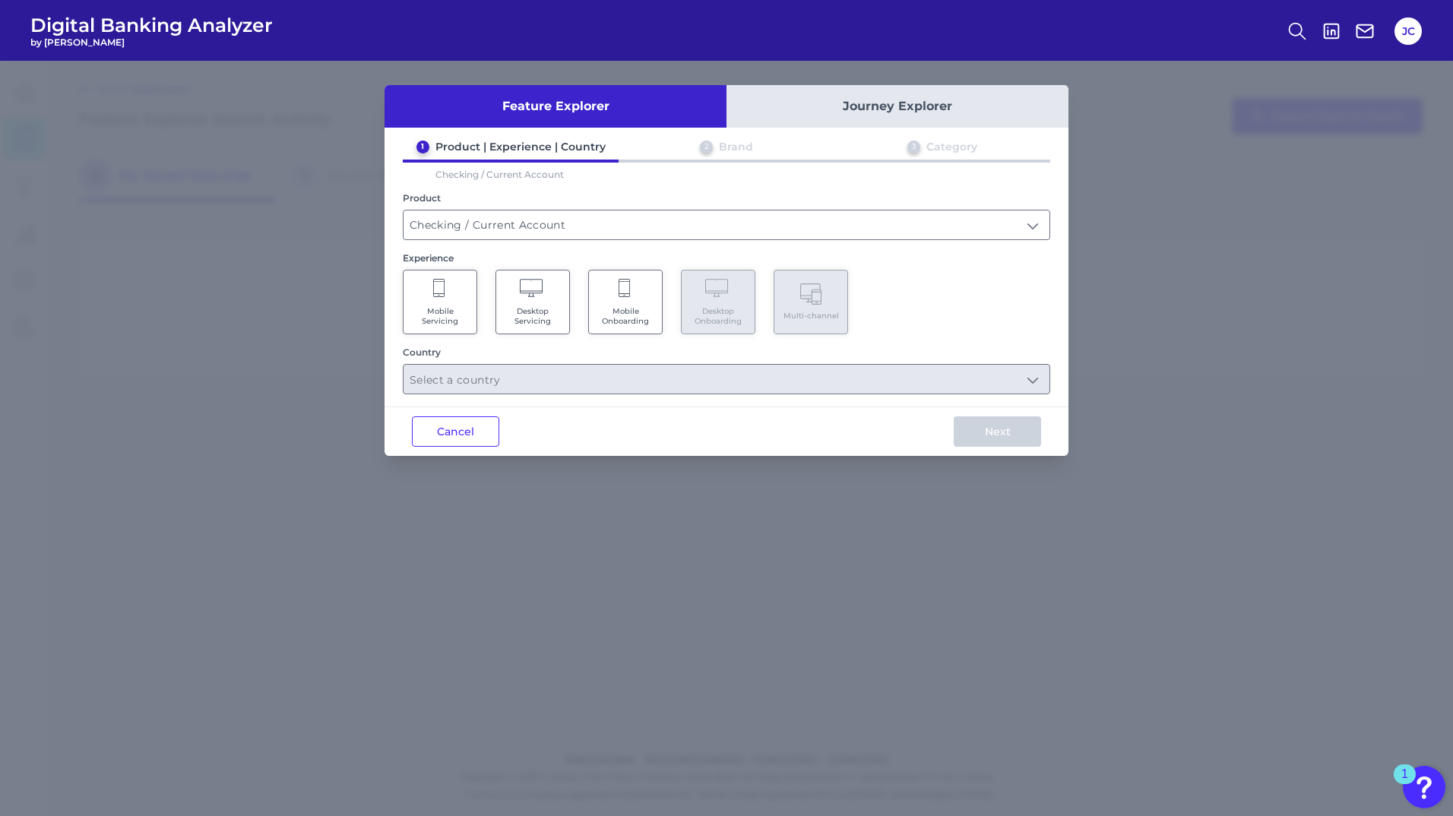
click at [458, 311] on span "Mobile Servicing" at bounding box center [440, 316] width 58 height 20
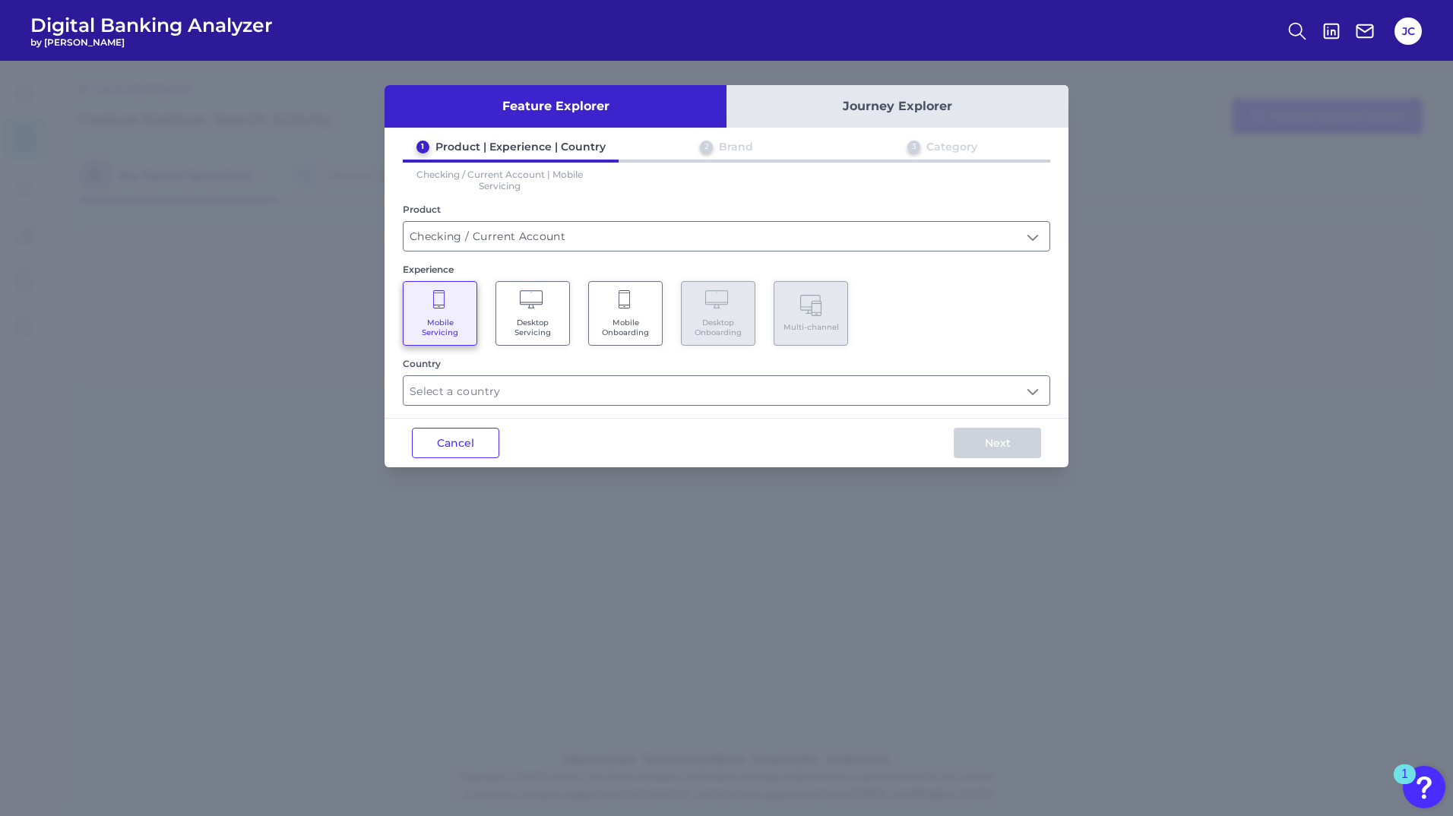
click at [545, 301] on icon at bounding box center [533, 300] width 27 height 21
click at [433, 318] on span "Mobile Servicing" at bounding box center [440, 328] width 58 height 20
click at [553, 325] on span "Desktop Servicing" at bounding box center [533, 328] width 58 height 20
click at [556, 382] on input "text" at bounding box center [727, 390] width 646 height 29
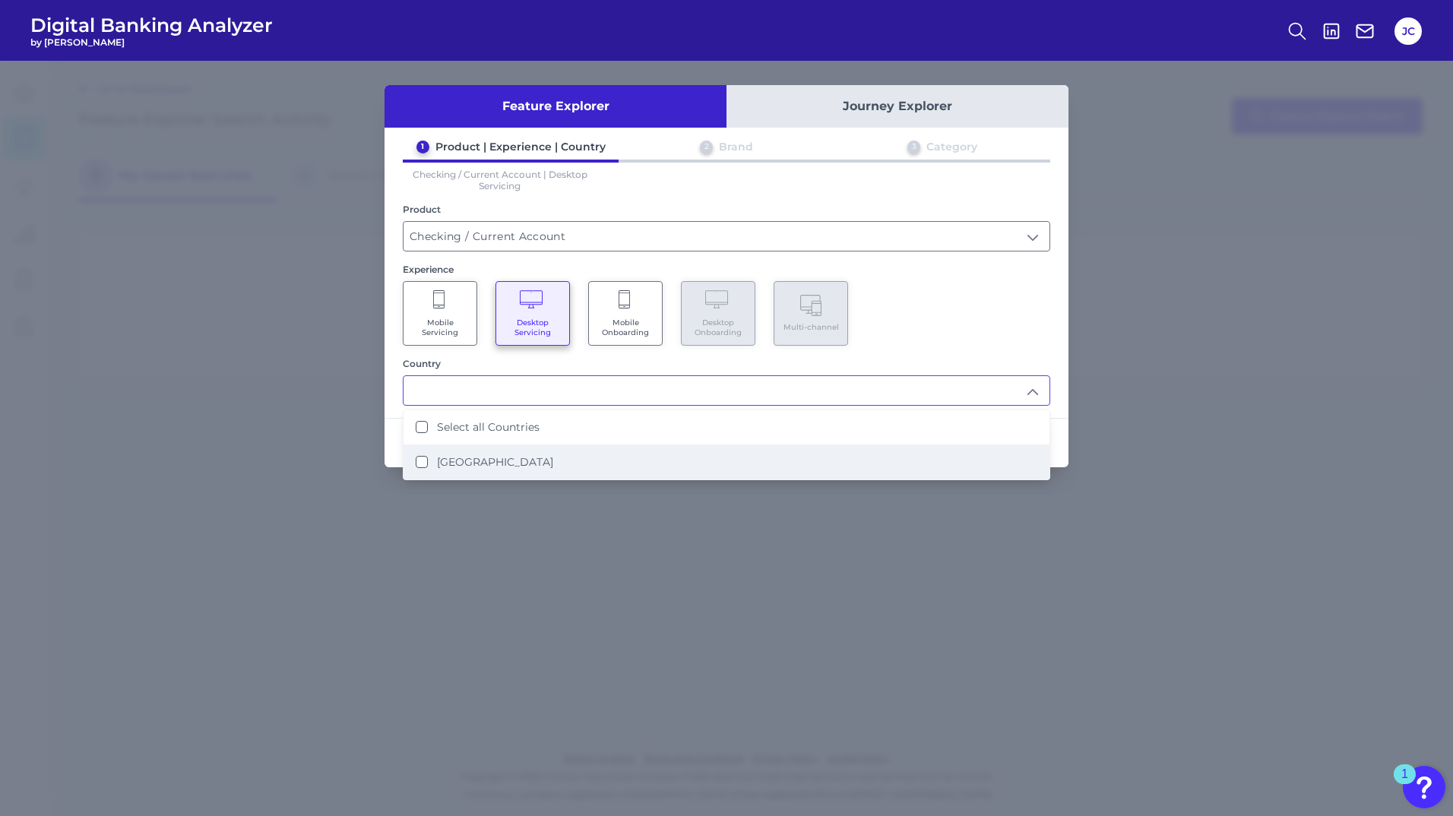
click at [502, 452] on li "[GEOGRAPHIC_DATA]" at bounding box center [727, 462] width 646 height 35
type input "Select all Countries"
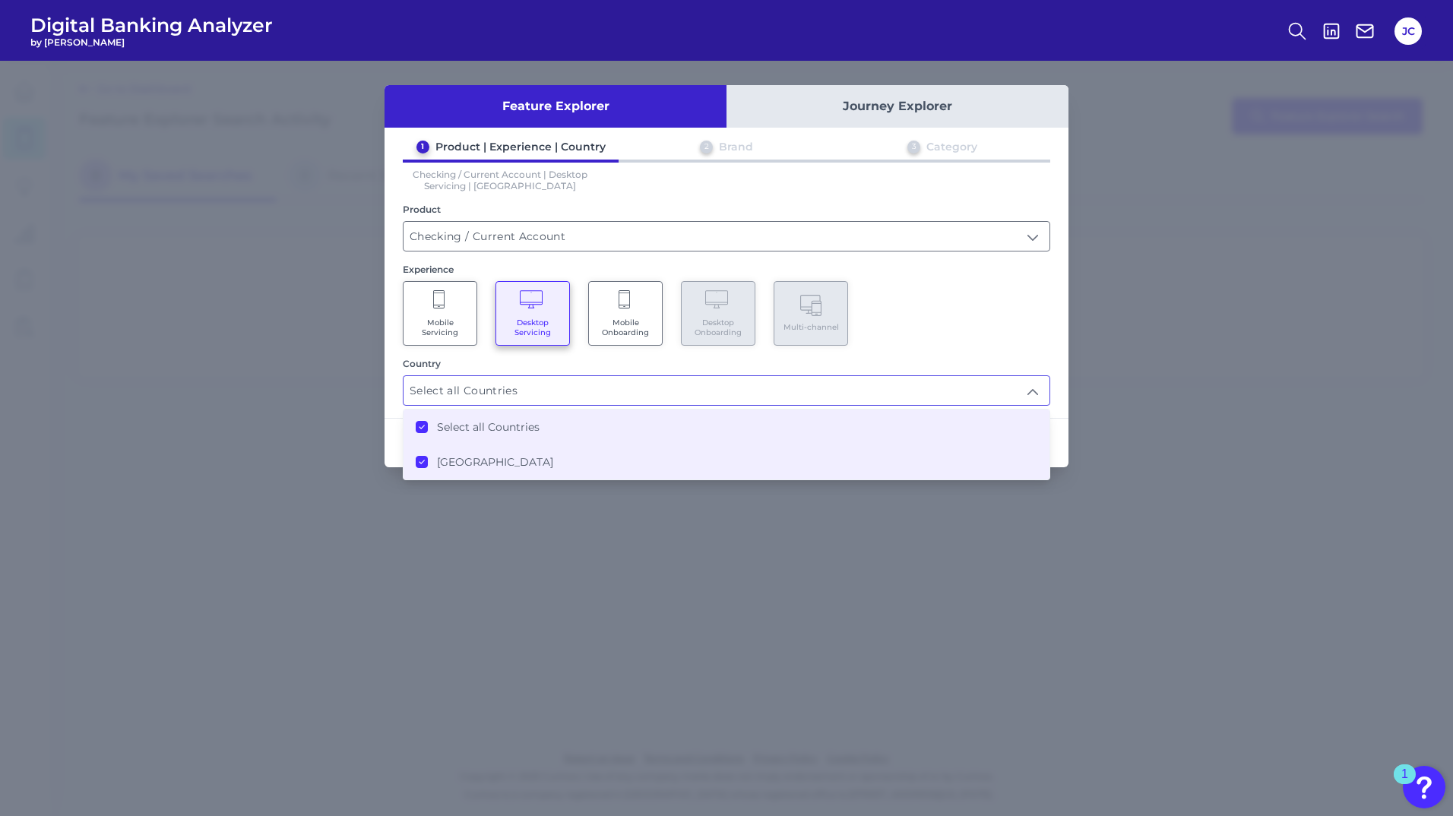
click at [921, 289] on div "Mobile Servicing Desktop Servicing Mobile Onboarding Desktop Onboarding Multi-c…" at bounding box center [727, 313] width 648 height 65
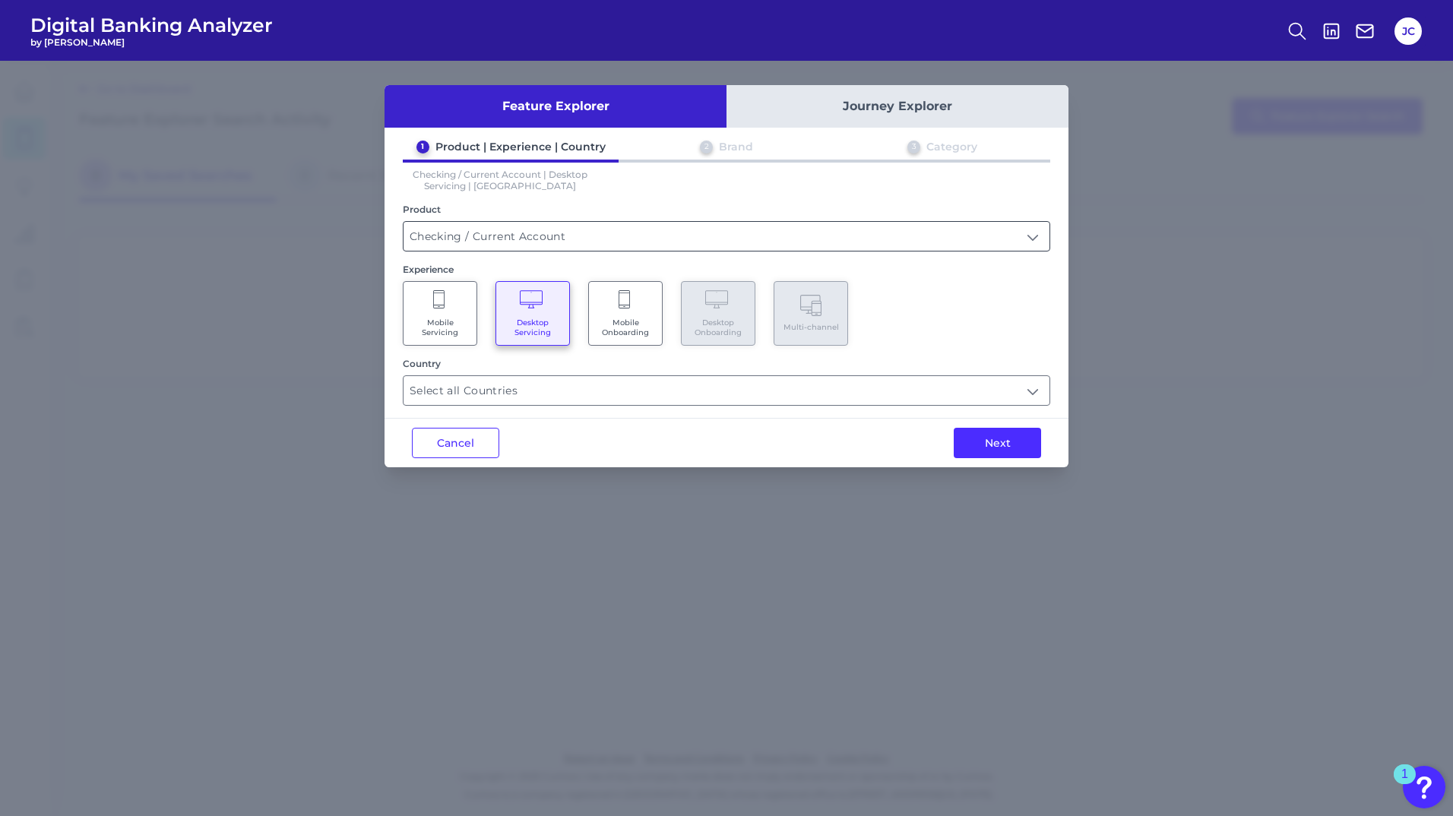
click at [759, 239] on input "Checking / Current Account" at bounding box center [727, 236] width 646 height 29
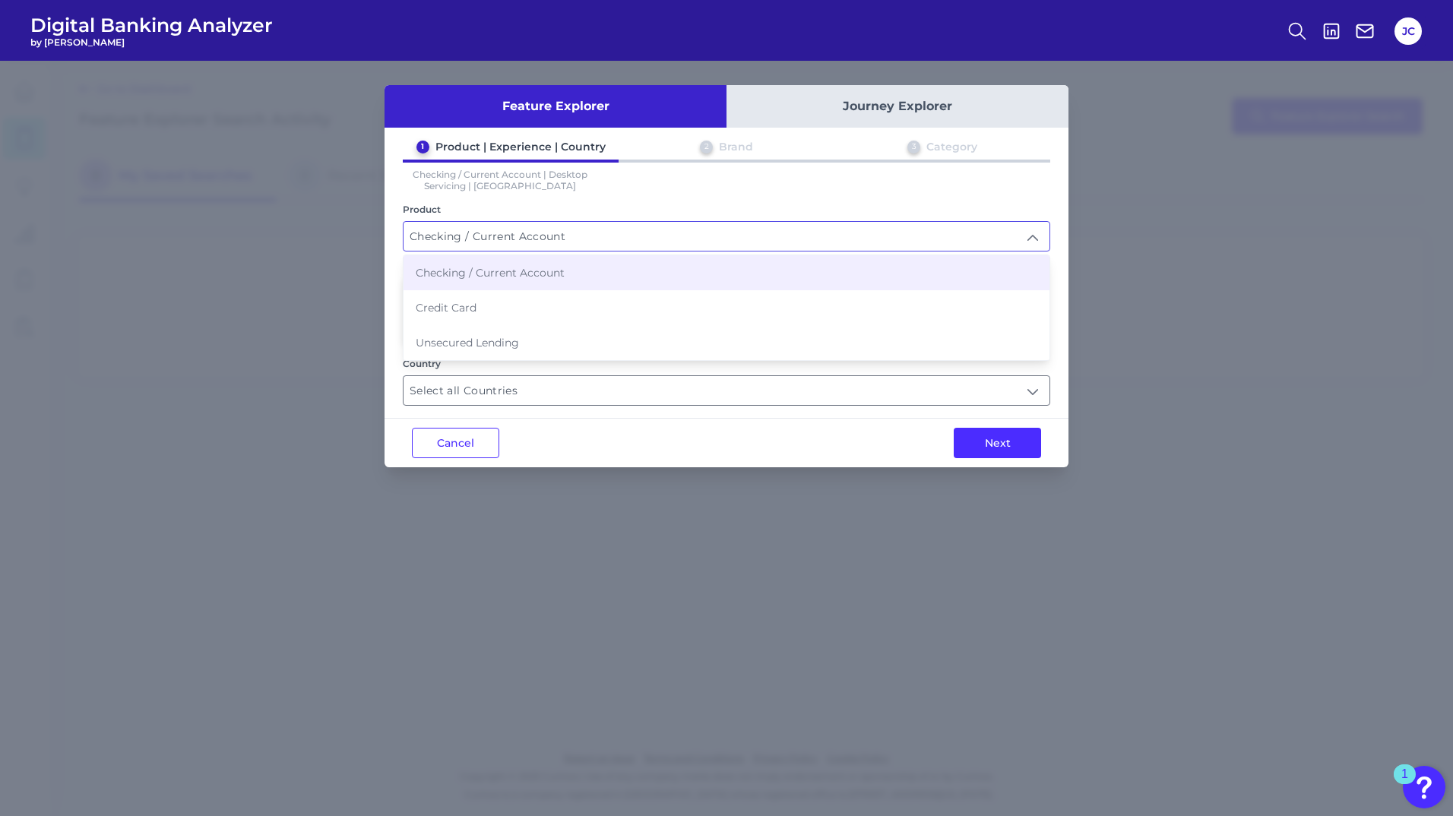
click at [759, 200] on div "1 Product | Experience | Country 2 Brand 3 Category Checking / Current Account …" at bounding box center [727, 273] width 684 height 266
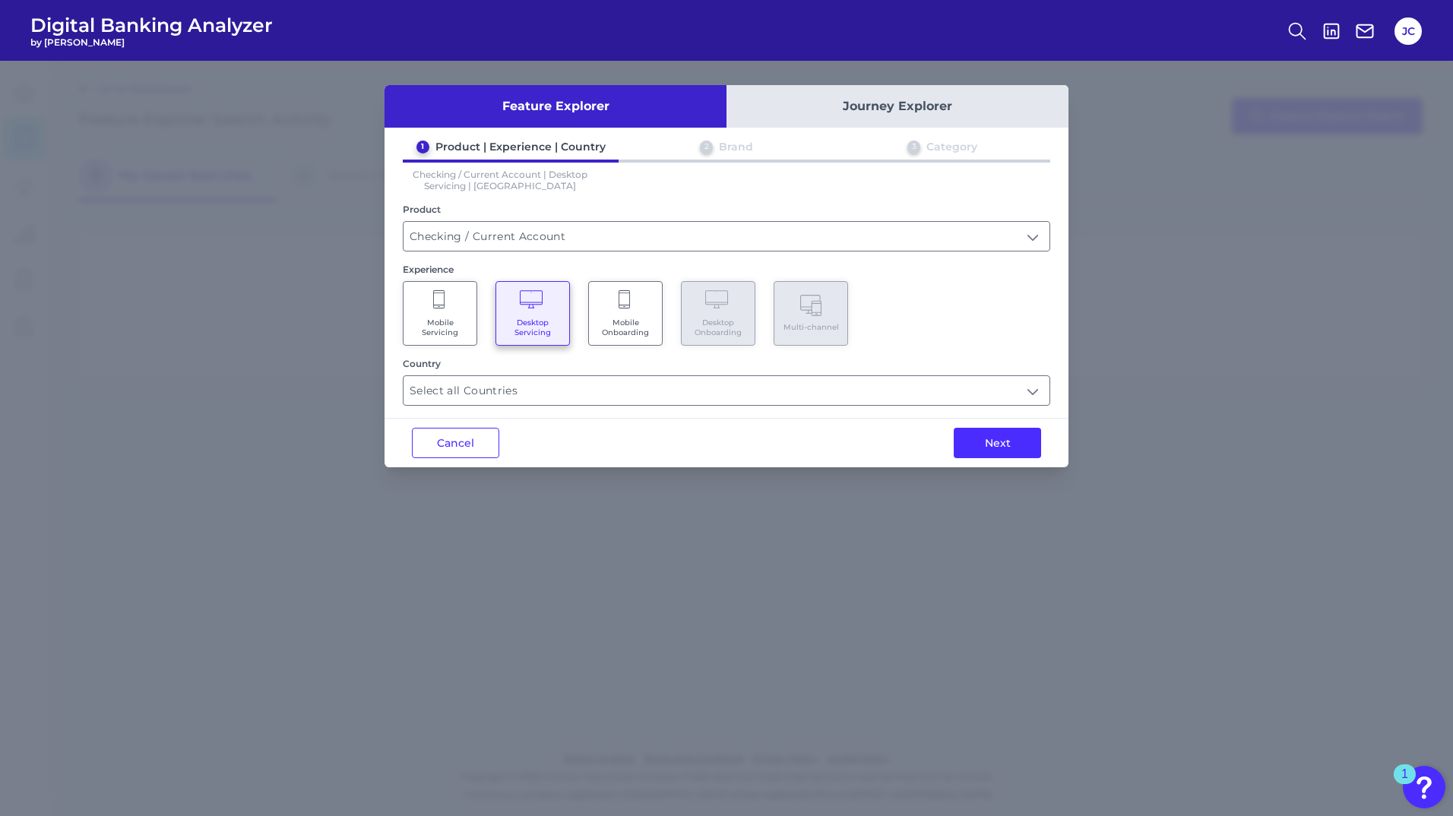
click at [753, 197] on div "1 Product | Experience | Country 2 Brand 3 Category Checking / Current Account …" at bounding box center [727, 273] width 684 height 266
click at [756, 211] on div "Product" at bounding box center [727, 209] width 648 height 11
click at [607, 390] on input "Select all Countries" at bounding box center [727, 390] width 646 height 29
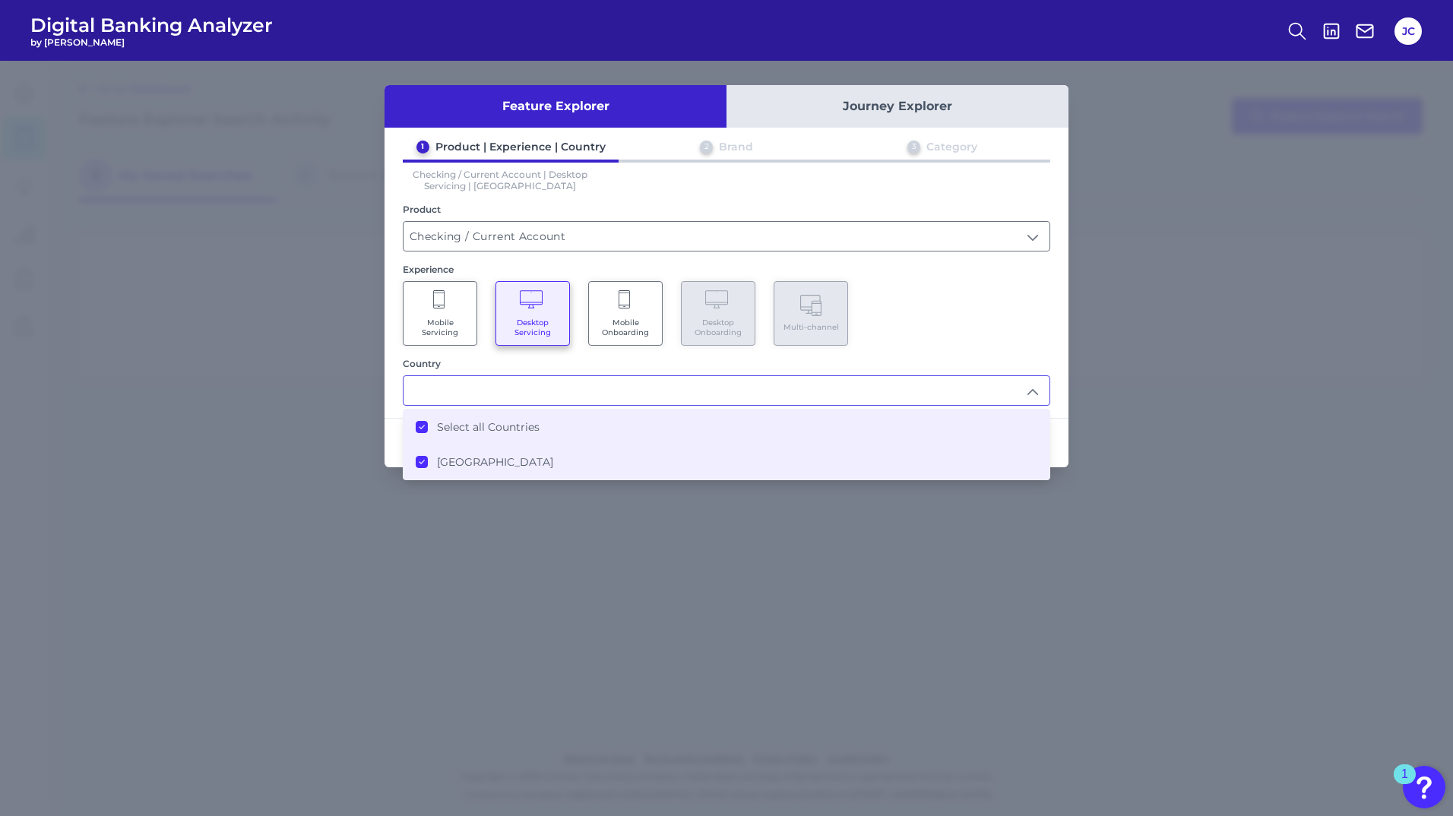
click at [417, 429] on Countries "Select all Countries" at bounding box center [422, 427] width 12 height 12
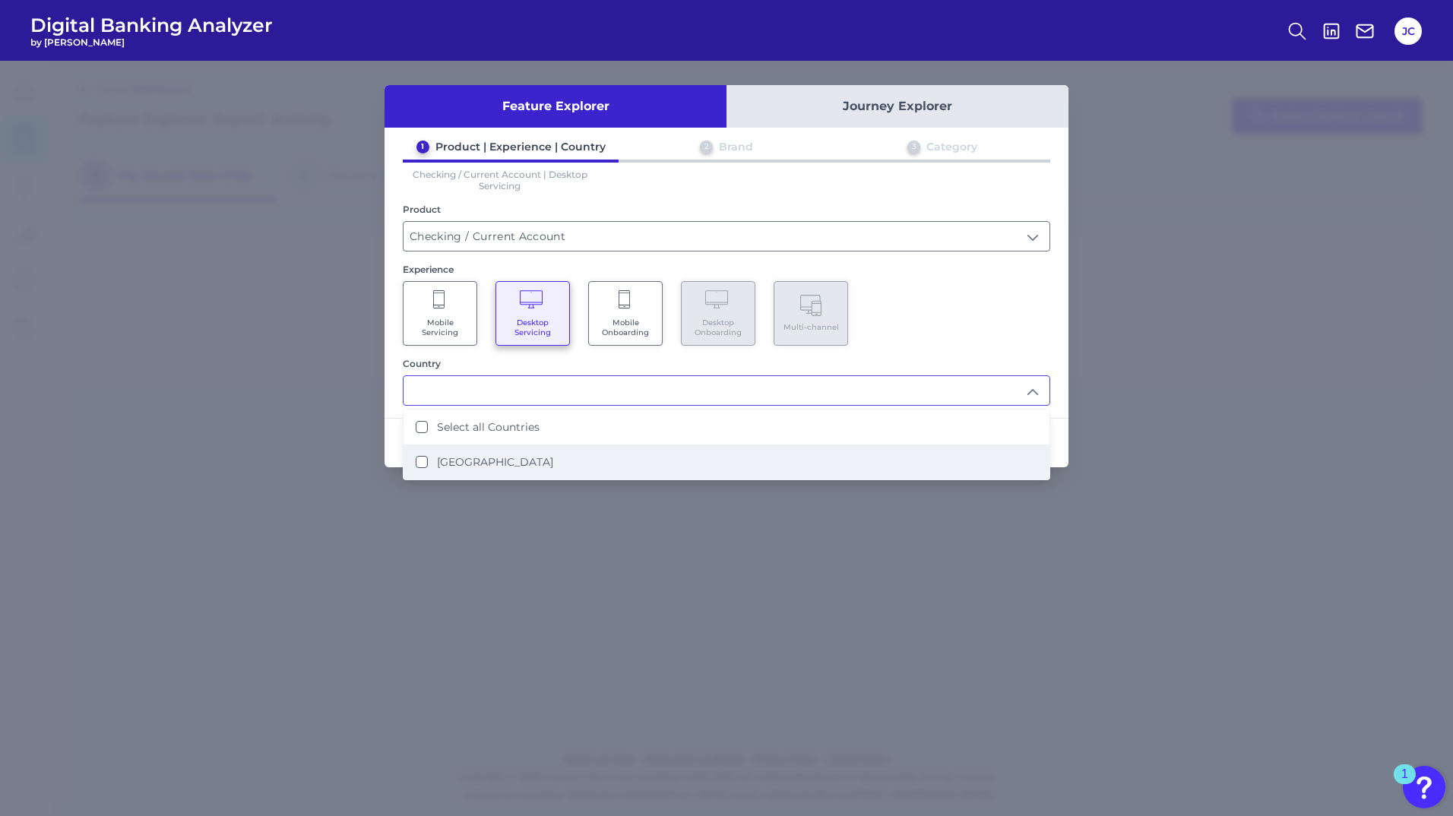
click at [423, 464] on States "[GEOGRAPHIC_DATA]" at bounding box center [422, 462] width 12 height 12
type input "Select all Countries"
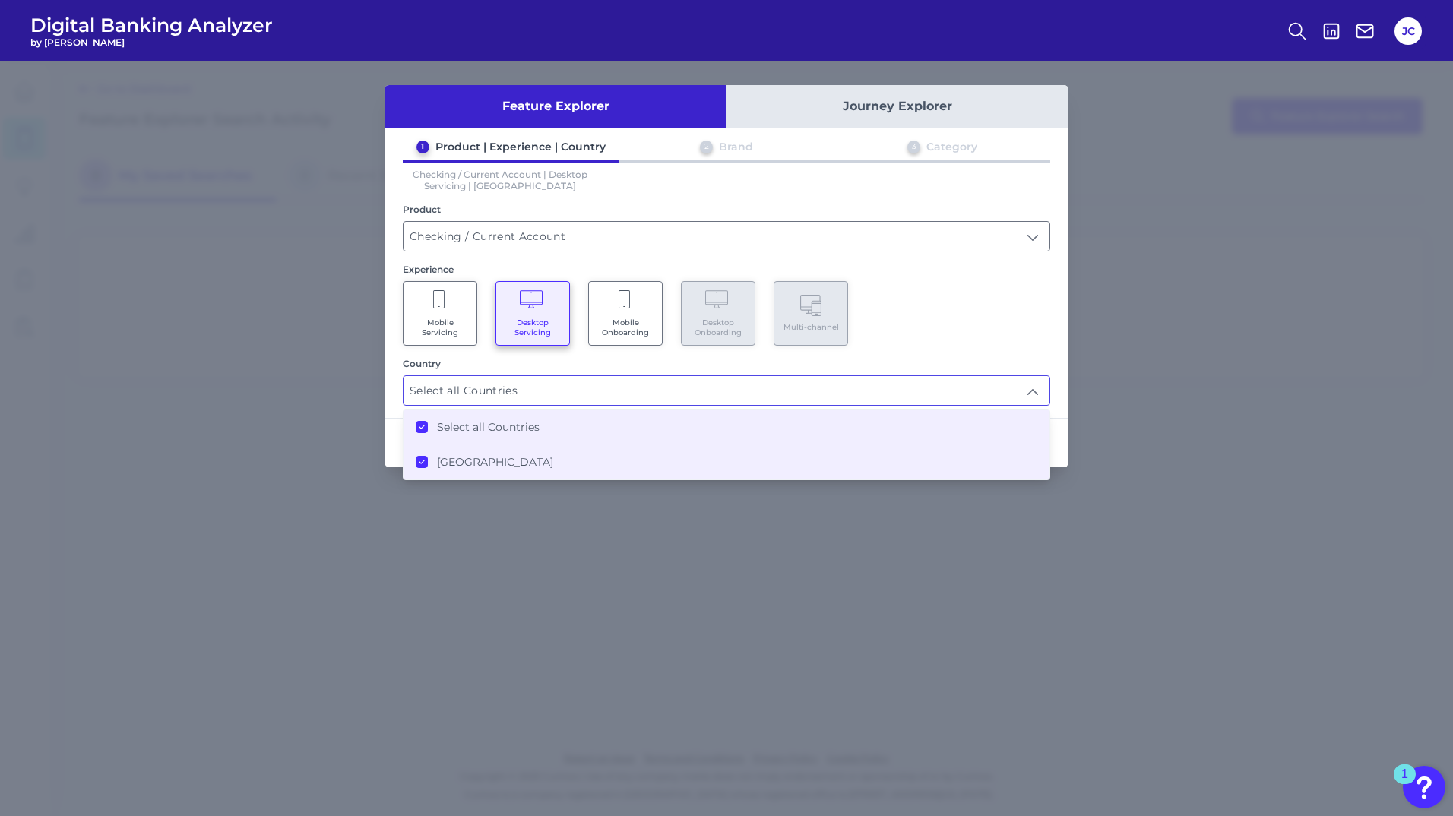
click at [857, 369] on div "Country" at bounding box center [727, 363] width 648 height 11
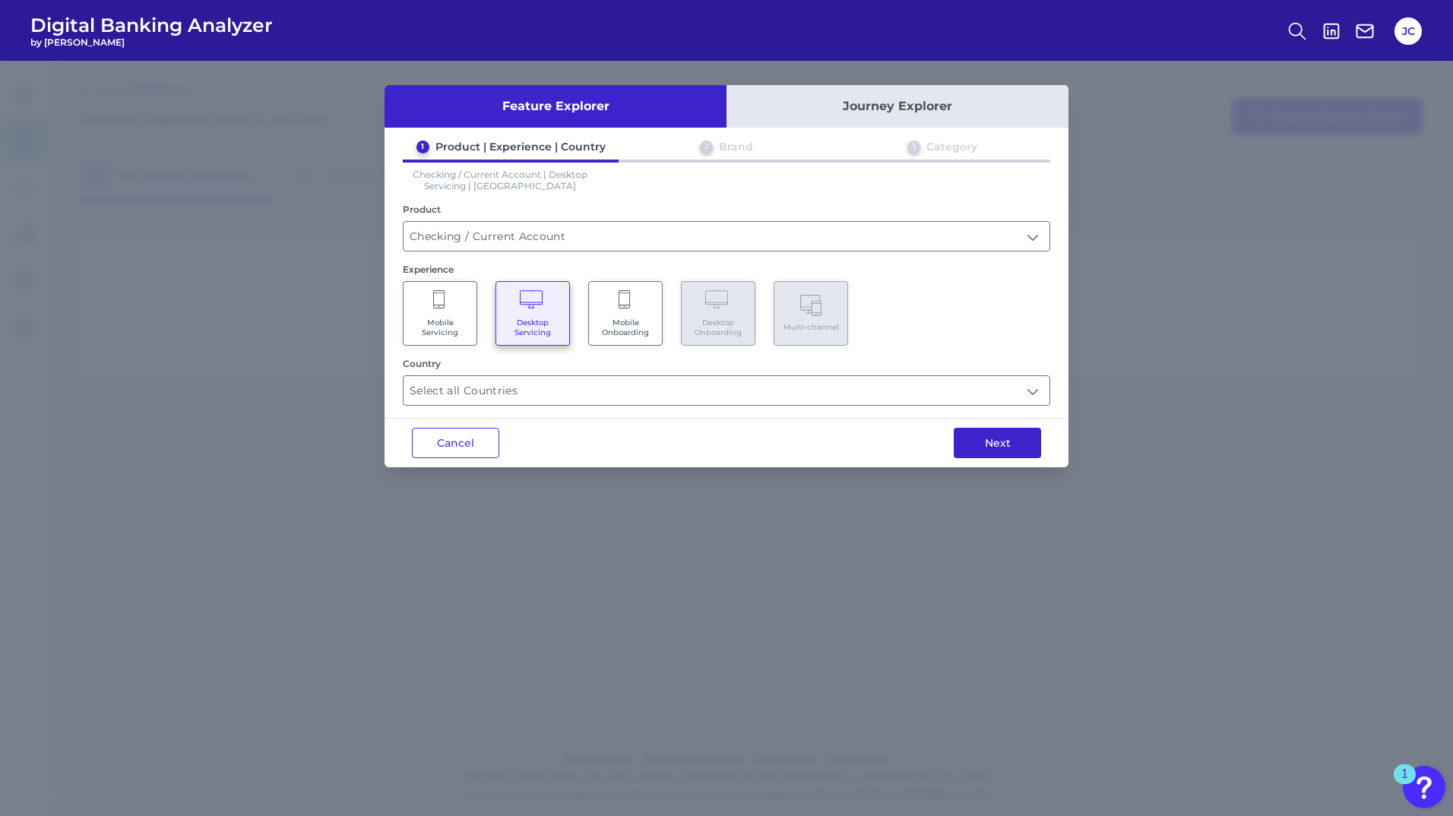
click at [1027, 445] on button "Next" at bounding box center [997, 443] width 87 height 30
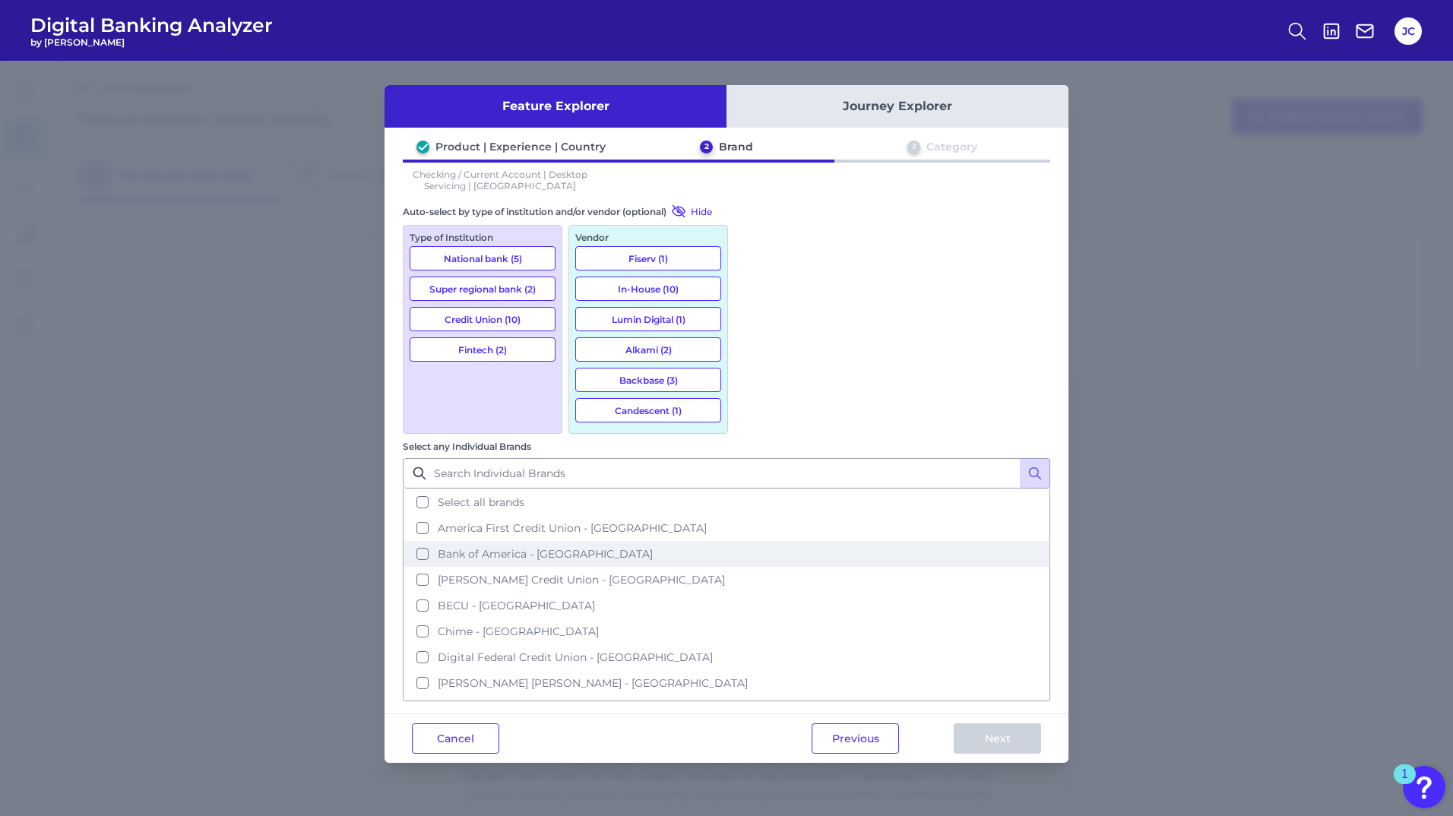
click at [755, 541] on button "Bank of America - [GEOGRAPHIC_DATA]" at bounding box center [726, 554] width 645 height 26
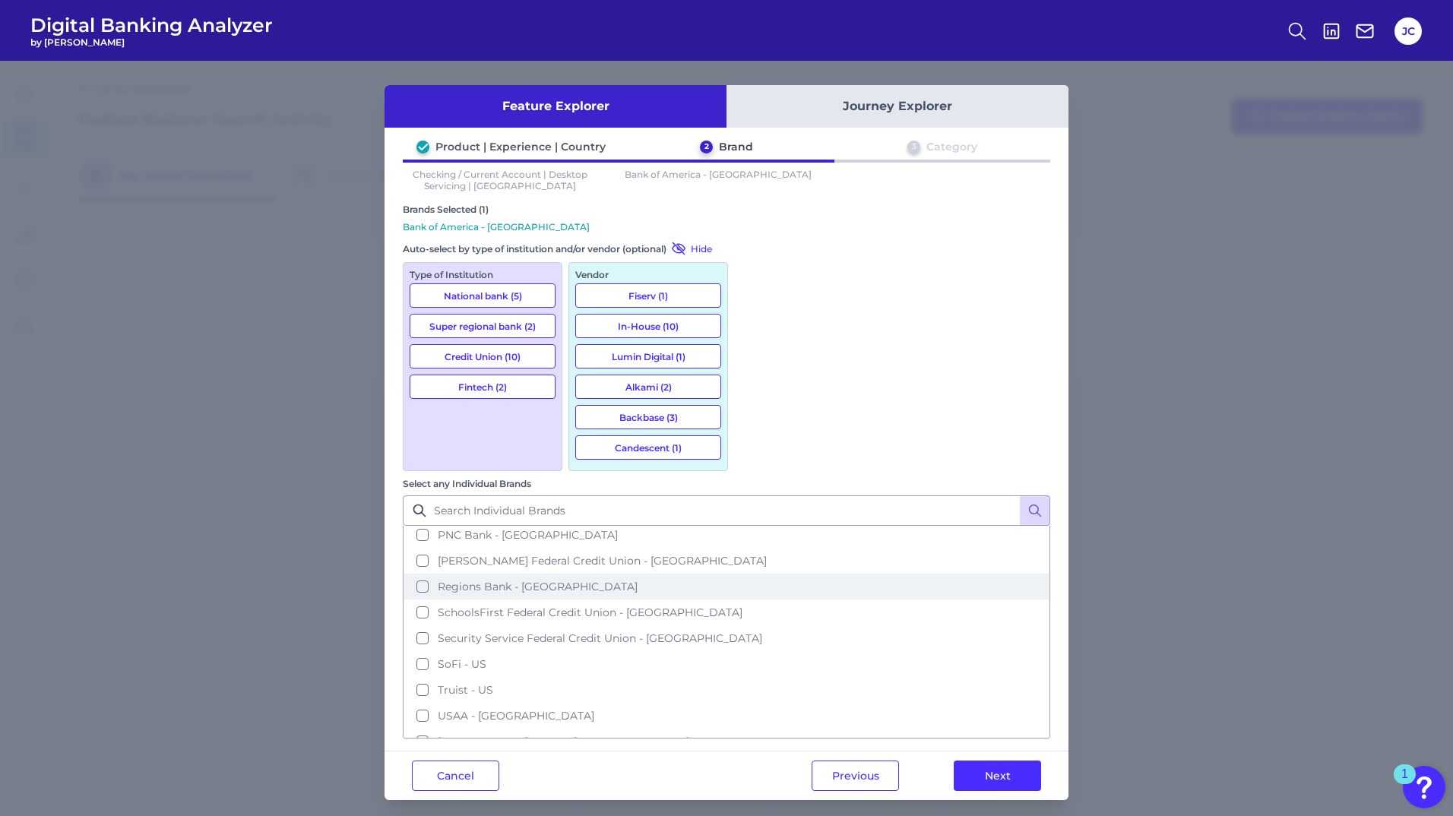
scroll to position [332, 0]
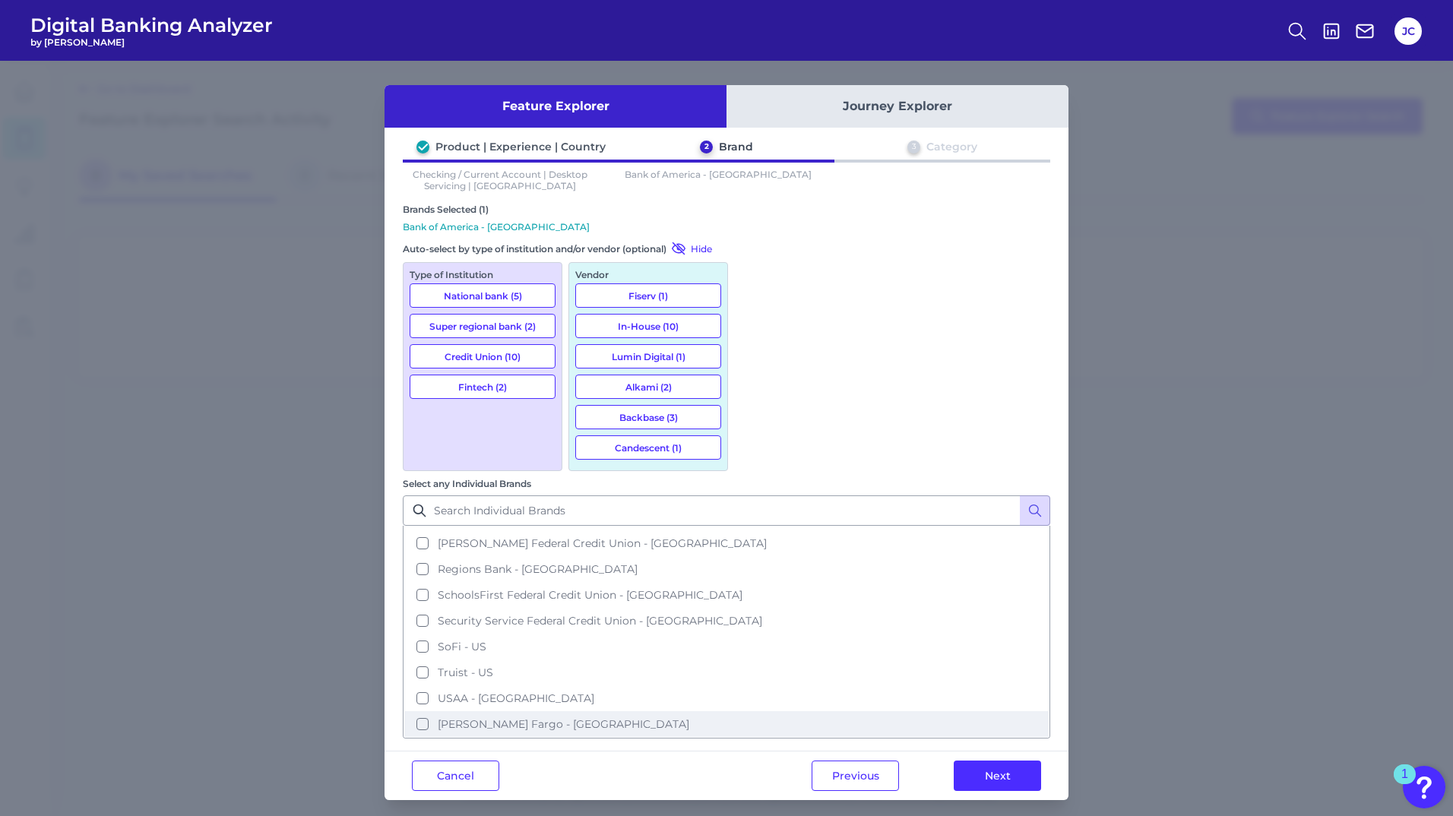
click at [752, 711] on button "[PERSON_NAME] Fargo - [GEOGRAPHIC_DATA]" at bounding box center [726, 724] width 645 height 26
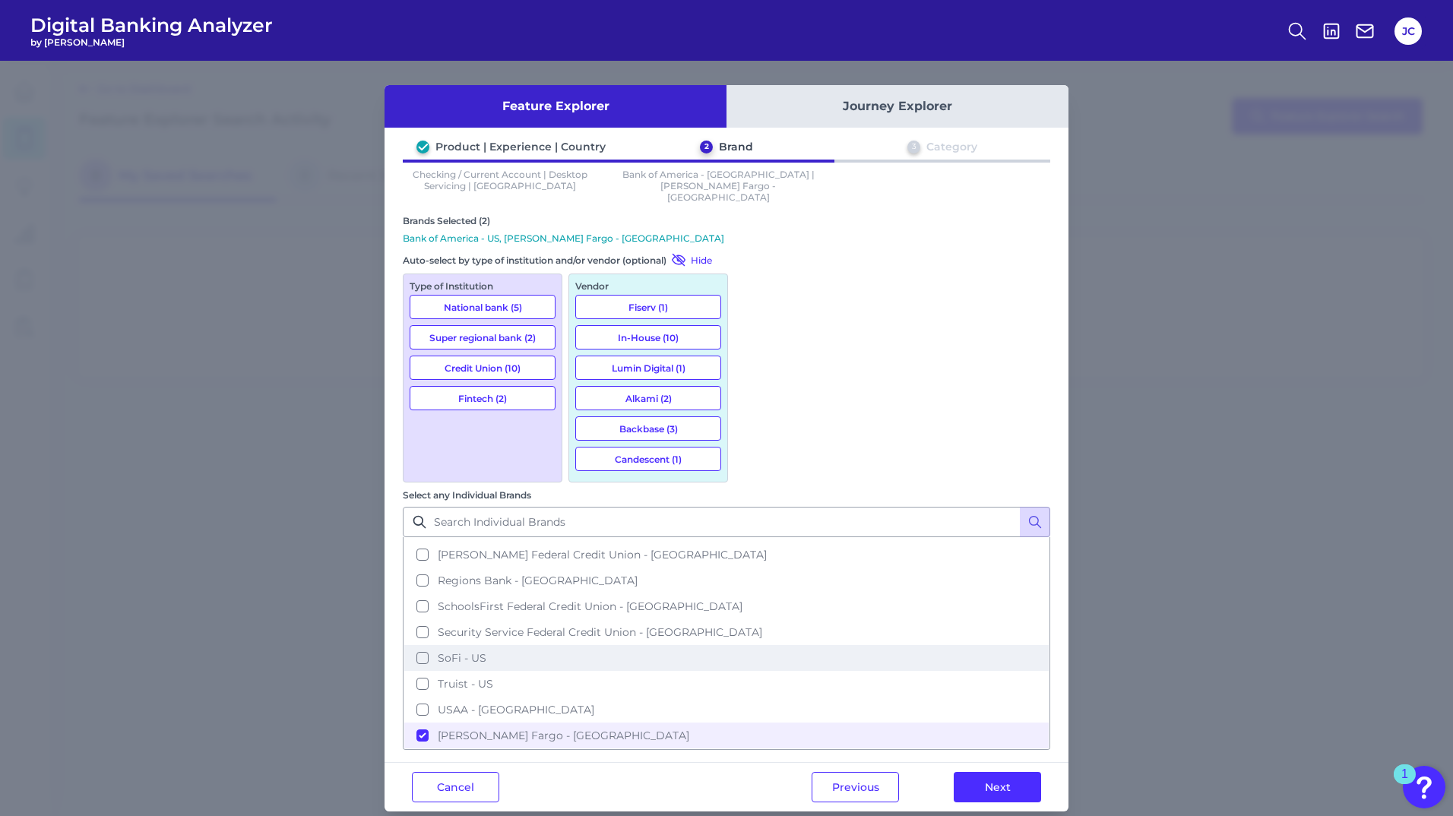
click at [753, 645] on button "SoFi - US" at bounding box center [726, 658] width 645 height 26
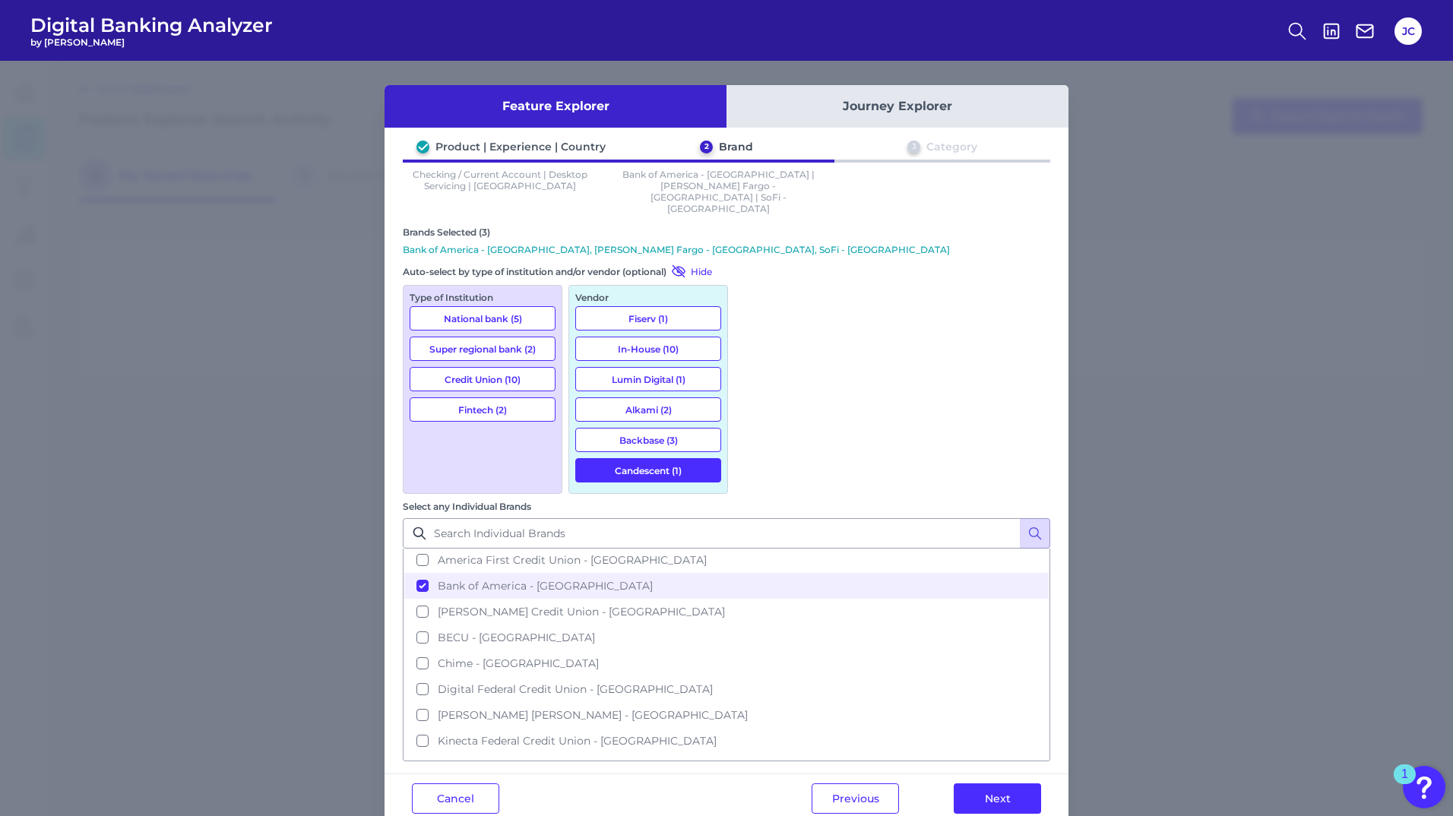
scroll to position [0, 0]
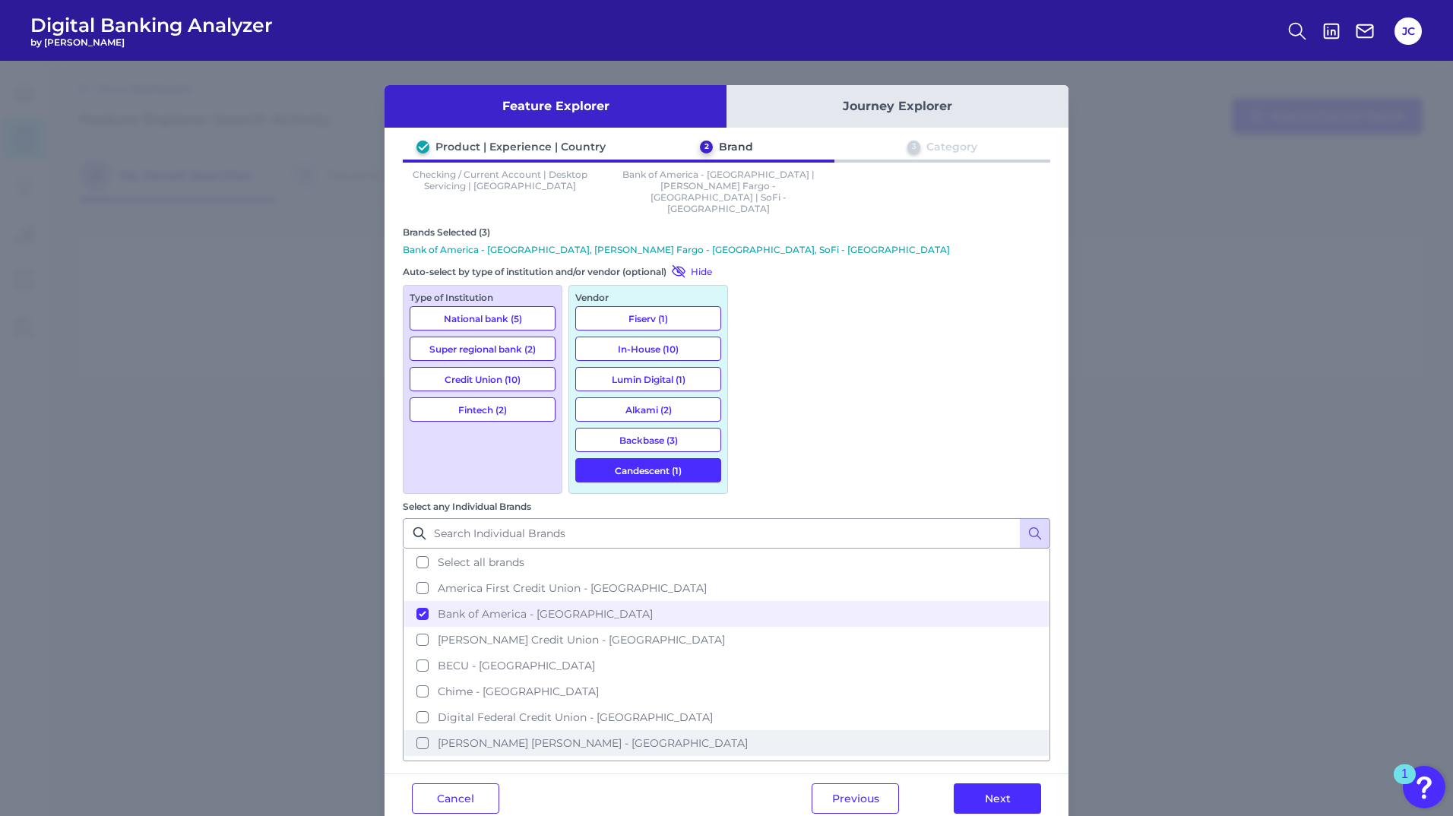
click at [757, 730] on button "[PERSON_NAME] [PERSON_NAME] - [GEOGRAPHIC_DATA]" at bounding box center [726, 743] width 645 height 26
click at [978, 784] on button "Next" at bounding box center [997, 799] width 87 height 30
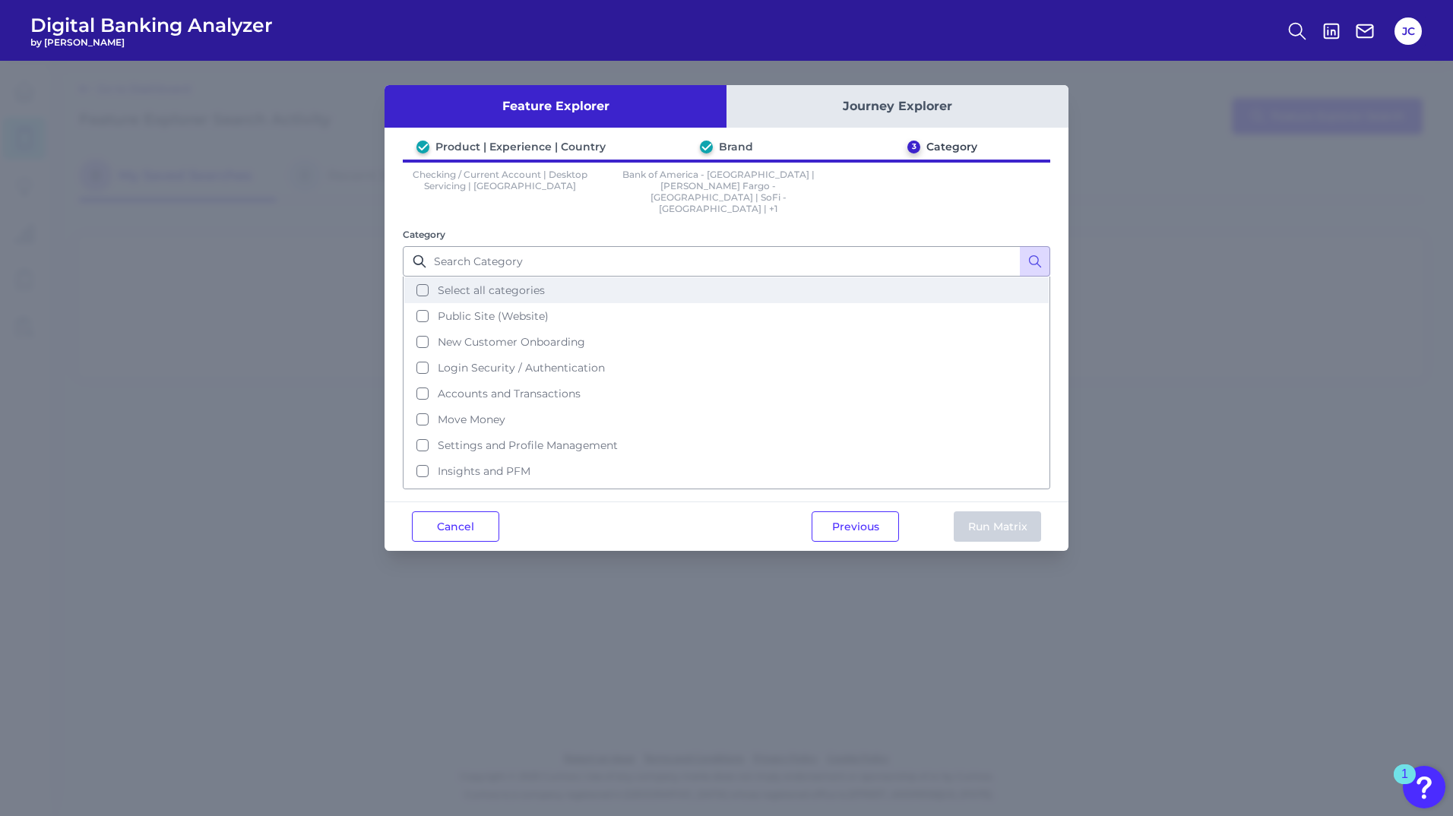
click at [418, 277] on button "Select all categories" at bounding box center [726, 290] width 645 height 26
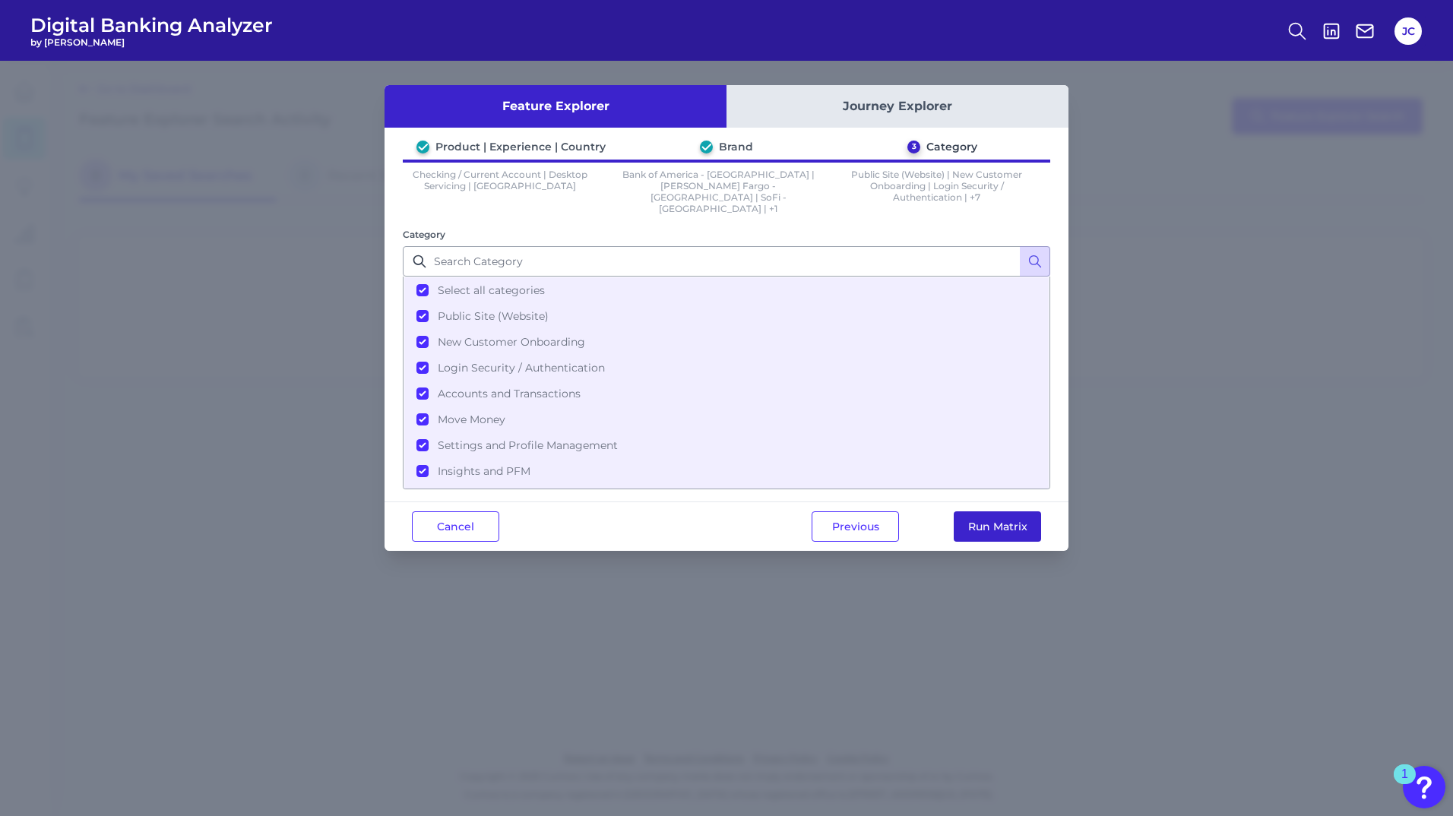
click at [976, 522] on button "Run Matrix" at bounding box center [997, 527] width 87 height 30
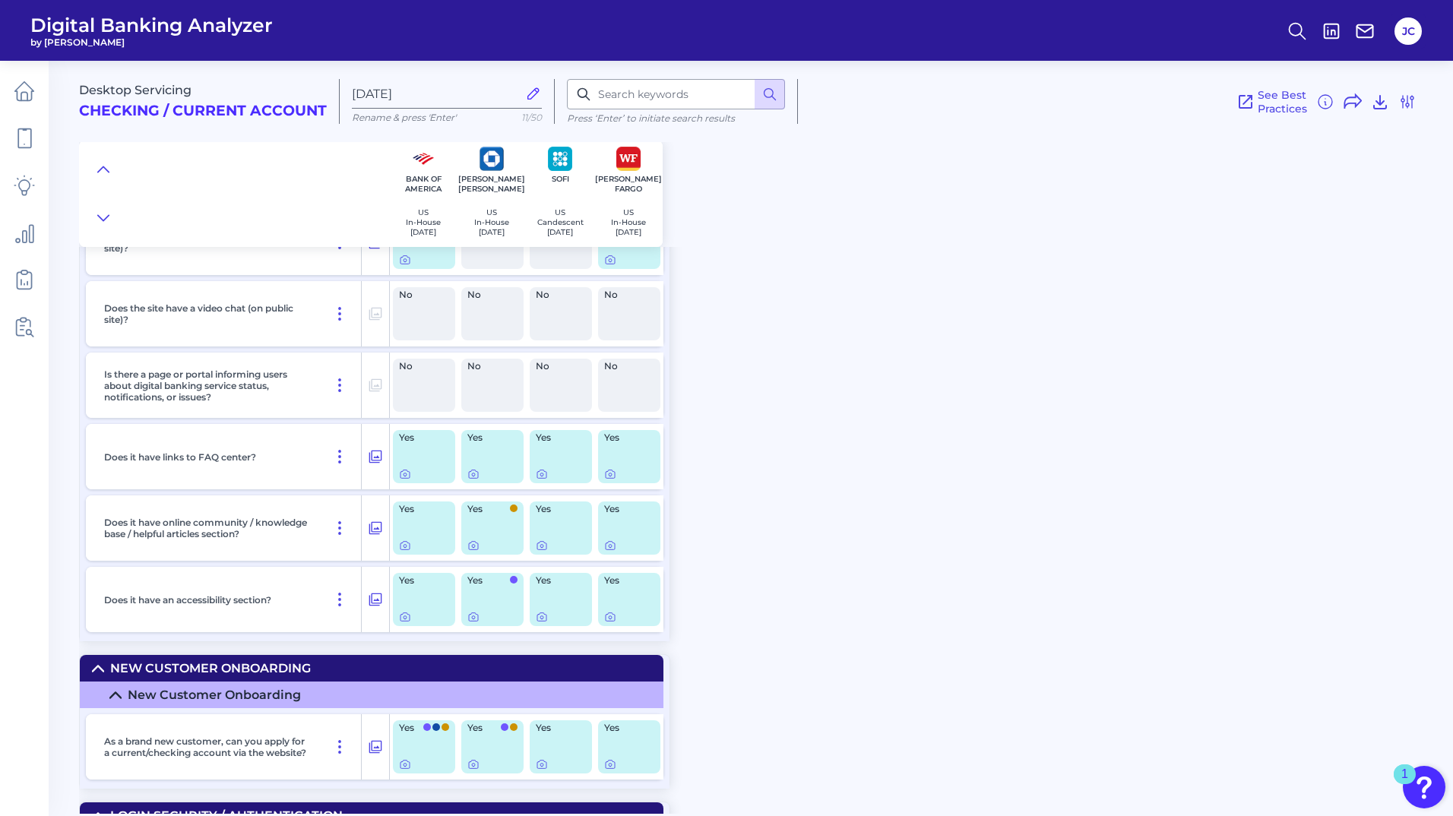
scroll to position [760, 0]
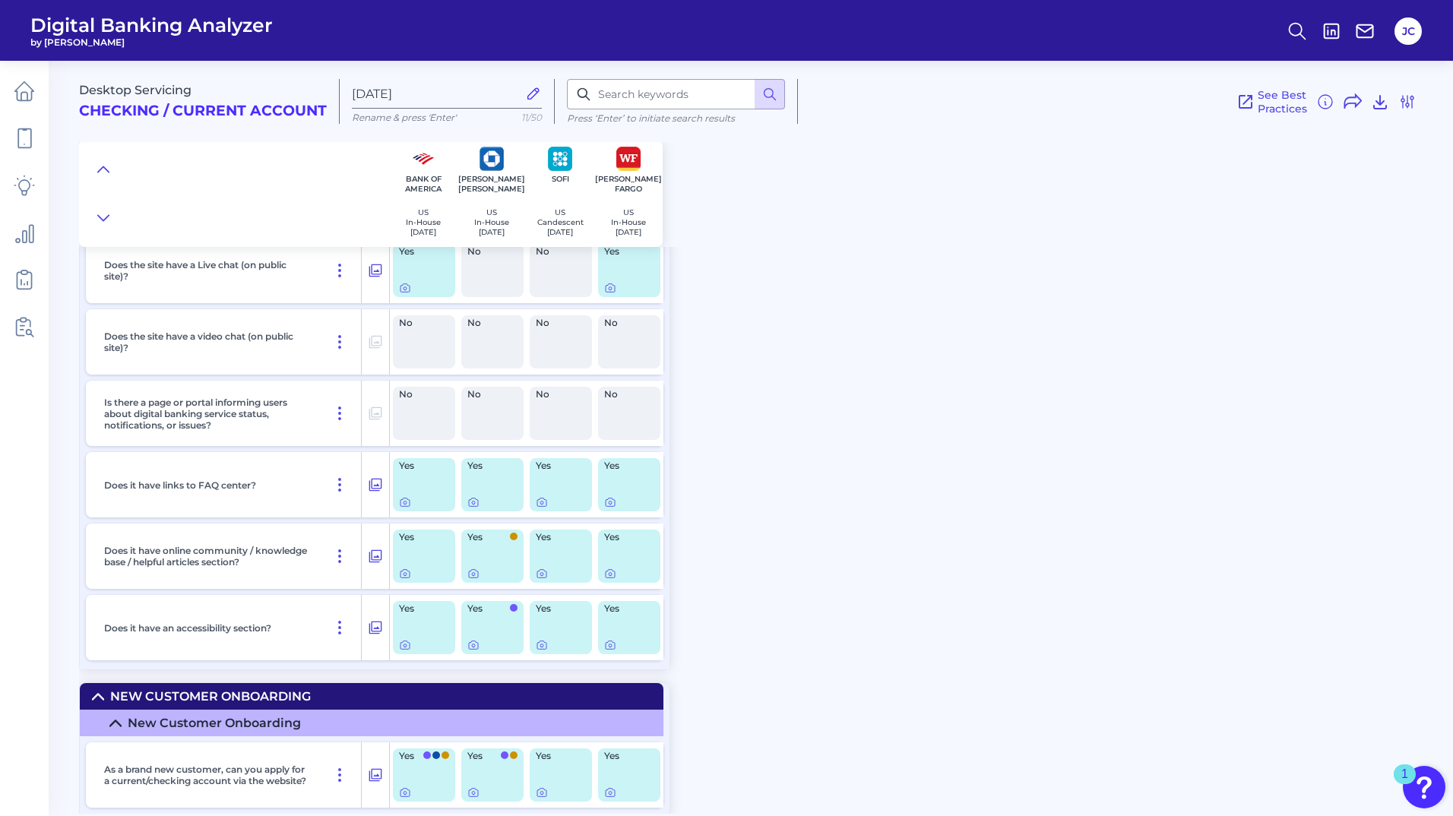
click at [422, 486] on div "Yes" at bounding box center [424, 484] width 62 height 53
click at [404, 502] on icon at bounding box center [405, 503] width 3 height 3
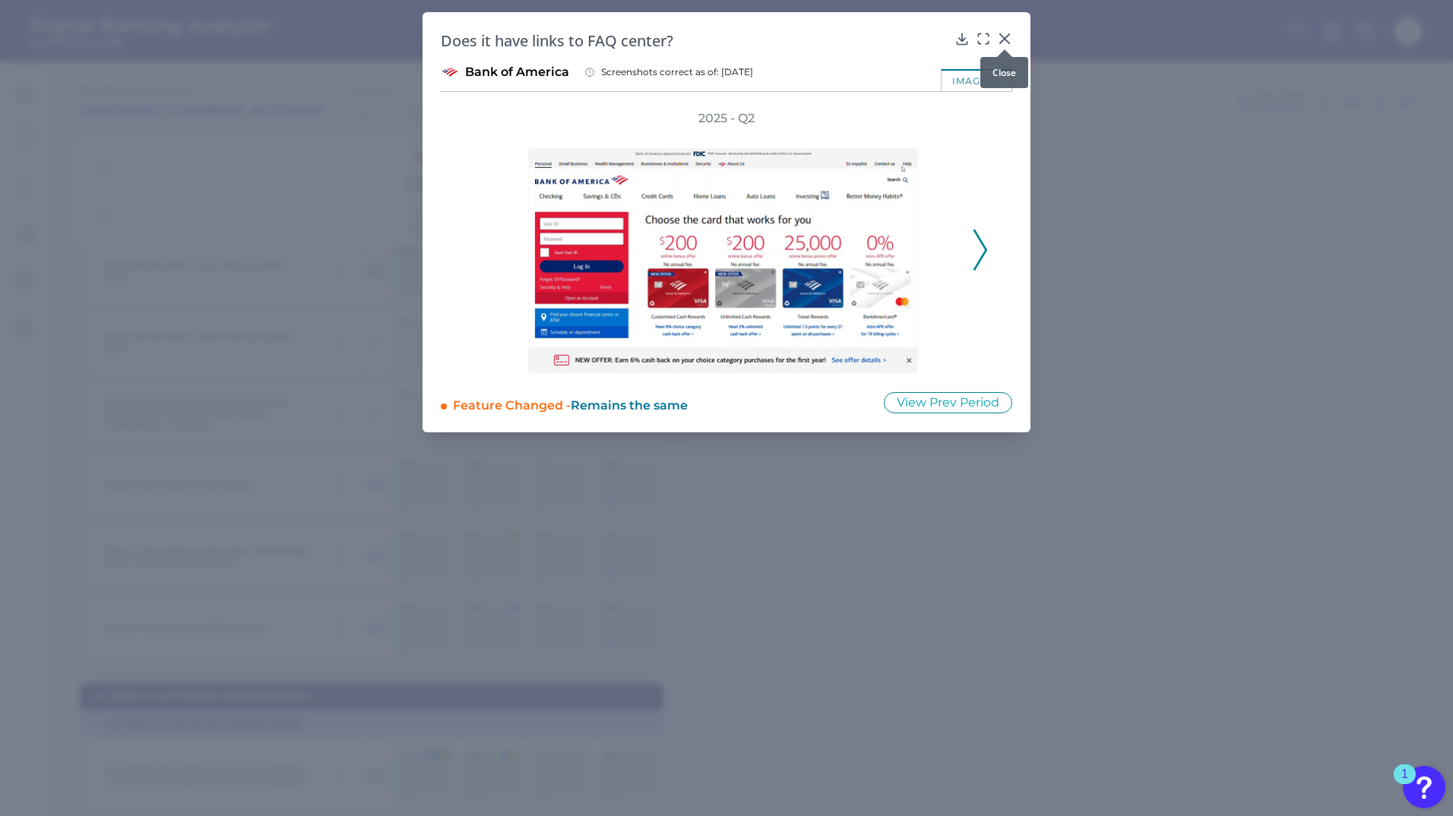
click at [1002, 39] on icon at bounding box center [1004, 38] width 15 height 15
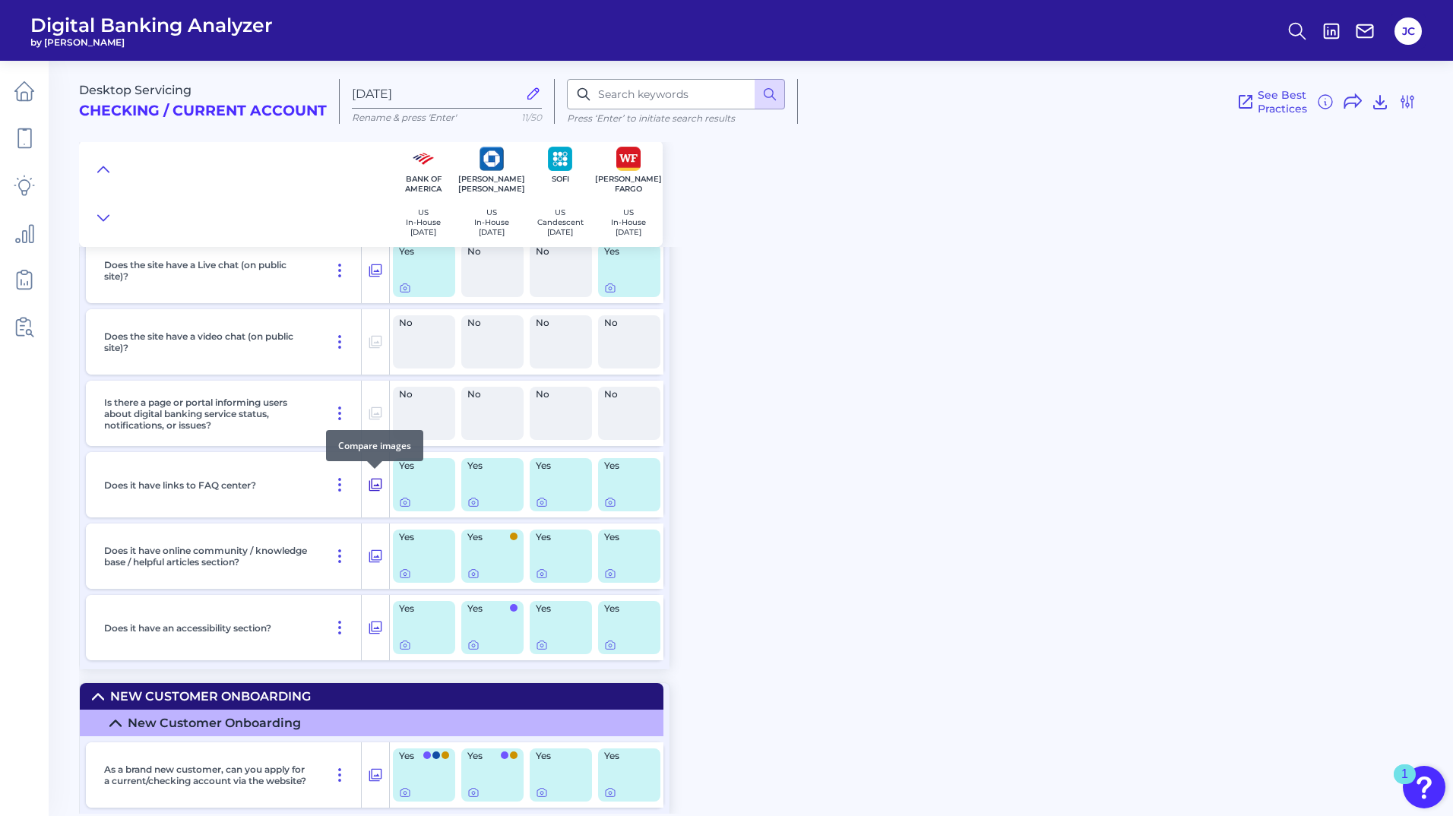
click at [376, 486] on icon at bounding box center [375, 485] width 15 height 18
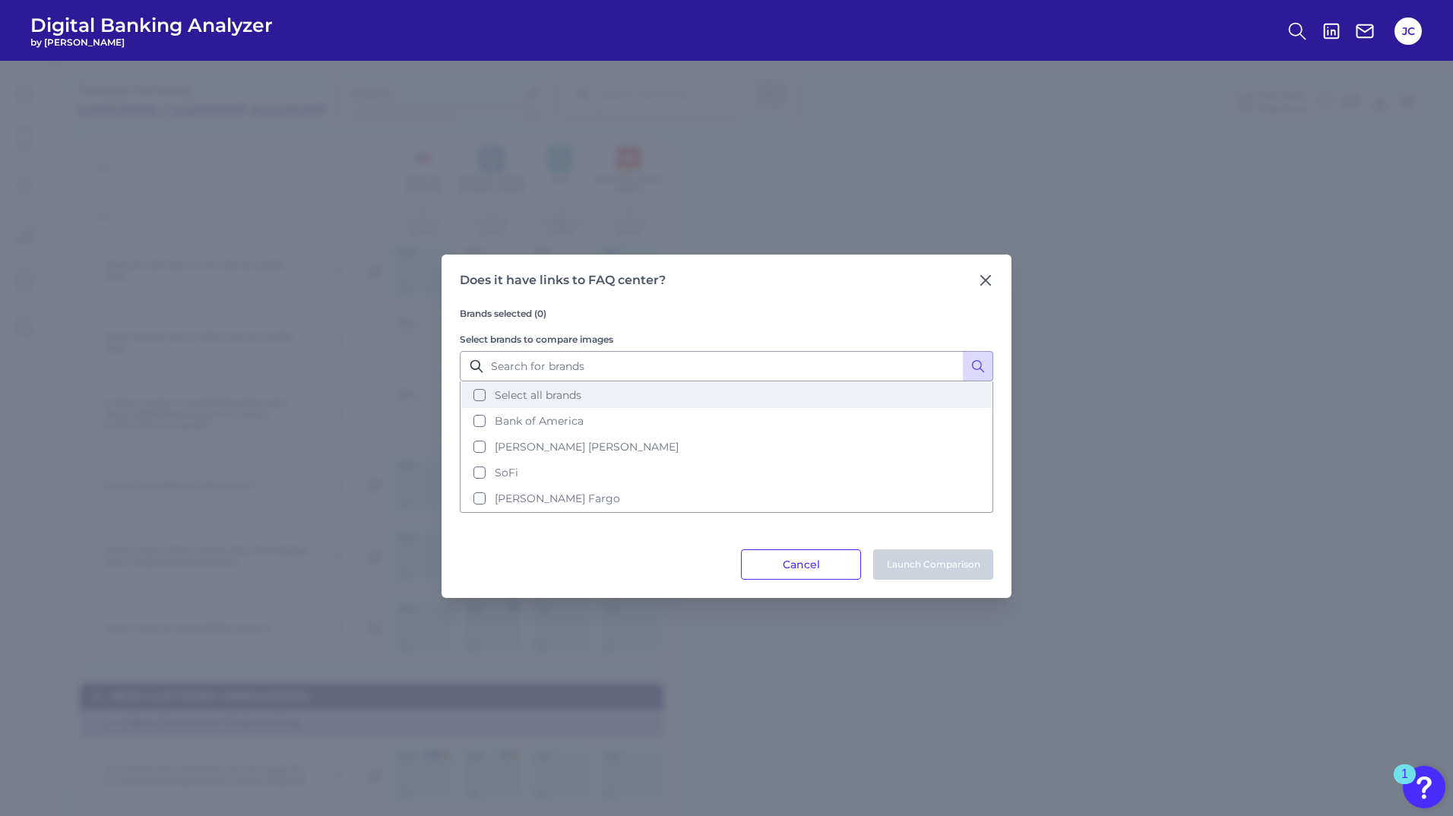
click at [482, 395] on button "Select all brands" at bounding box center [726, 395] width 531 height 26
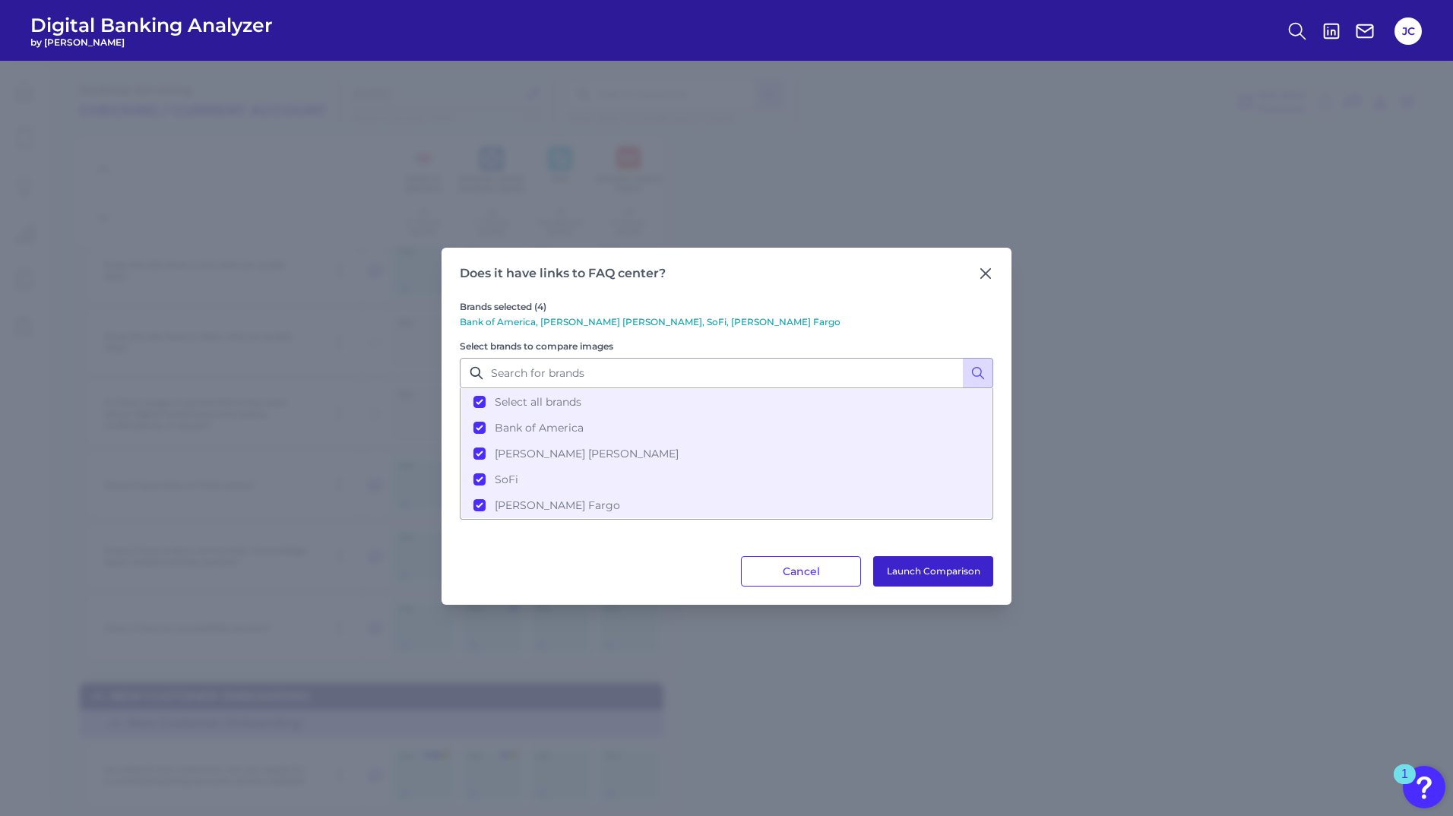
click at [949, 571] on button "Launch Comparison" at bounding box center [933, 571] width 120 height 30
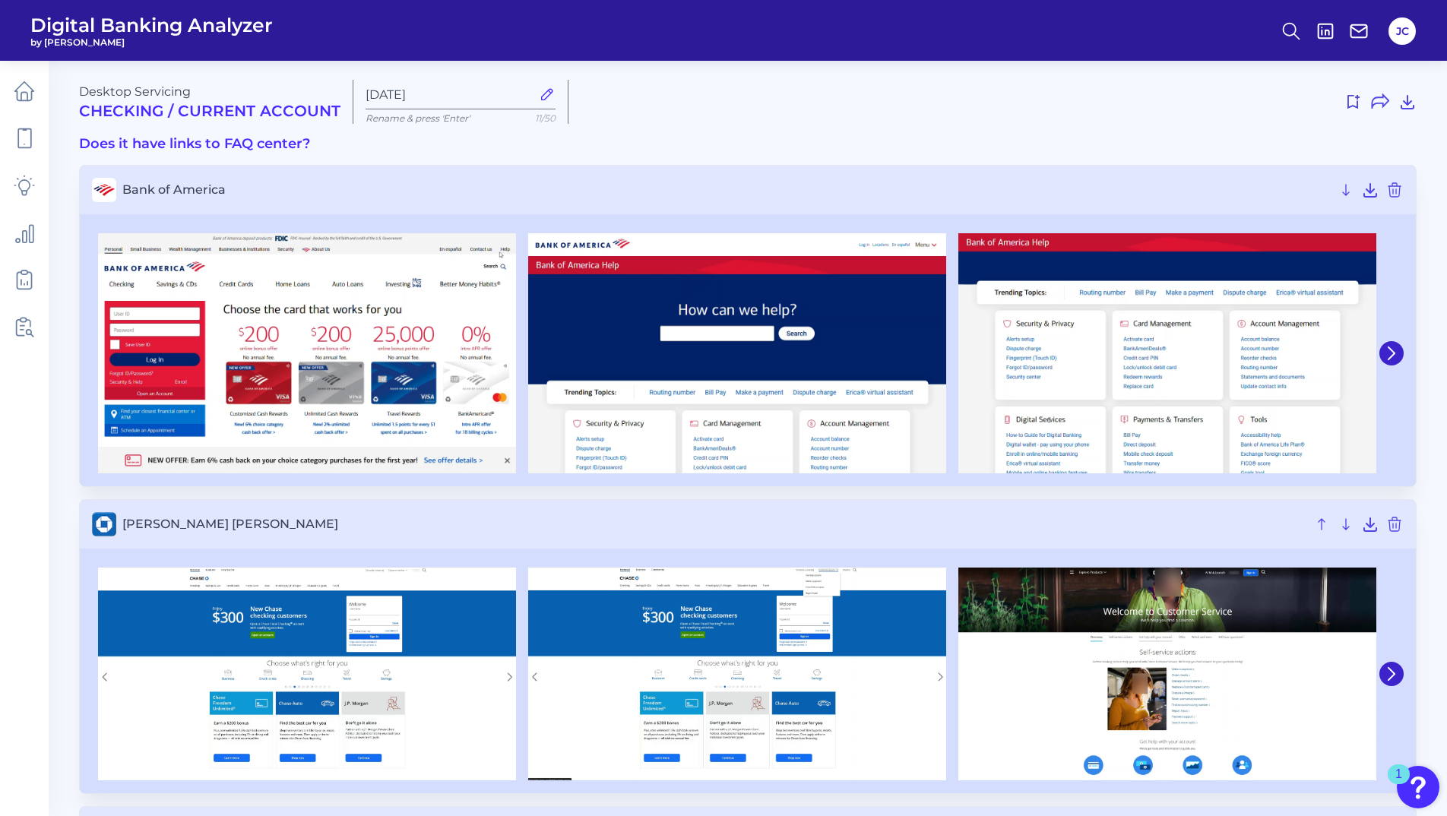
drag, startPoint x: 939, startPoint y: 81, endPoint x: 1035, endPoint y: 63, distance: 98.2
click at [941, 81] on div "Desktop Servicing Checking / Current Account [DATE] Rename & press 'Enter' 11/50" at bounding box center [748, 102] width 1338 height 44
drag, startPoint x: 908, startPoint y: 117, endPoint x: 950, endPoint y: 89, distance: 50.4
click at [950, 89] on div "Desktop Servicing Checking / Current Account Oct 10 2025 Rename & press 'Enter'…" at bounding box center [748, 102] width 1338 height 44
click at [523, 96] on label "[DATE]" at bounding box center [461, 95] width 190 height 30
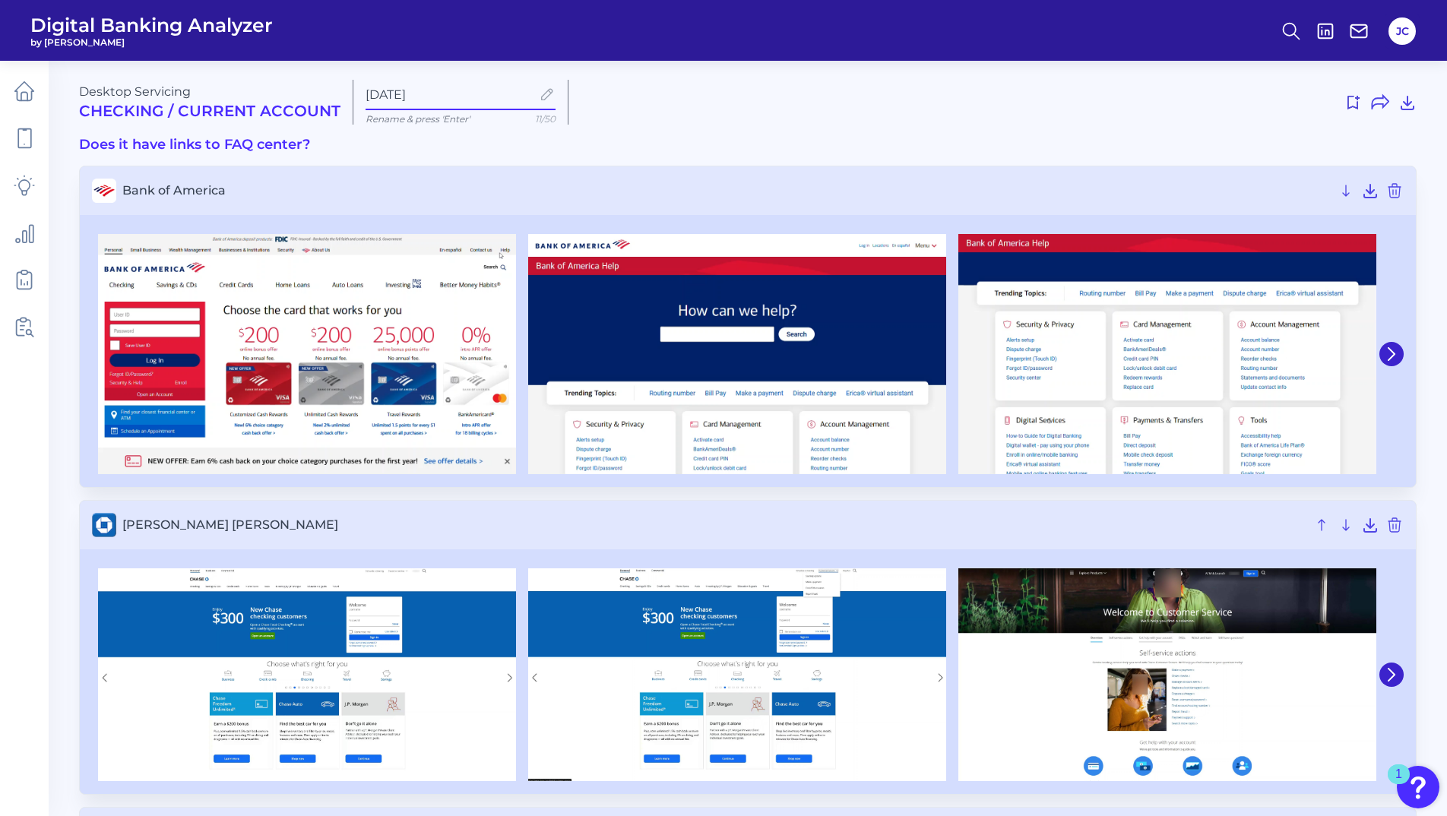
click at [523, 96] on input "[DATE]" at bounding box center [449, 94] width 166 height 14
drag, startPoint x: 474, startPoint y: 95, endPoint x: 337, endPoint y: 95, distance: 137.6
click at [337, 95] on div "Desktop Servicing Checking / Current Account Oct 10 2025 Rename & press 'Enter'…" at bounding box center [748, 102] width 1338 height 45
type input "T"
click at [542, 102] on icon at bounding box center [547, 94] width 17 height 17
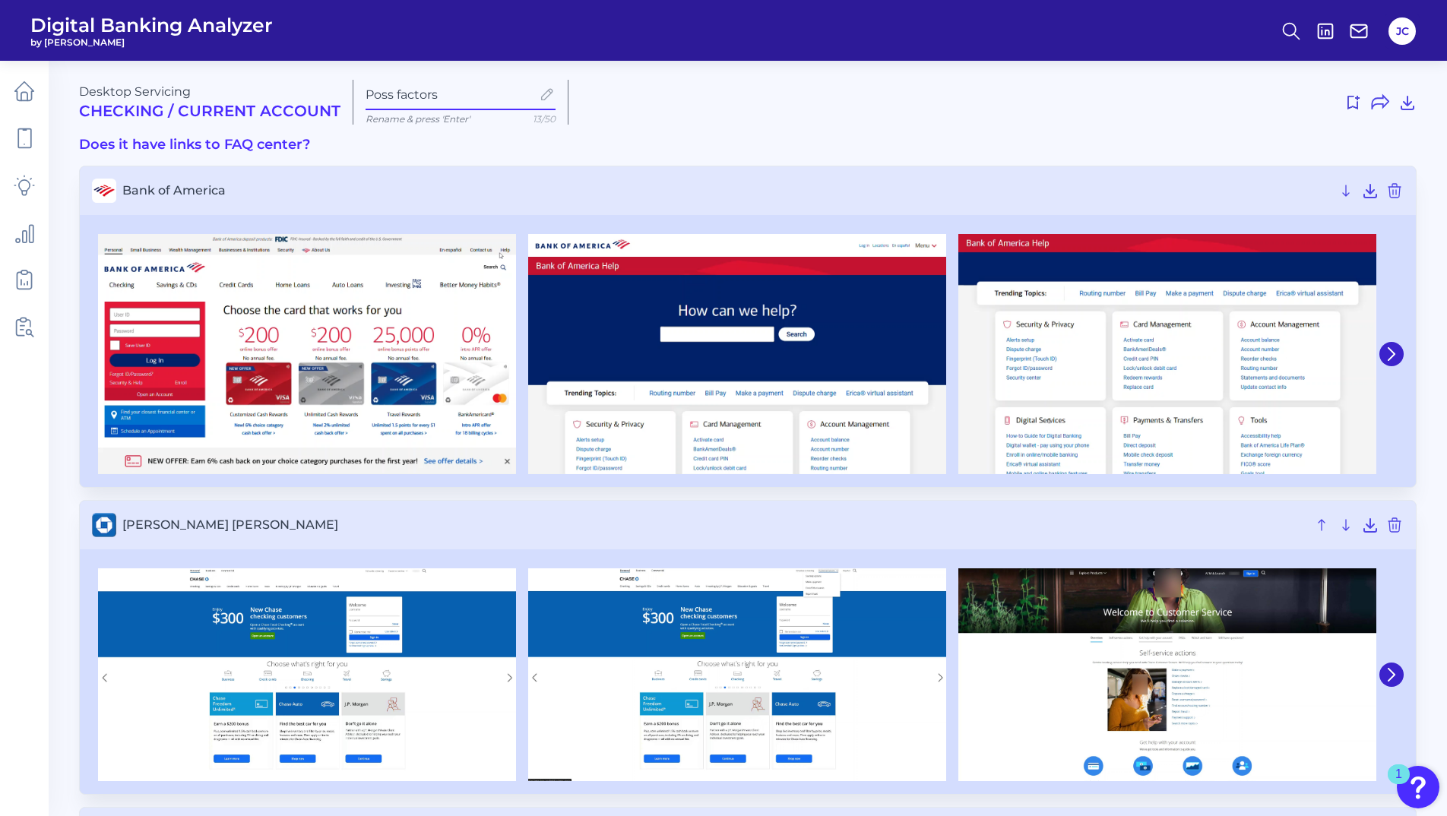
click at [531, 102] on input "Poss factors" at bounding box center [449, 94] width 166 height 14
click at [542, 98] on icon at bounding box center [547, 94] width 17 height 17
click at [531, 98] on input "Poss factors" at bounding box center [449, 94] width 166 height 14
click at [655, 112] on div at bounding box center [999, 102] width 836 height 24
drag, startPoint x: 680, startPoint y: 119, endPoint x: 643, endPoint y: 120, distance: 37.3
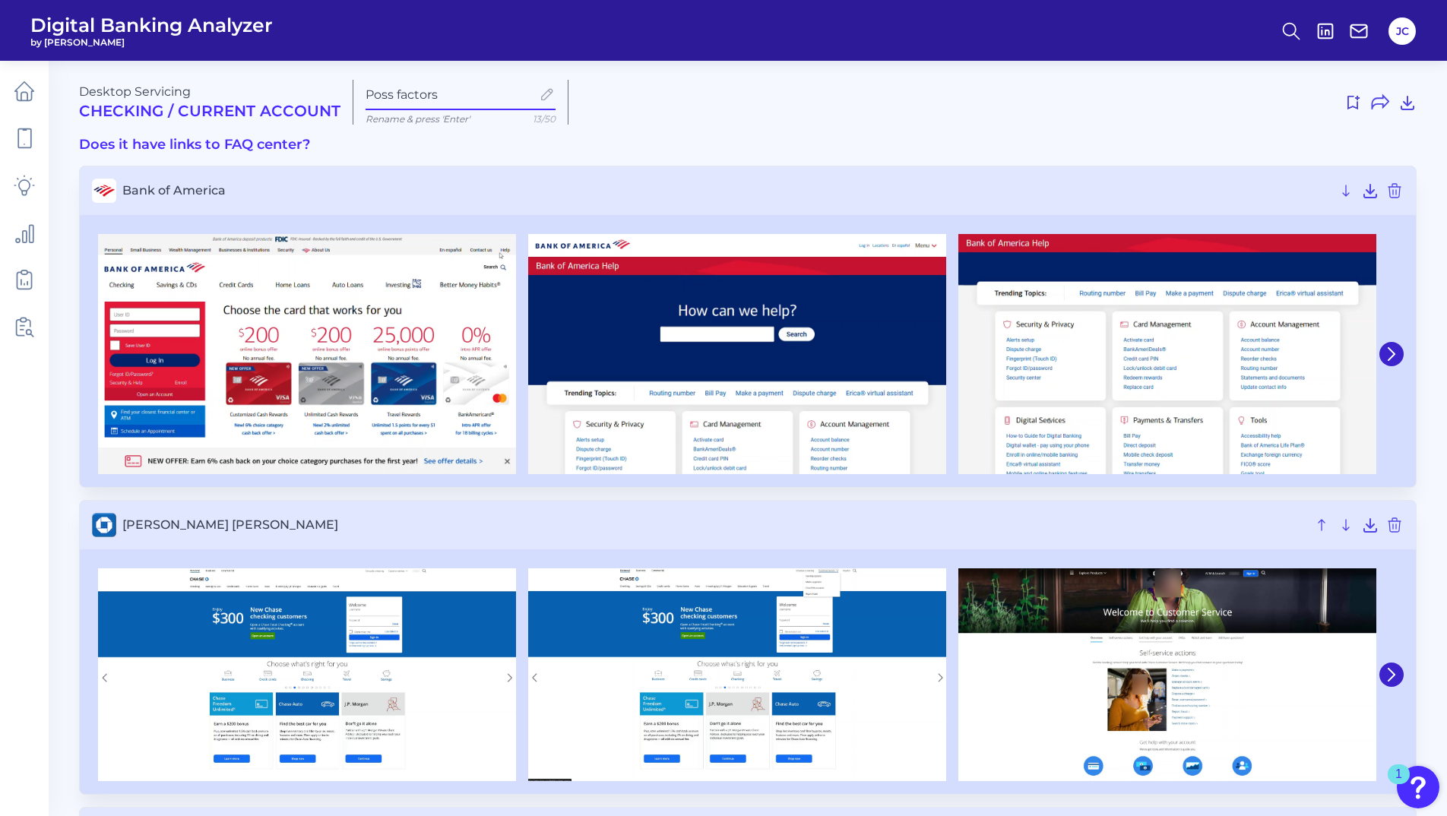
click at [681, 119] on div "Desktop Servicing Checking / Current Account Poss factors Rename & press 'Enter…" at bounding box center [748, 102] width 1338 height 45
click at [477, 146] on h3 "Does it have links to FAQ center?" at bounding box center [748, 145] width 1338 height 17
click at [445, 94] on input "Poss factors" at bounding box center [449, 94] width 166 height 14
drag, startPoint x: 28, startPoint y: 141, endPoint x: 95, endPoint y: 170, distance: 72.9
click at [97, 170] on div "Digital Banking Analyzer by Curinos JC Desktop Servicing Checking / Current Acc…" at bounding box center [723, 705] width 1447 height 1411
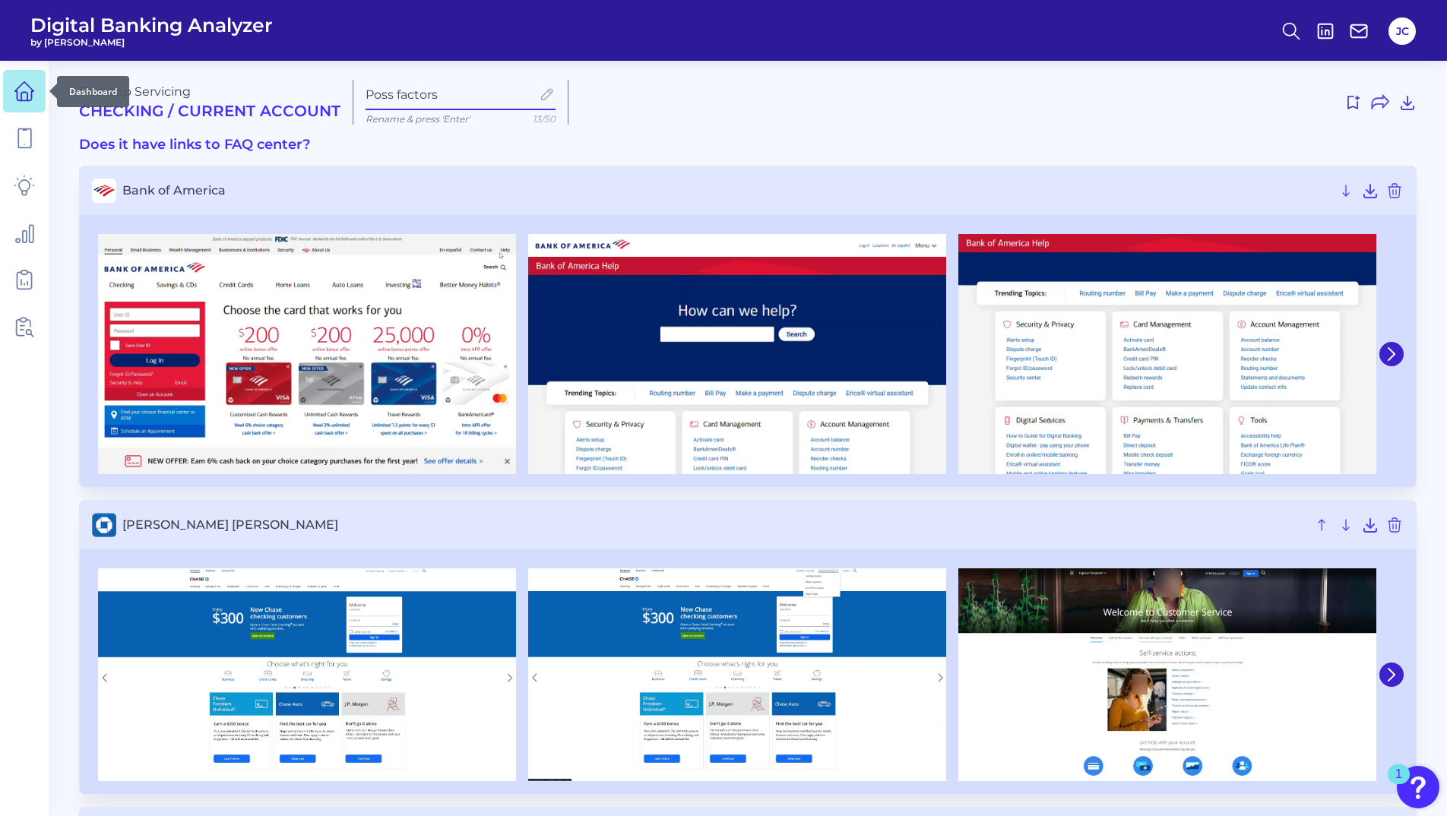
click at [36, 105] on link at bounding box center [24, 91] width 43 height 43
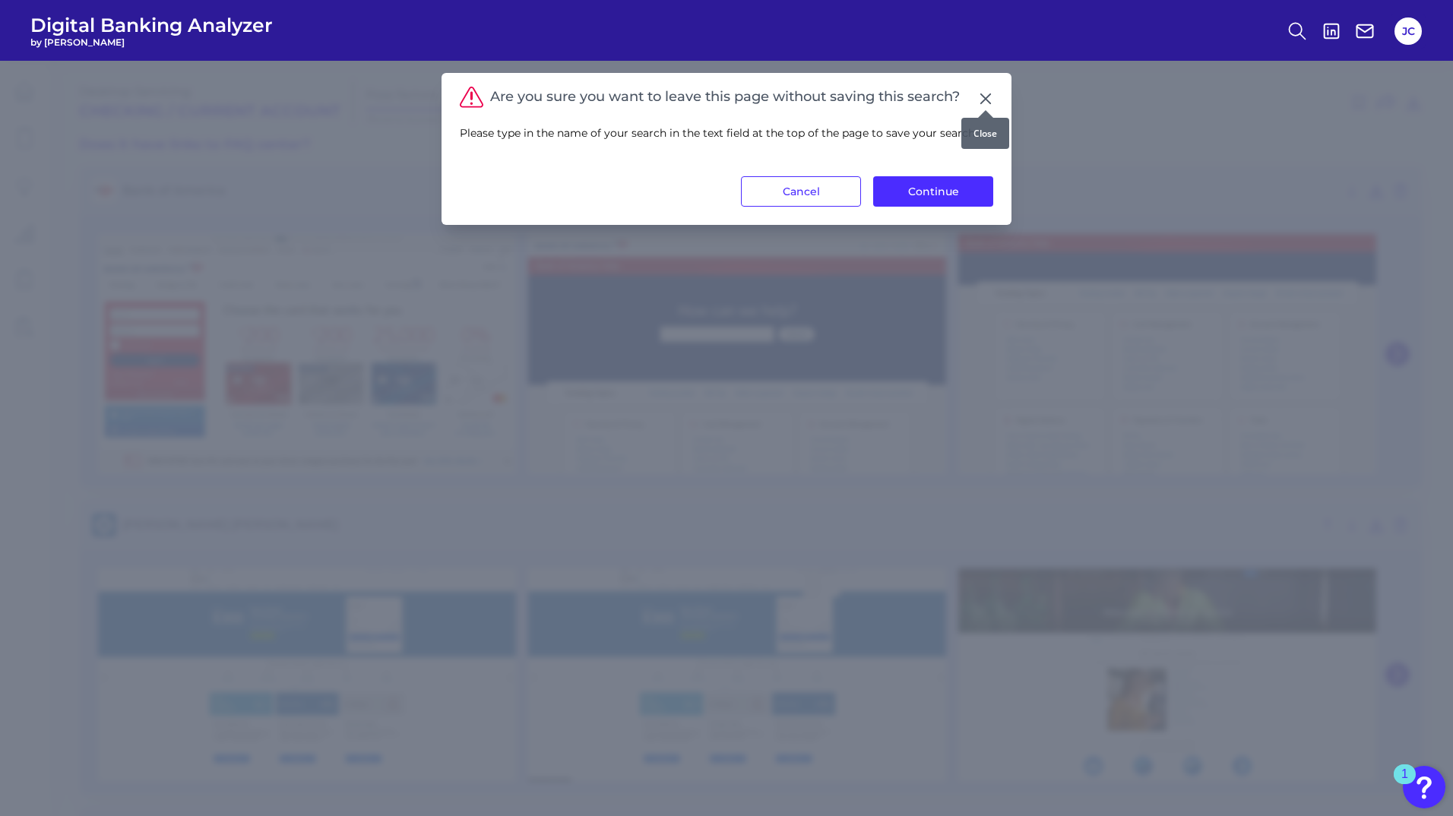
click at [984, 95] on icon at bounding box center [985, 98] width 15 height 15
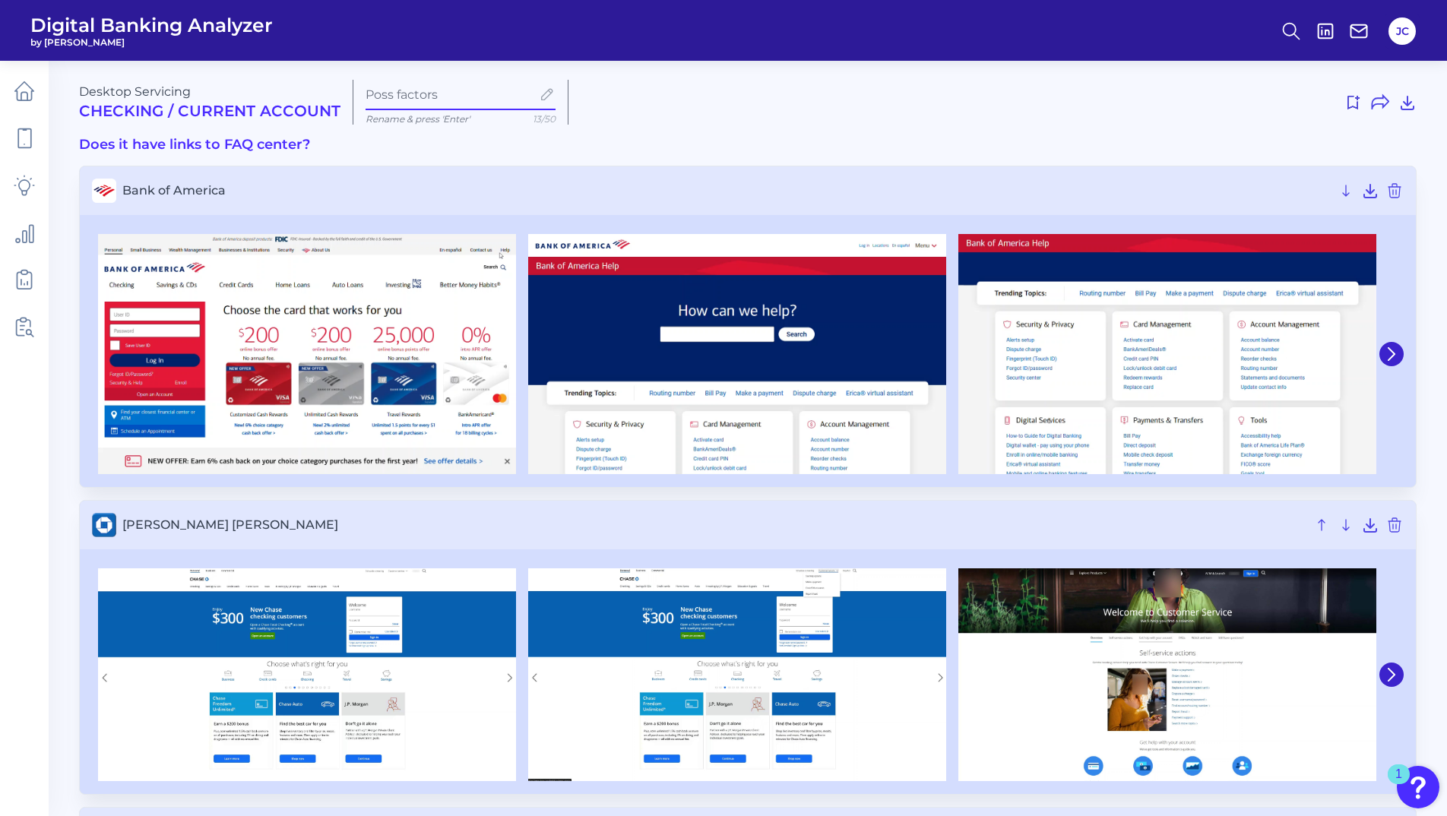
click at [462, 100] on label "Poss factors" at bounding box center [461, 95] width 190 height 30
click at [462, 100] on input "Poss factors" at bounding box center [449, 94] width 166 height 14
click at [462, 93] on input "Poss factors" at bounding box center [449, 94] width 166 height 14
click at [439, 95] on input "Poss factors" at bounding box center [449, 94] width 166 height 14
type input "Poss factors"
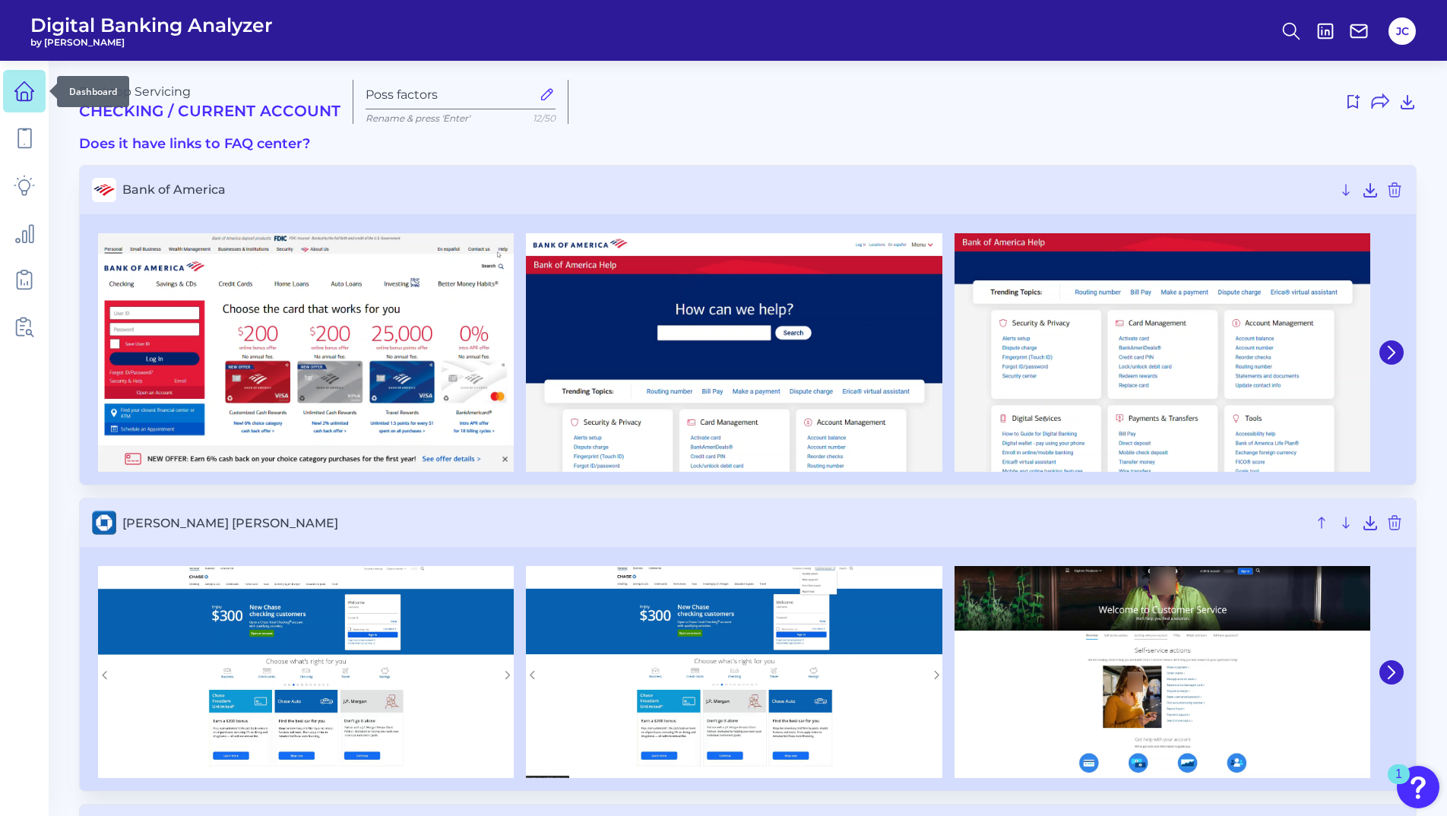
click at [11, 88] on link at bounding box center [24, 91] width 43 height 43
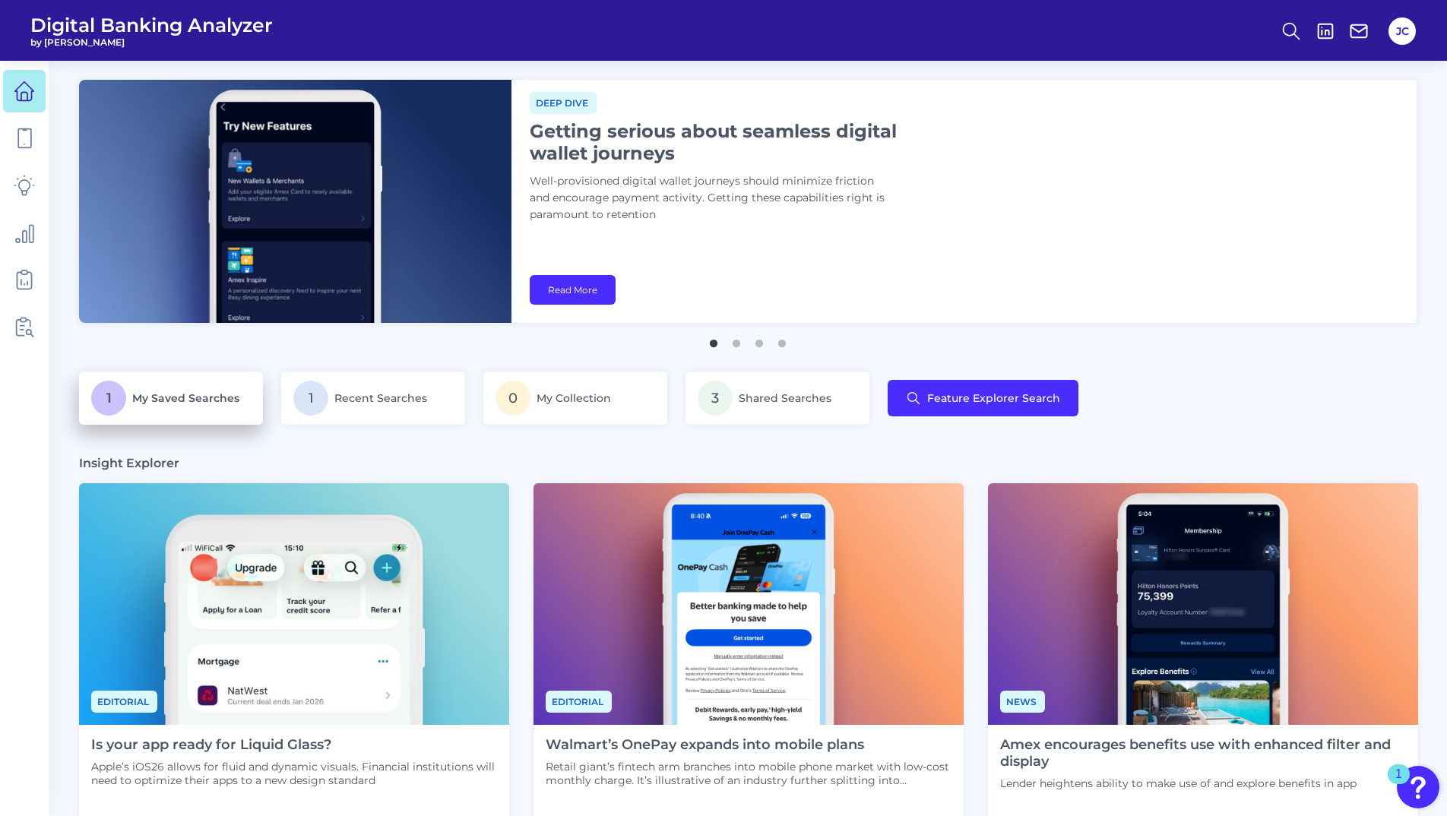
click at [170, 389] on p "1 My Saved Searches" at bounding box center [171, 398] width 160 height 35
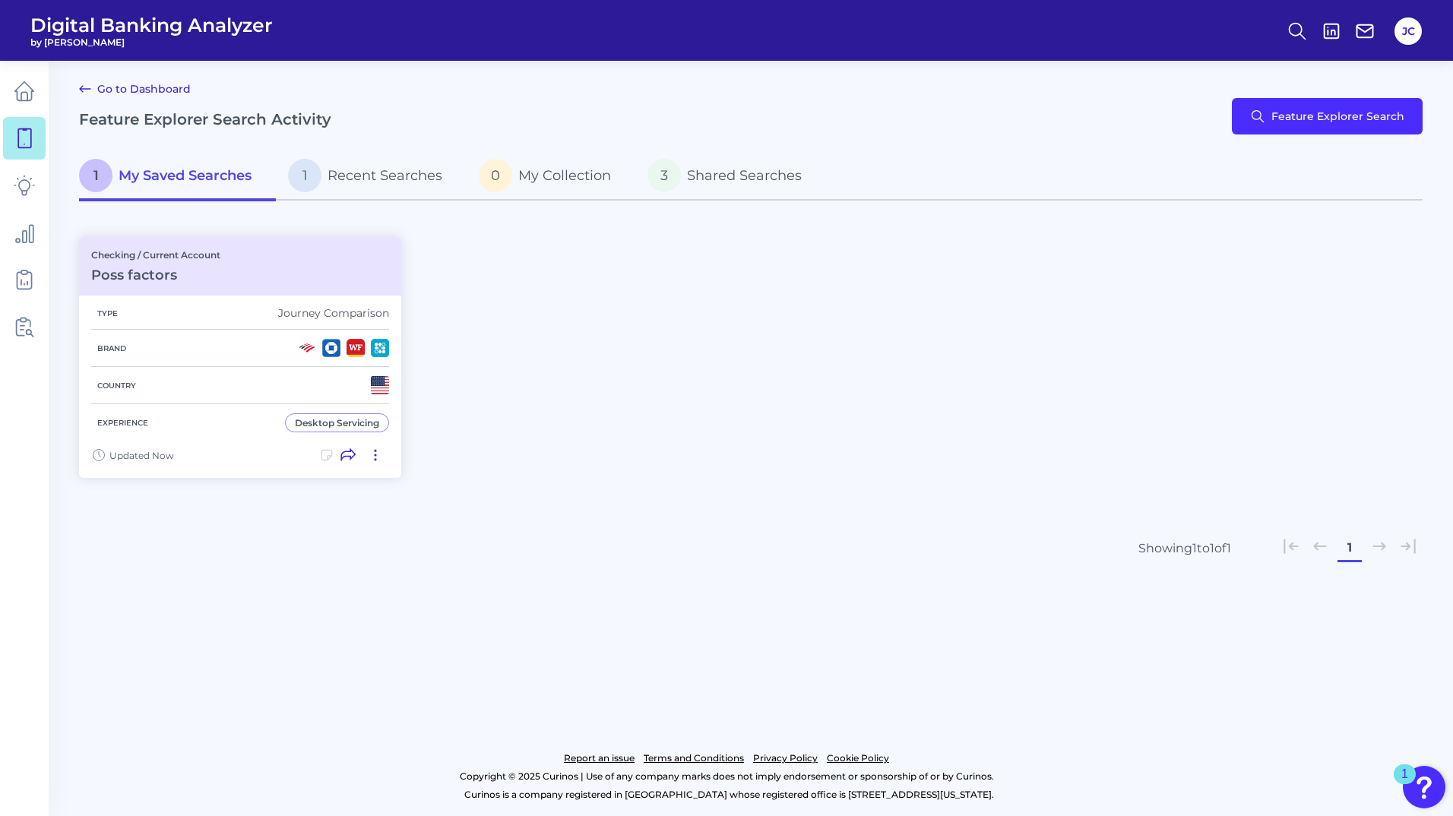
click at [570, 414] on div "Checking / Current Account Poss factors Type Journey Comparison Brand Country E…" at bounding box center [751, 357] width 1344 height 259
click at [718, 178] on span "Shared Searches" at bounding box center [744, 175] width 115 height 17
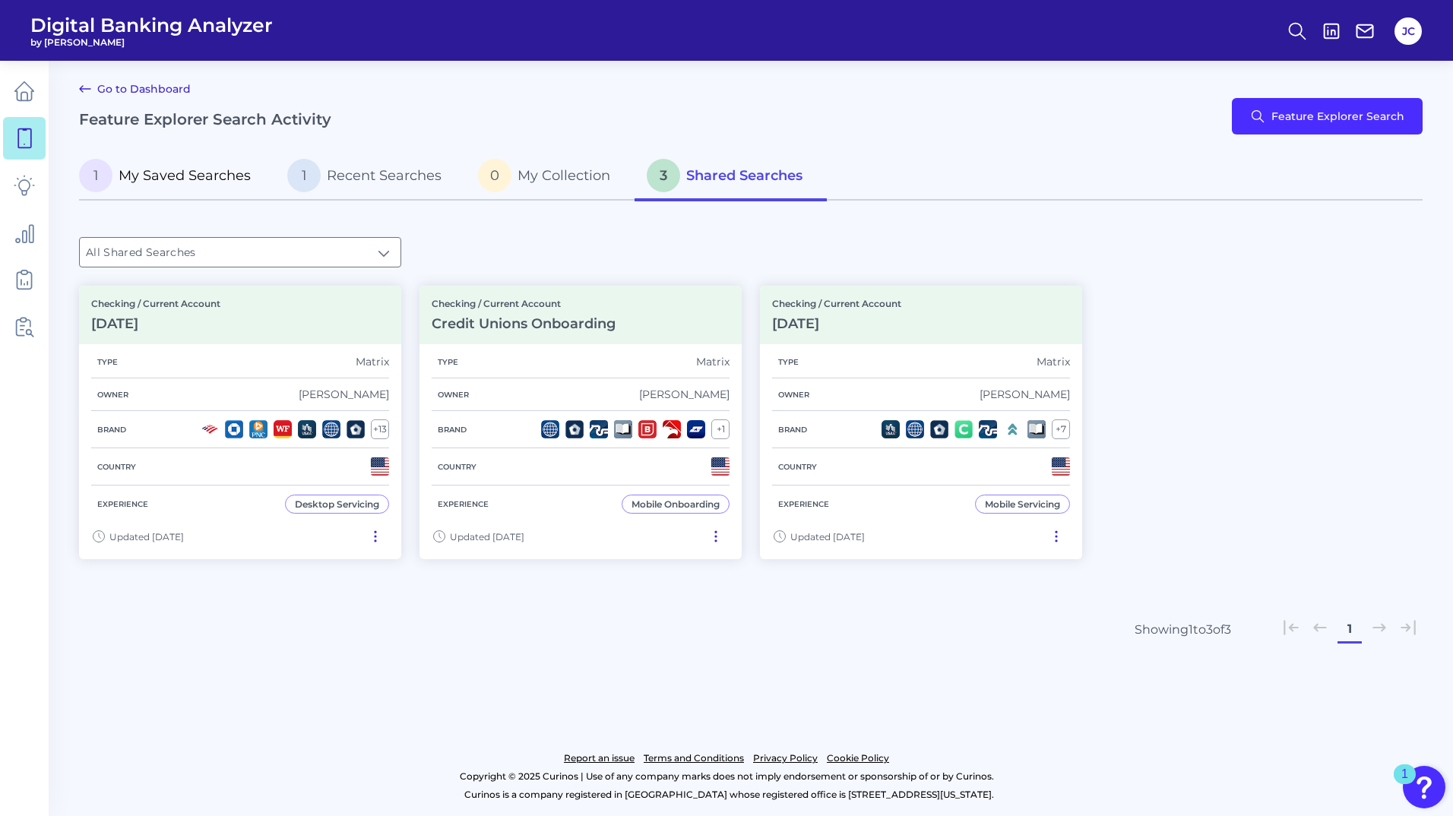
click at [182, 171] on span "My Saved Searches" at bounding box center [185, 175] width 132 height 17
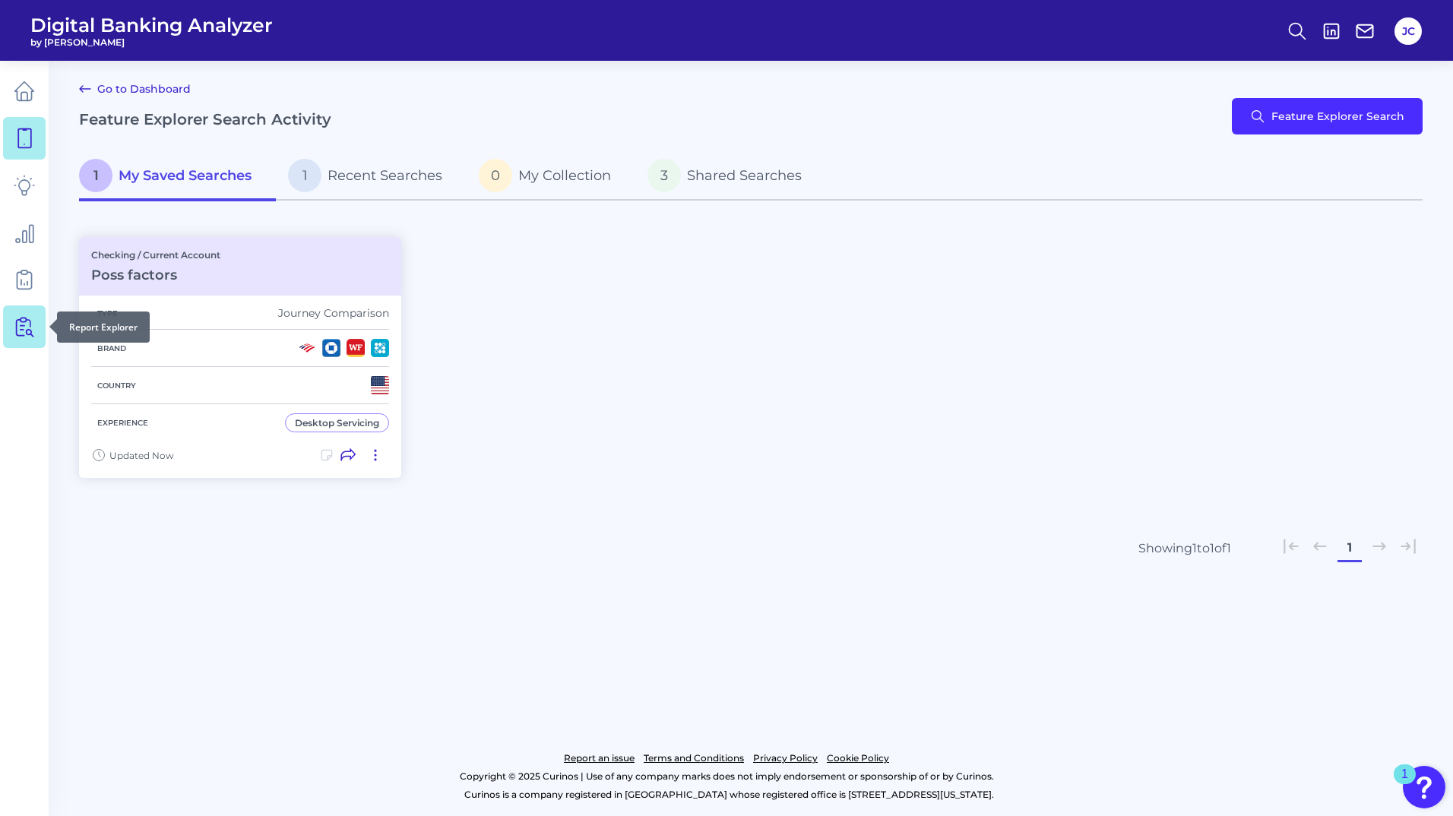
click at [20, 322] on icon at bounding box center [24, 326] width 21 height 21
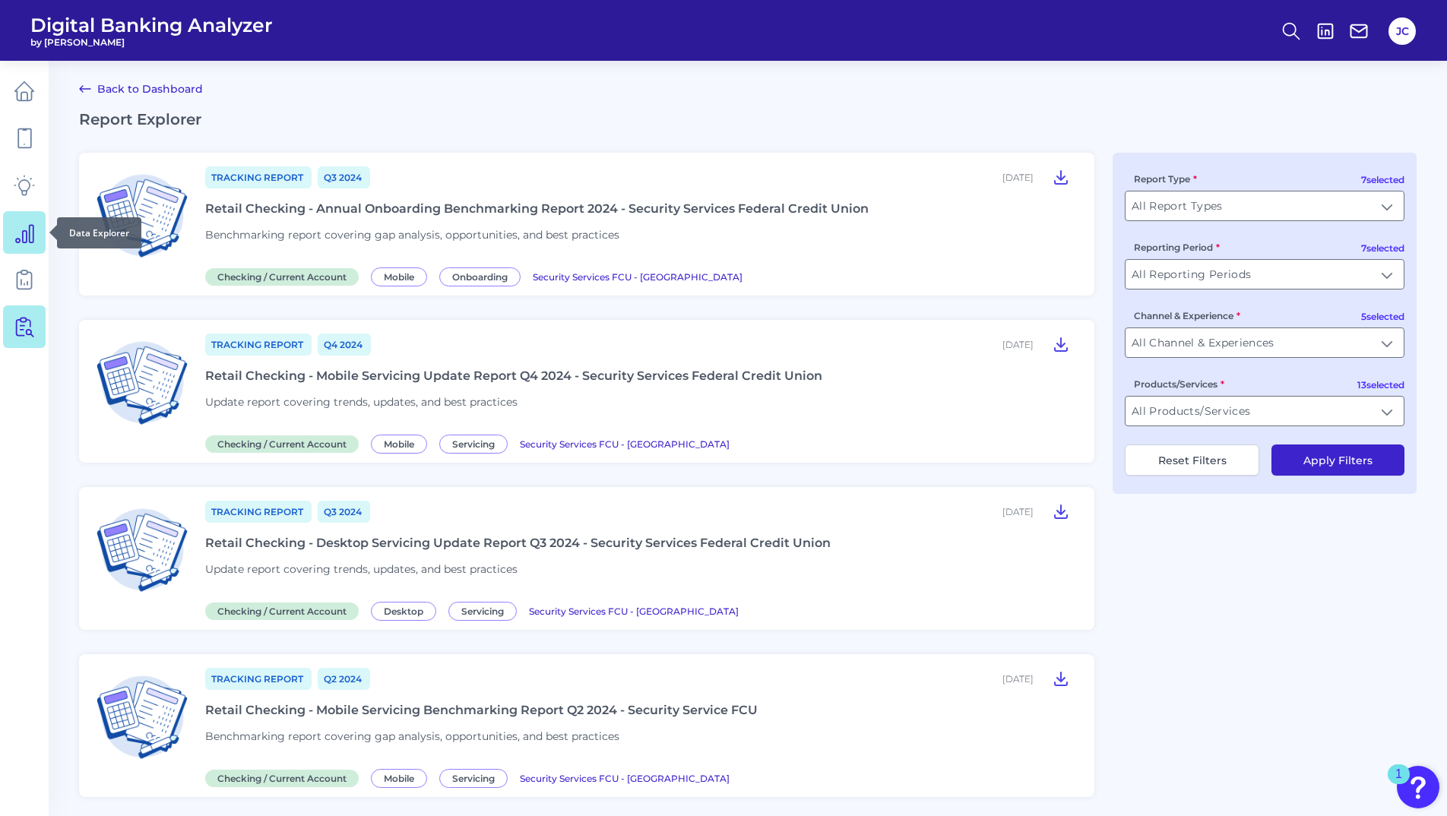
click at [40, 240] on link at bounding box center [24, 232] width 43 height 43
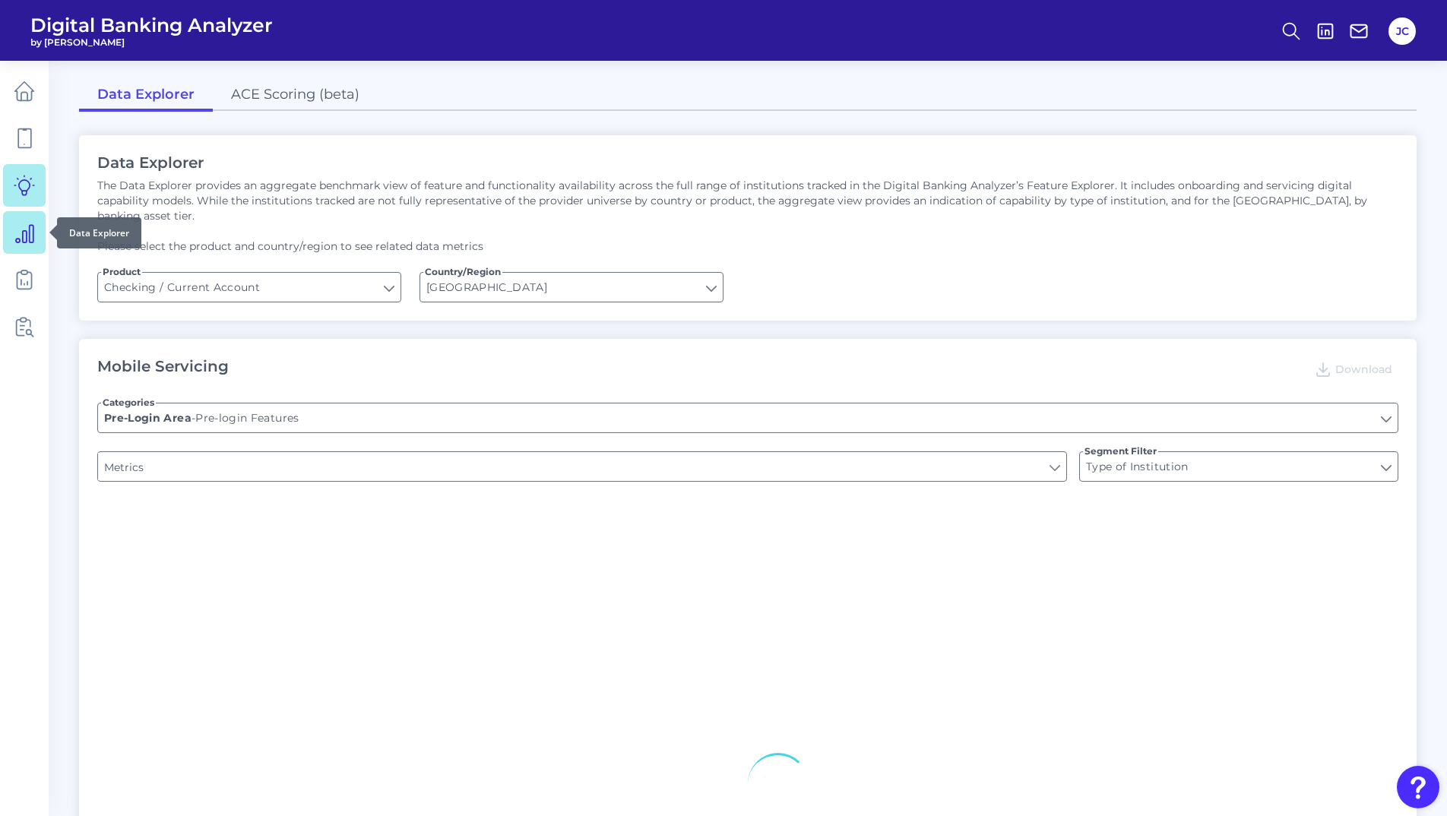
type input "Can you register for online banking?"
type input "END-TO-END JOURNEY: Can you apply for the PRODUCT as a new to brand customer on…"
type input "Upon opening the app are users immediately prompted to use Touch/Face ID to log…"
click at [32, 191] on icon at bounding box center [24, 185] width 21 height 21
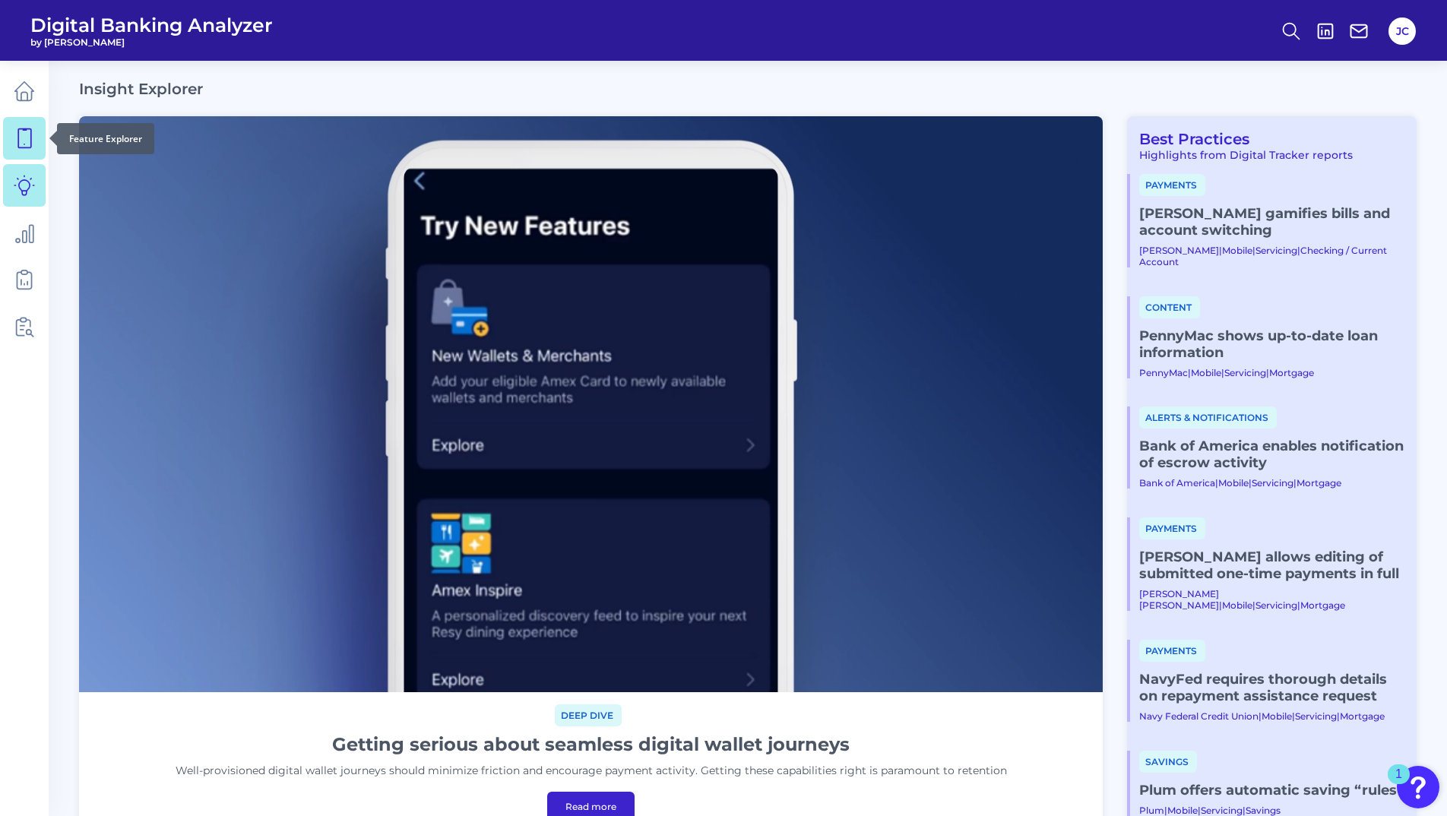
click at [29, 143] on icon at bounding box center [24, 138] width 21 height 21
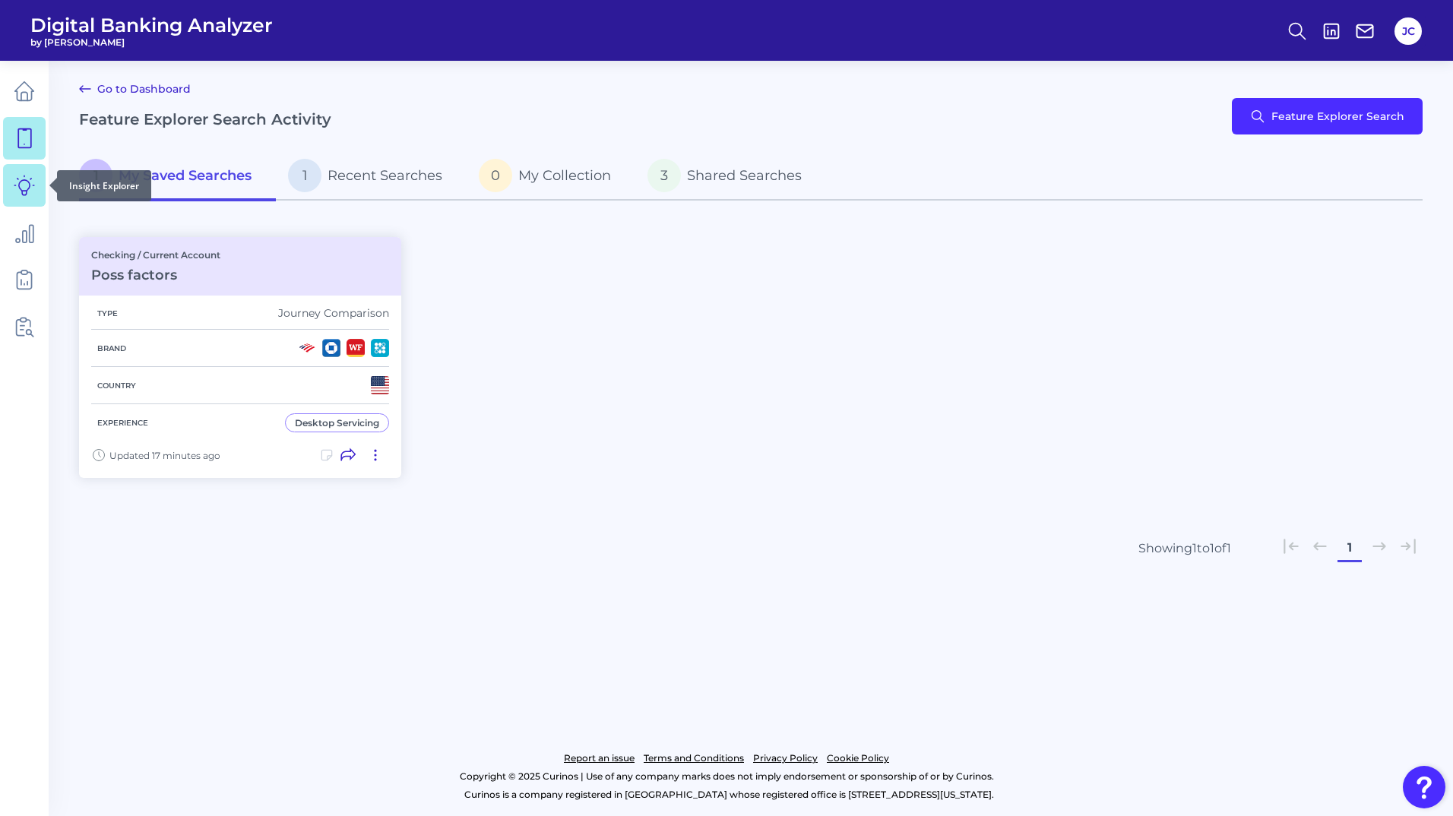
click at [33, 194] on icon at bounding box center [24, 185] width 21 height 21
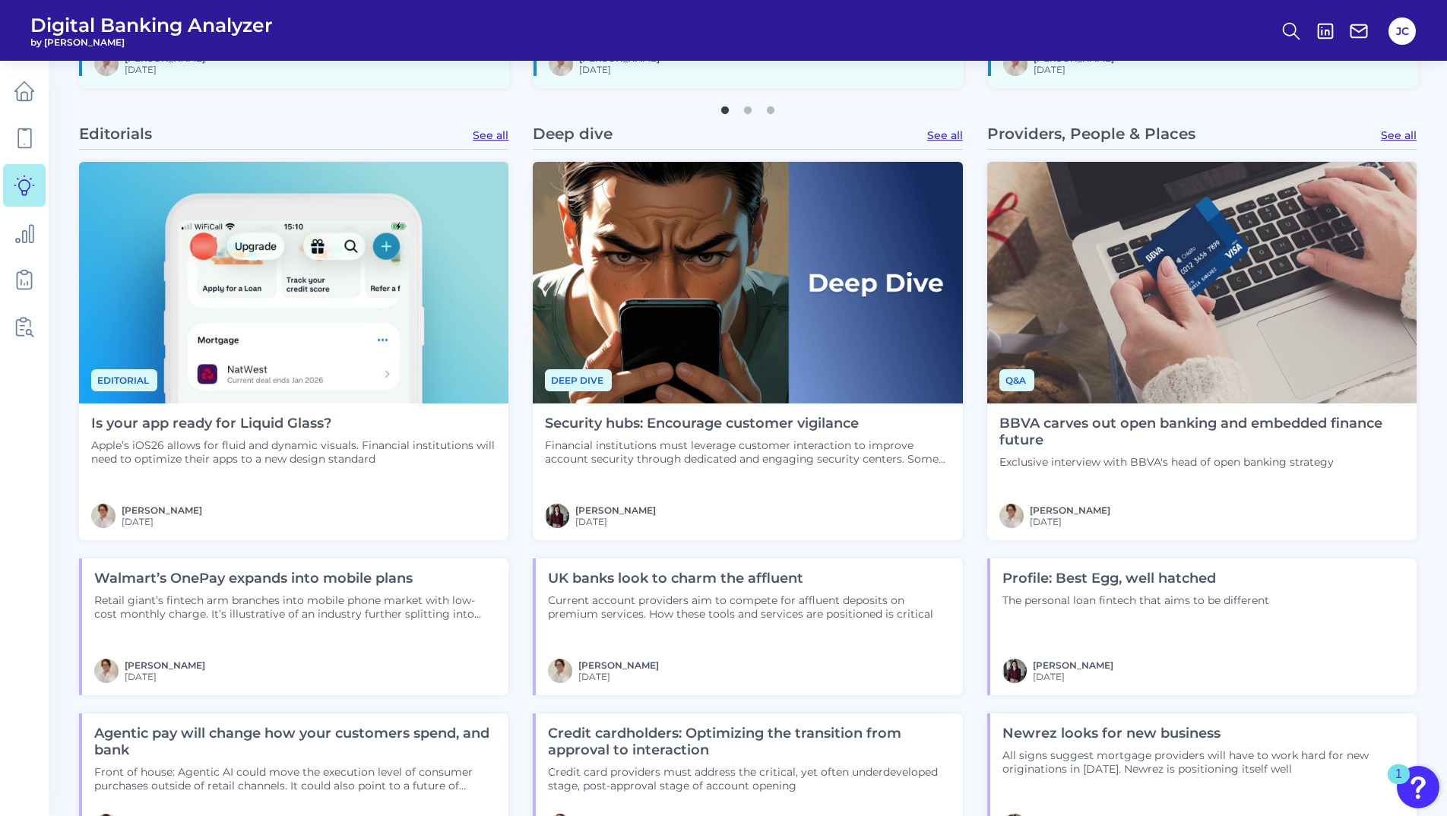
scroll to position [988, 0]
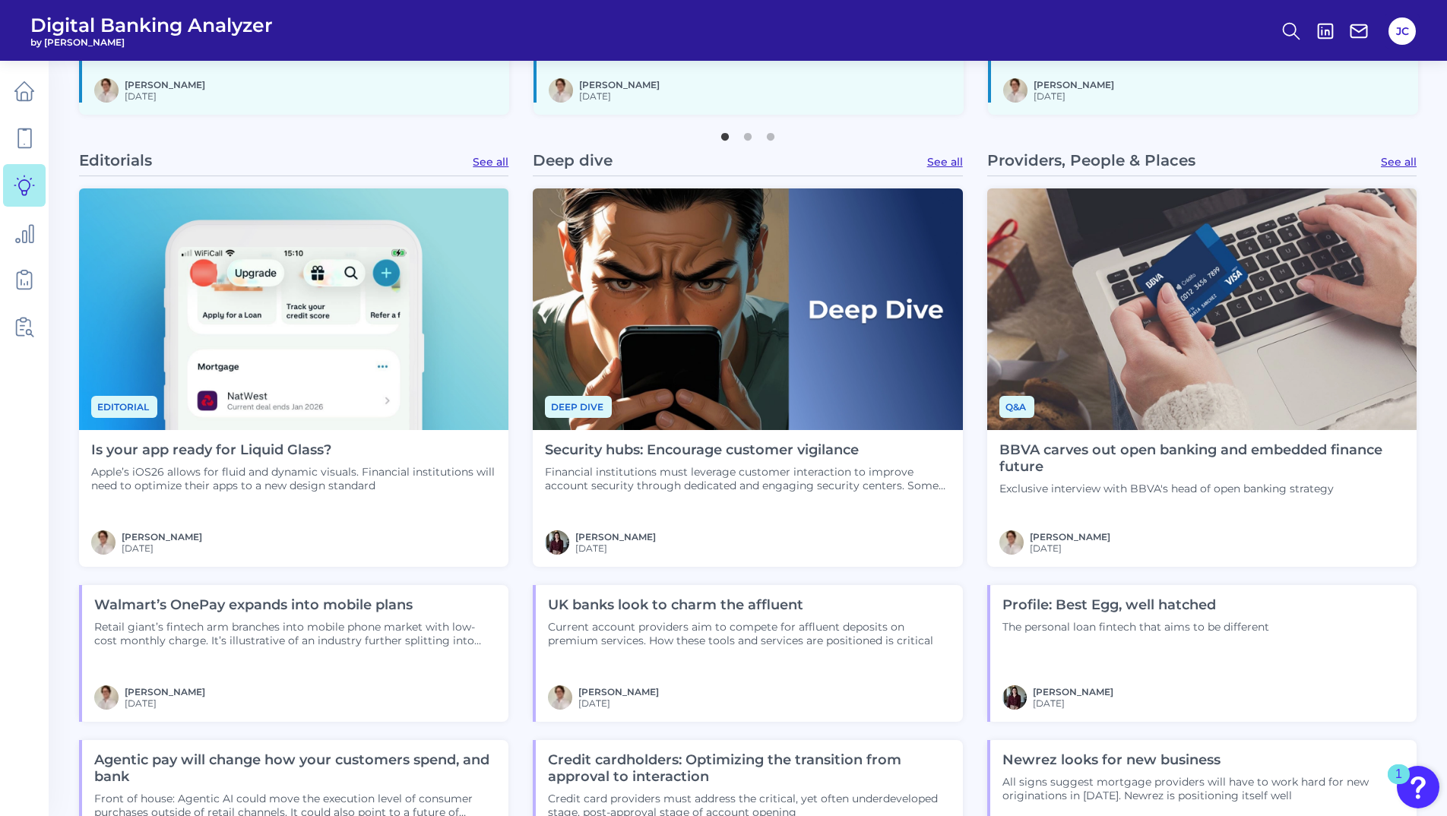
click at [1147, 438] on div "BBVA carves out open banking and embedded finance future Exclusive interview wi…" at bounding box center [1201, 498] width 429 height 137
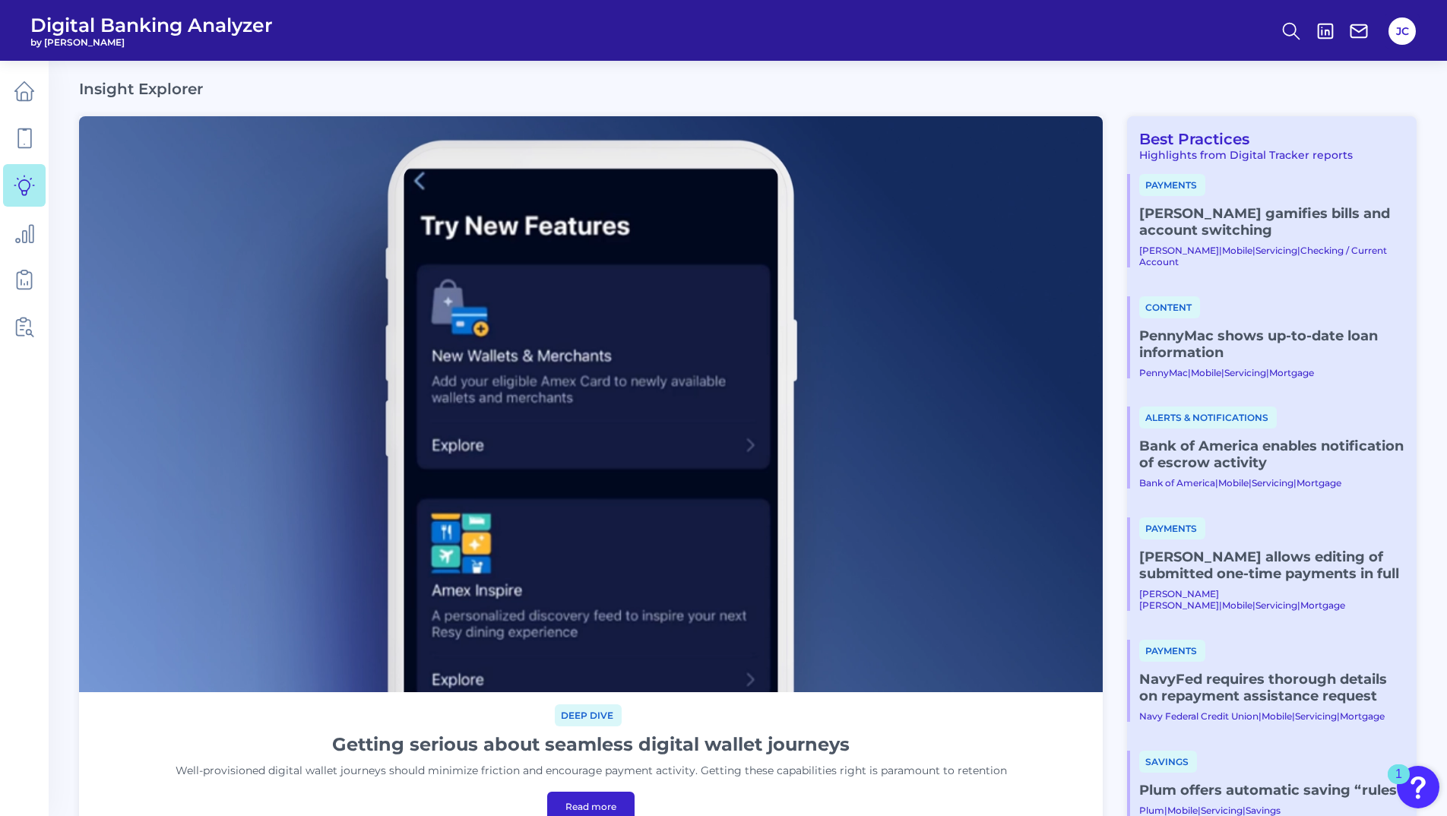
click at [648, 135] on img at bounding box center [591, 404] width 1024 height 576
click at [1216, 131] on link "Best Practices" at bounding box center [1188, 139] width 122 height 18
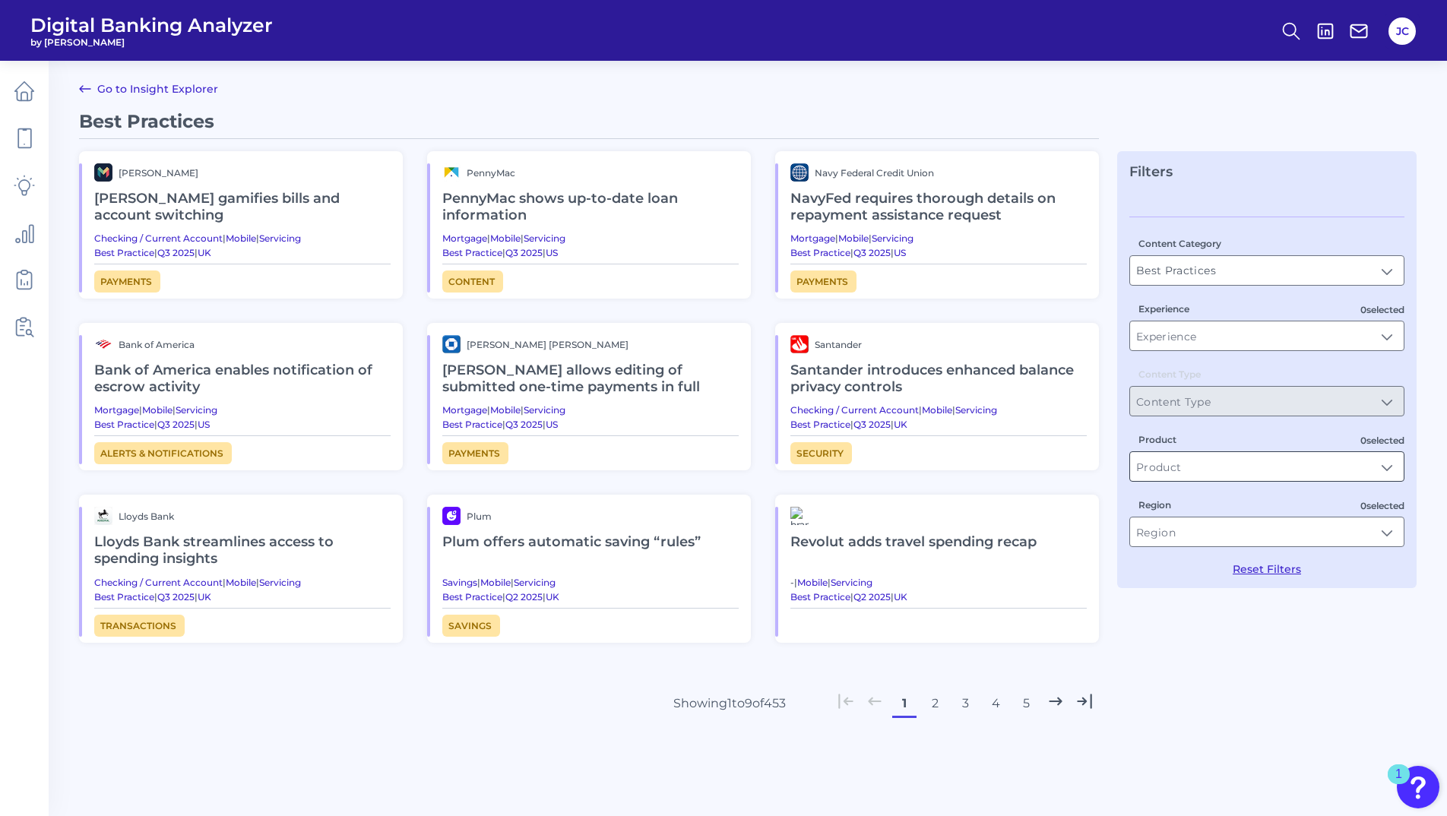
click at [1272, 458] on input "Product" at bounding box center [1267, 466] width 274 height 29
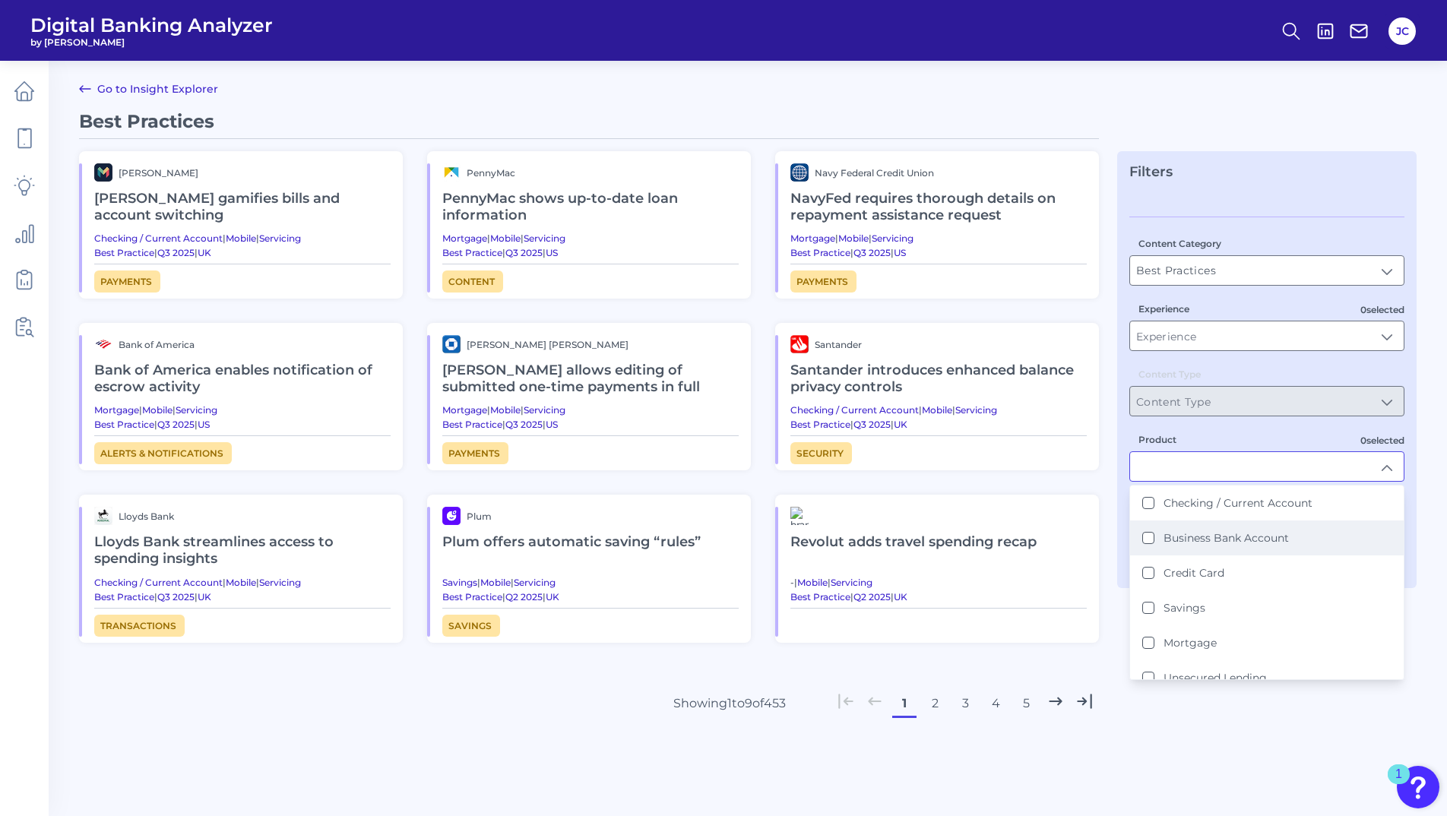
click at [1160, 531] on div "Business Bank Account" at bounding box center [1215, 538] width 147 height 14
type input "Business Bank Account"
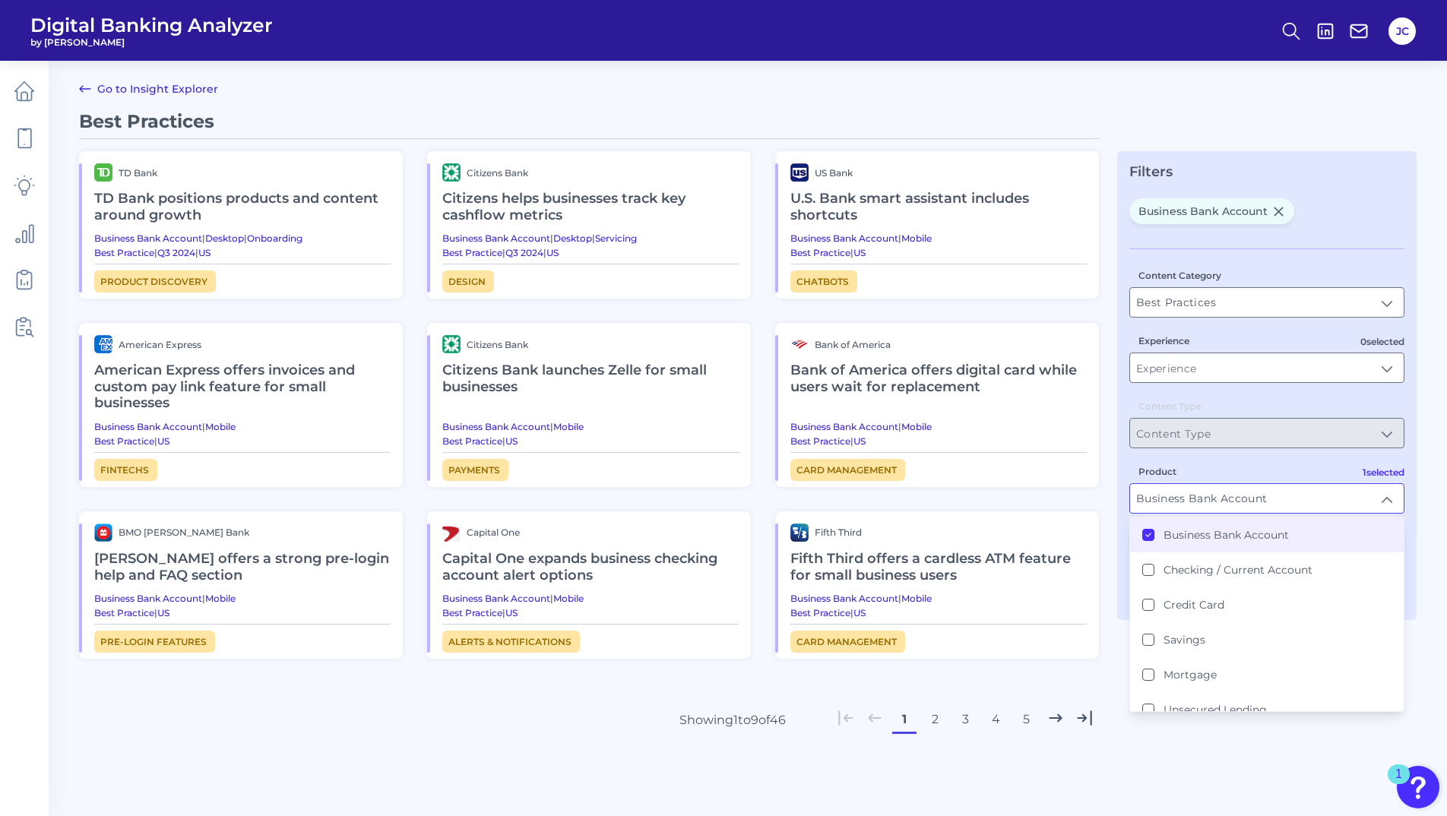
scroll to position [1, 0]
click at [1324, 141] on div "Best Practices TD Bank TD Bank positions products and content around growth Bus…" at bounding box center [748, 474] width 1338 height 731
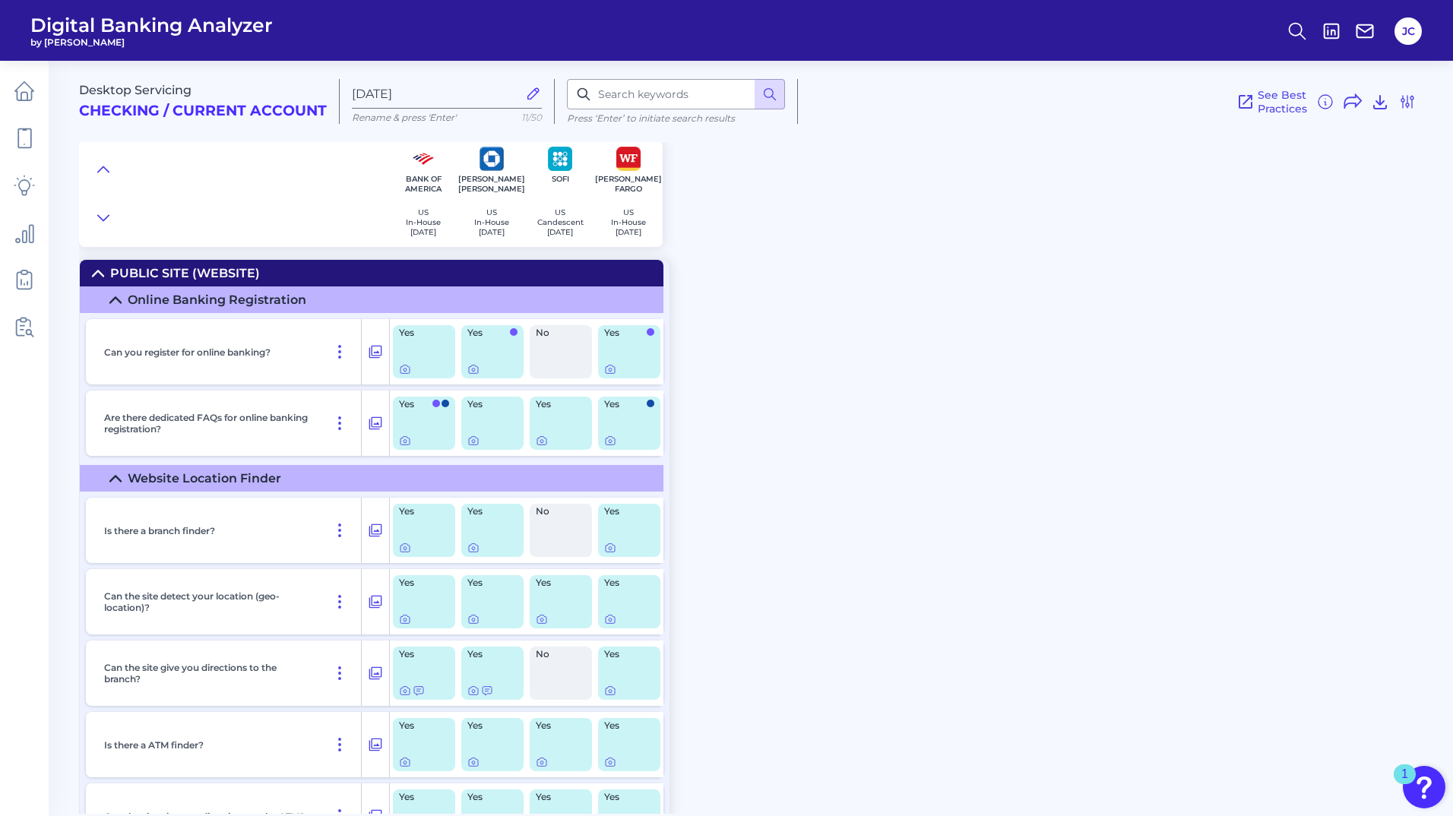
scroll to position [760, 0]
